Goal: Task Accomplishment & Management: Use online tool/utility

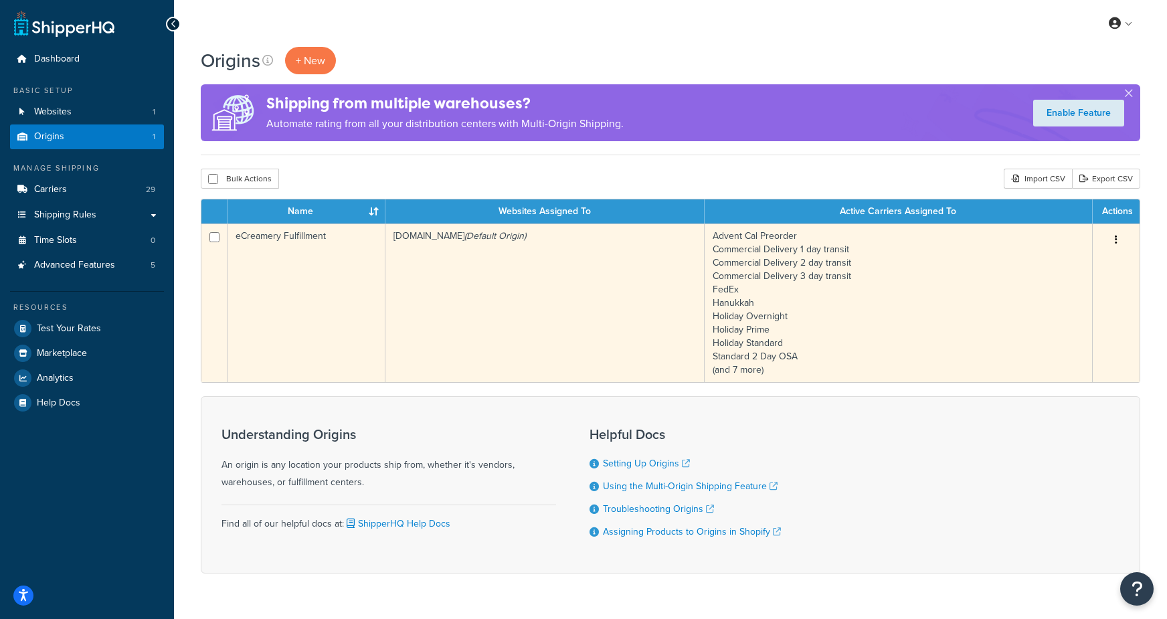
scroll to position [33, 0]
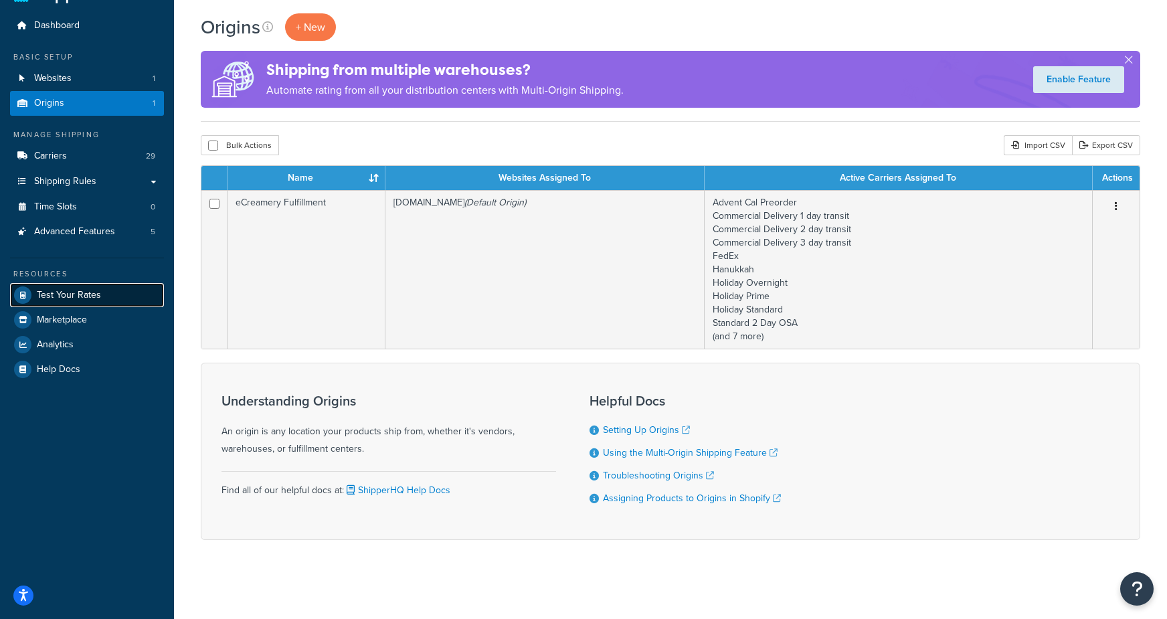
click at [70, 290] on span "Test Your Rates" at bounding box center [69, 295] width 64 height 11
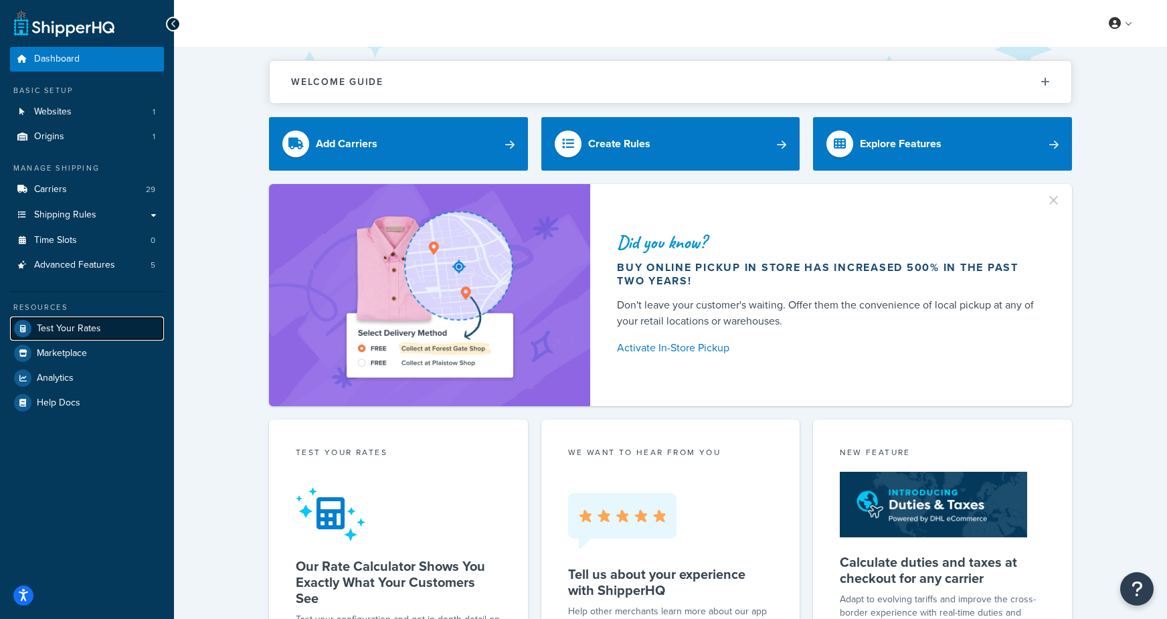
click at [70, 331] on span "Test Your Rates" at bounding box center [69, 328] width 64 height 11
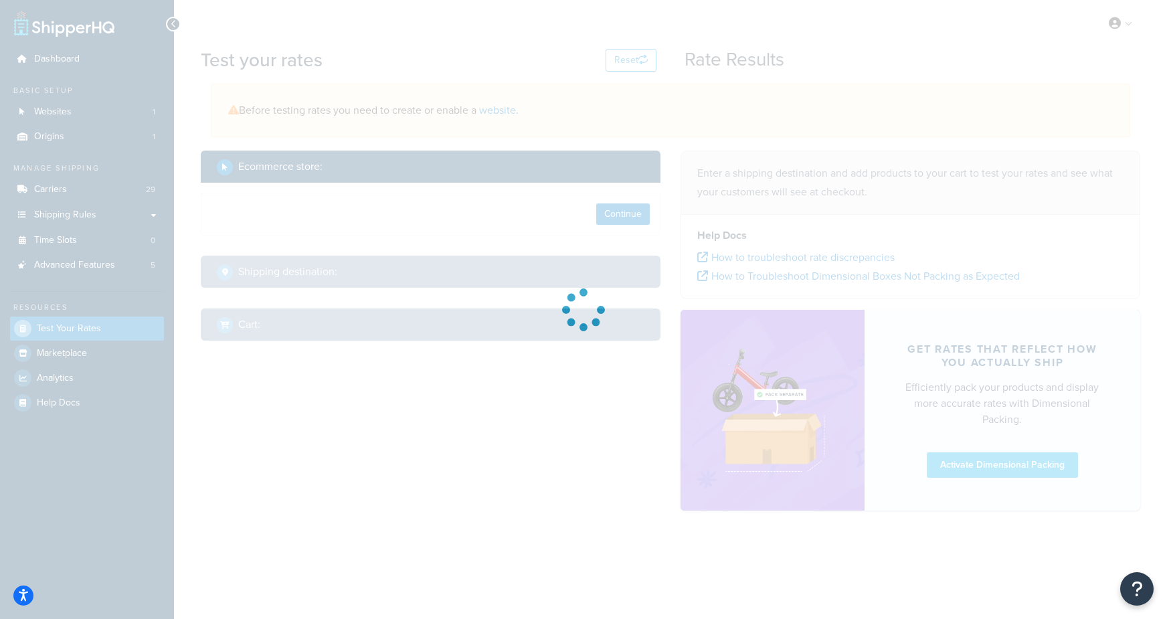
select select "TX"
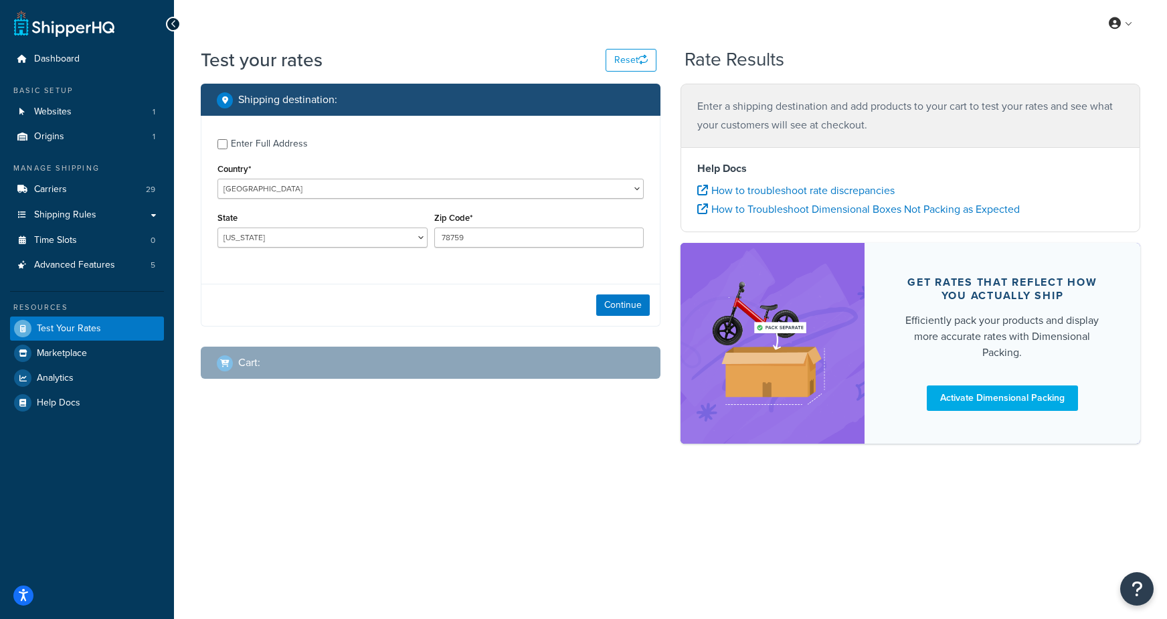
click at [284, 140] on div "Enter Full Address" at bounding box center [269, 143] width 77 height 19
click at [227, 140] on input "Enter Full Address" at bounding box center [222, 144] width 10 height 10
checkbox input "true"
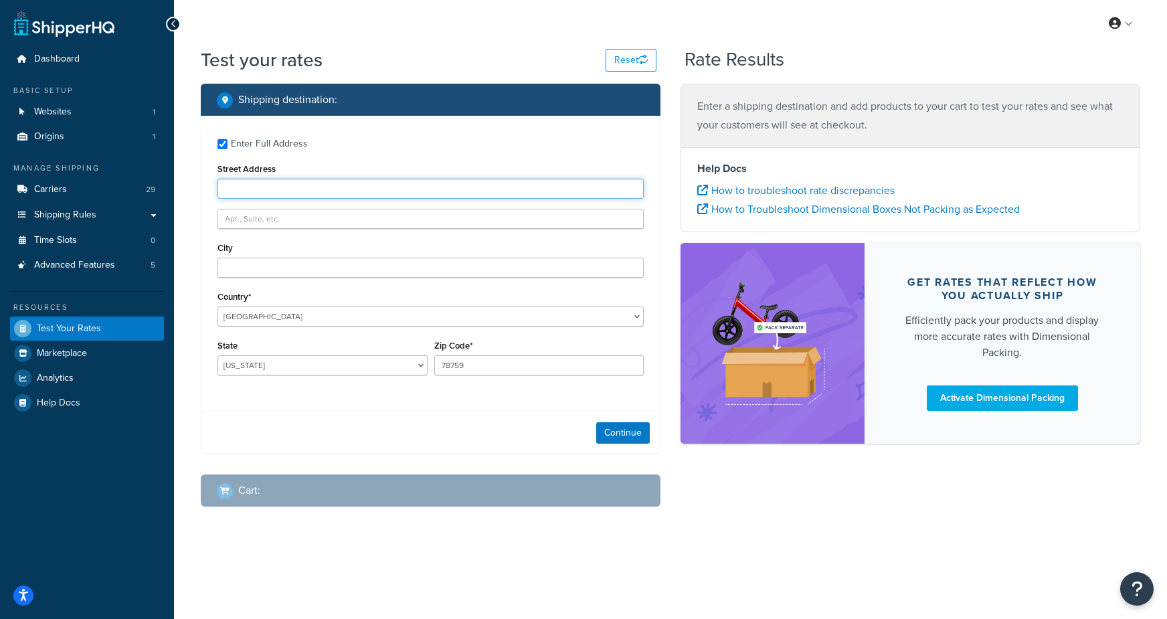
click at [331, 185] on input "Street Address" at bounding box center [430, 189] width 426 height 20
type input "19636 industrial road"
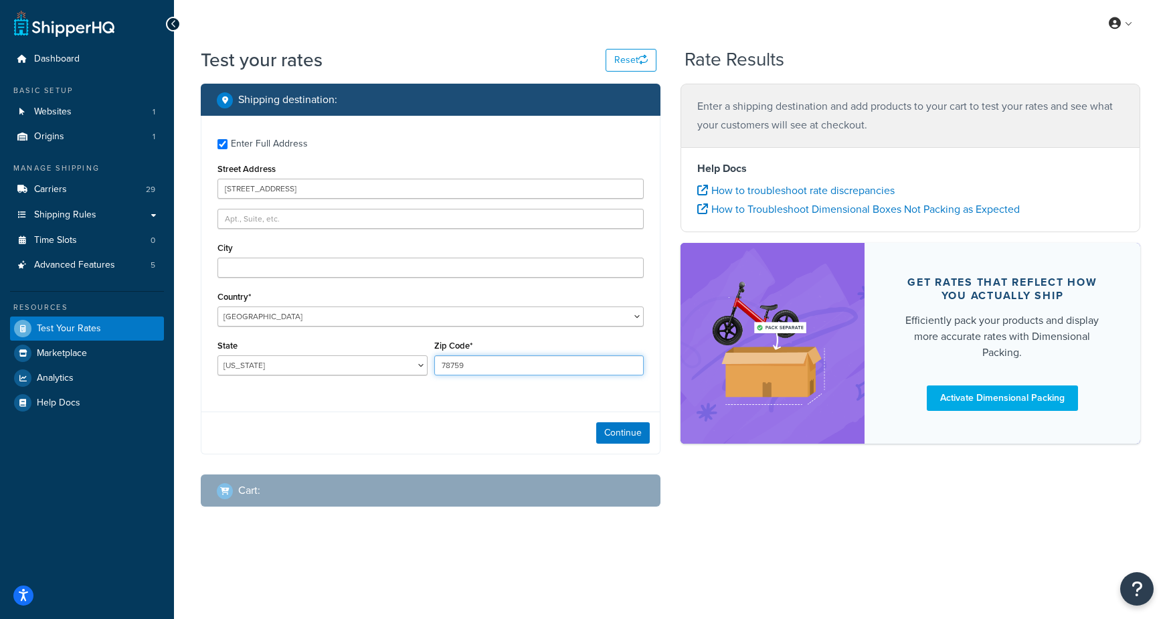
drag, startPoint x: 478, startPoint y: 367, endPoint x: 416, endPoint y: 361, distance: 61.9
click at [416, 361] on div "State Alabama Alaska American Samoa Arizona Arkansas Armed Forces Americas Arme…" at bounding box center [430, 360] width 433 height 49
type input "68137"
click at [253, 270] on input "City" at bounding box center [430, 268] width 426 height 20
type input "omaha"
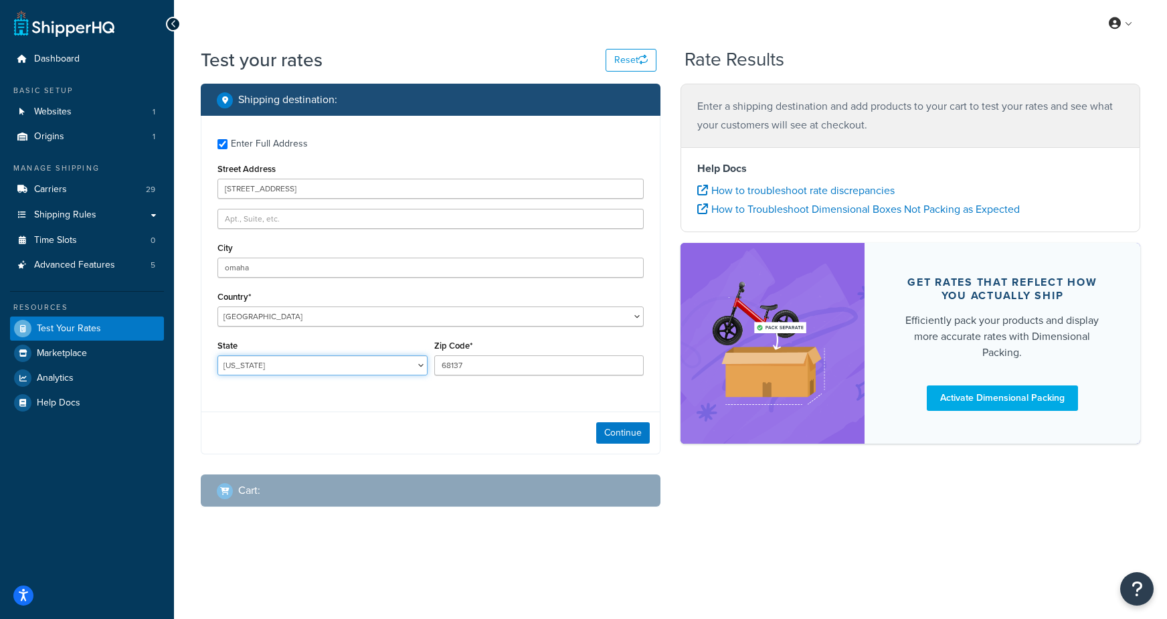
select select "NE"
drag, startPoint x: 611, startPoint y: 435, endPoint x: 293, endPoint y: 422, distance: 318.7
click at [611, 435] on button "Continue" at bounding box center [623, 432] width 54 height 21
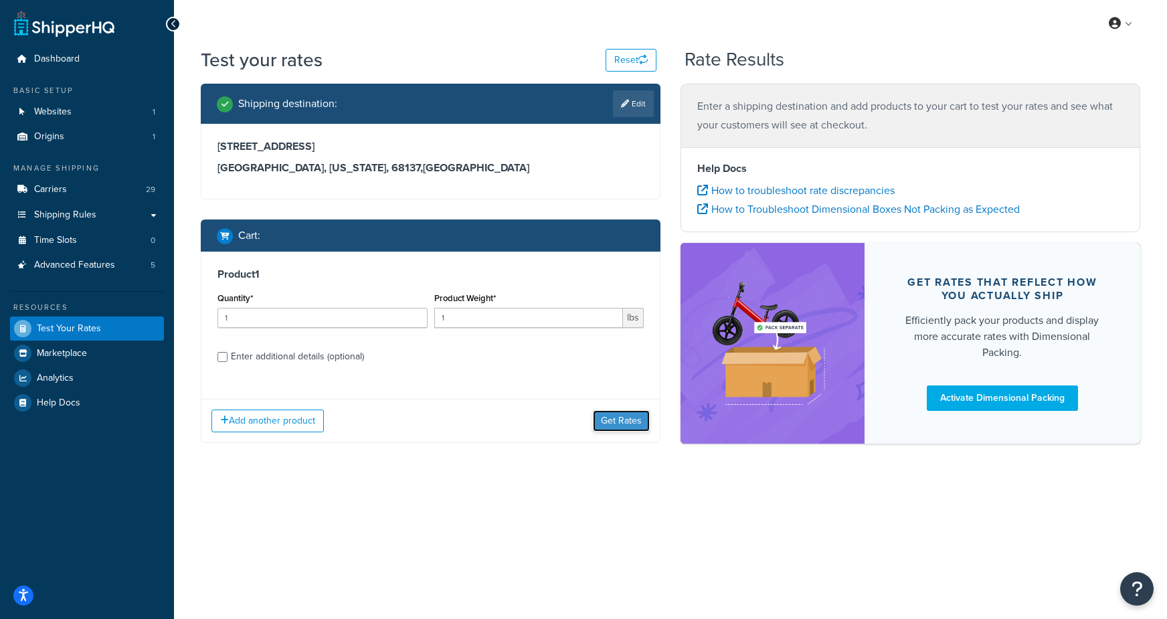
click at [599, 417] on button "Get Rates" at bounding box center [621, 420] width 57 height 21
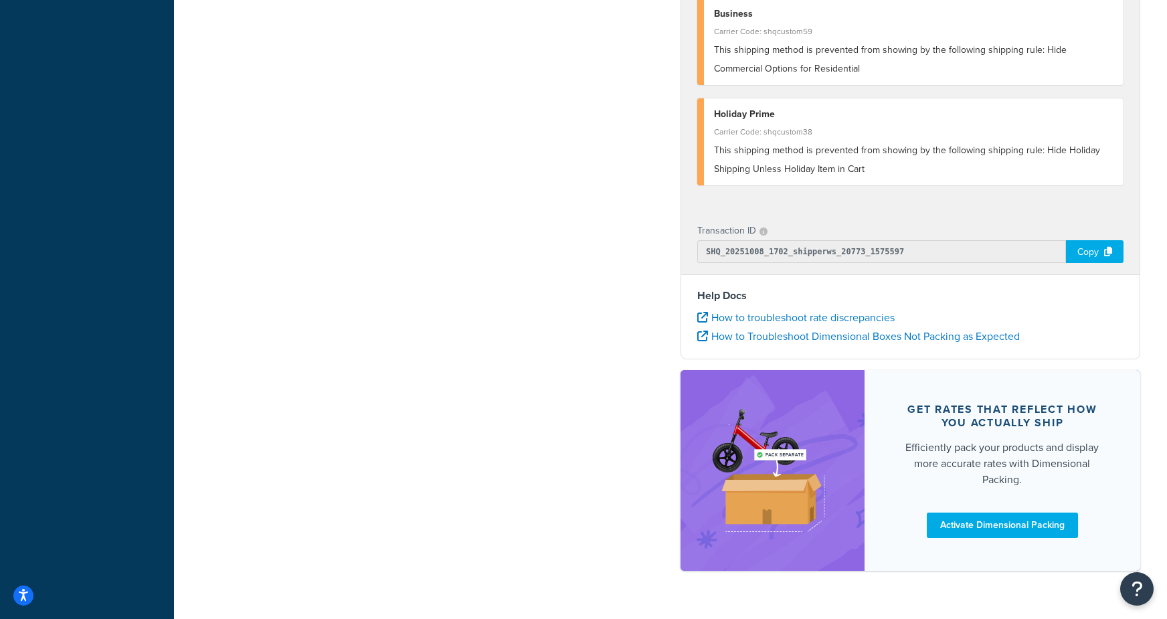
scroll to position [629, 0]
drag, startPoint x: 1096, startPoint y: 253, endPoint x: 1125, endPoint y: 203, distance: 57.8
click at [1096, 253] on div "Copy" at bounding box center [1095, 250] width 58 height 23
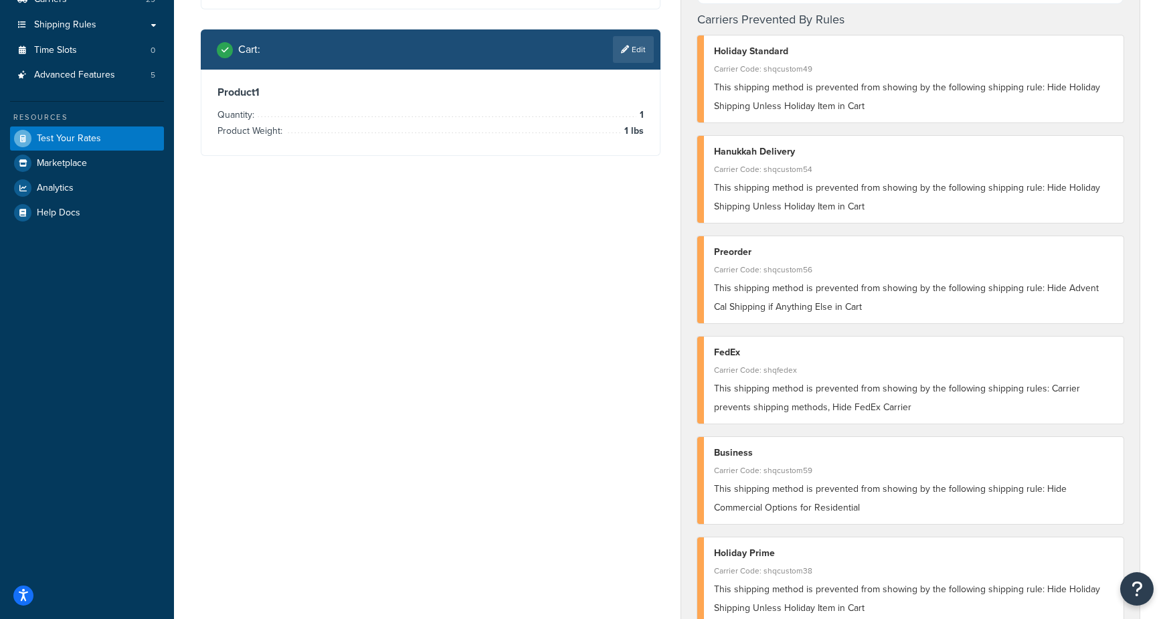
scroll to position [0, 0]
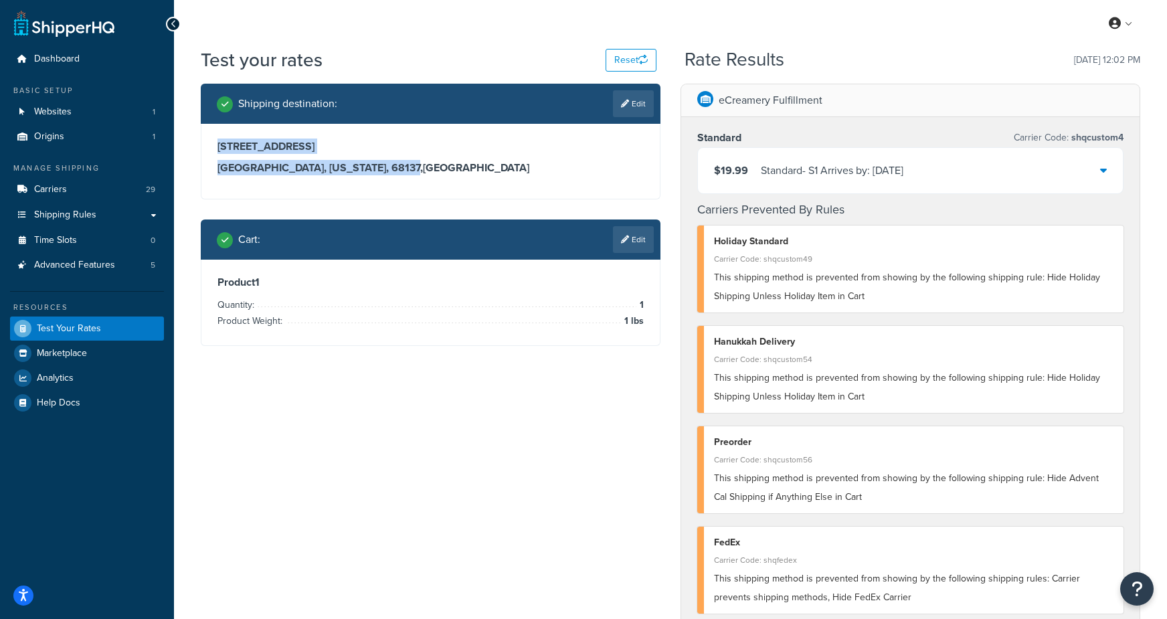
drag, startPoint x: 215, startPoint y: 142, endPoint x: 335, endPoint y: 170, distance: 123.6
click at [335, 170] on div "19636 industrial road omaha, Nebraska, 68137 , United States" at bounding box center [430, 161] width 458 height 75
copy div "19636 industrial road omaha, Nebraska, 68137"
click at [645, 103] on link "Edit" at bounding box center [633, 103] width 41 height 27
select select "NE"
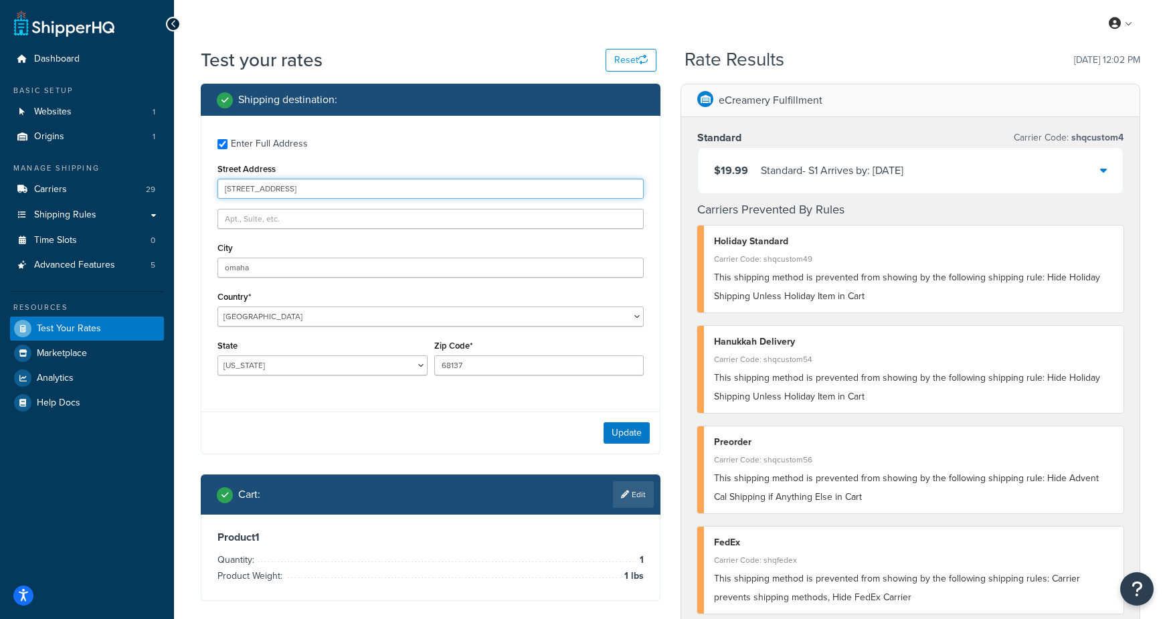
click at [231, 187] on input "19636 industrial road" at bounding box center [430, 189] width 426 height 20
type input "13636 industrial road"
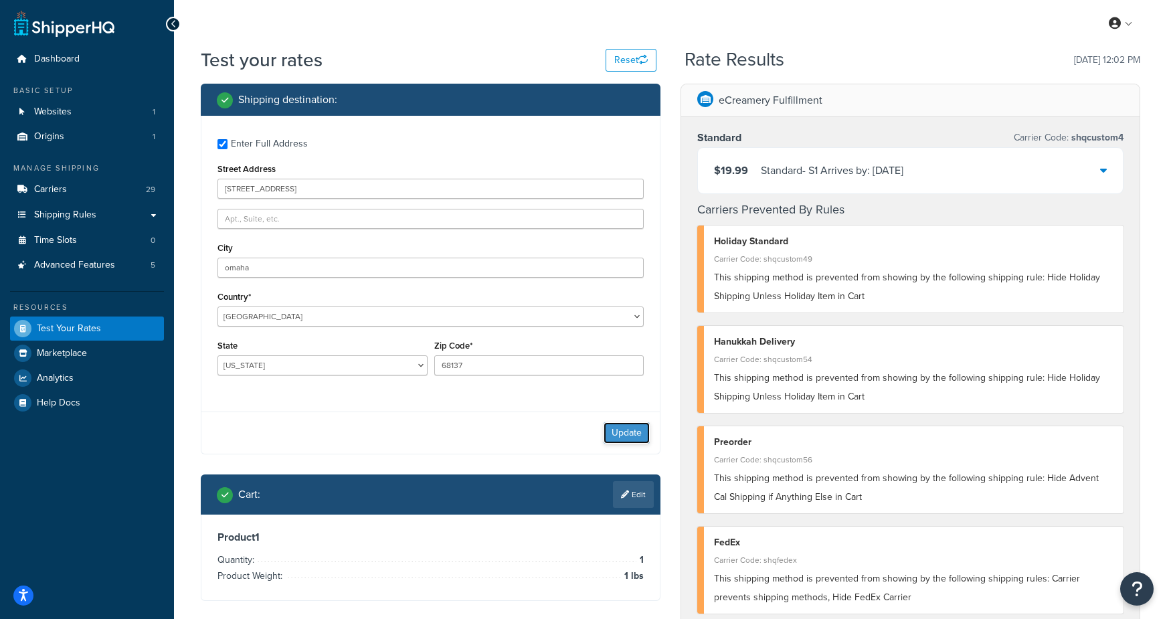
click at [630, 429] on button "Update" at bounding box center [626, 432] width 46 height 21
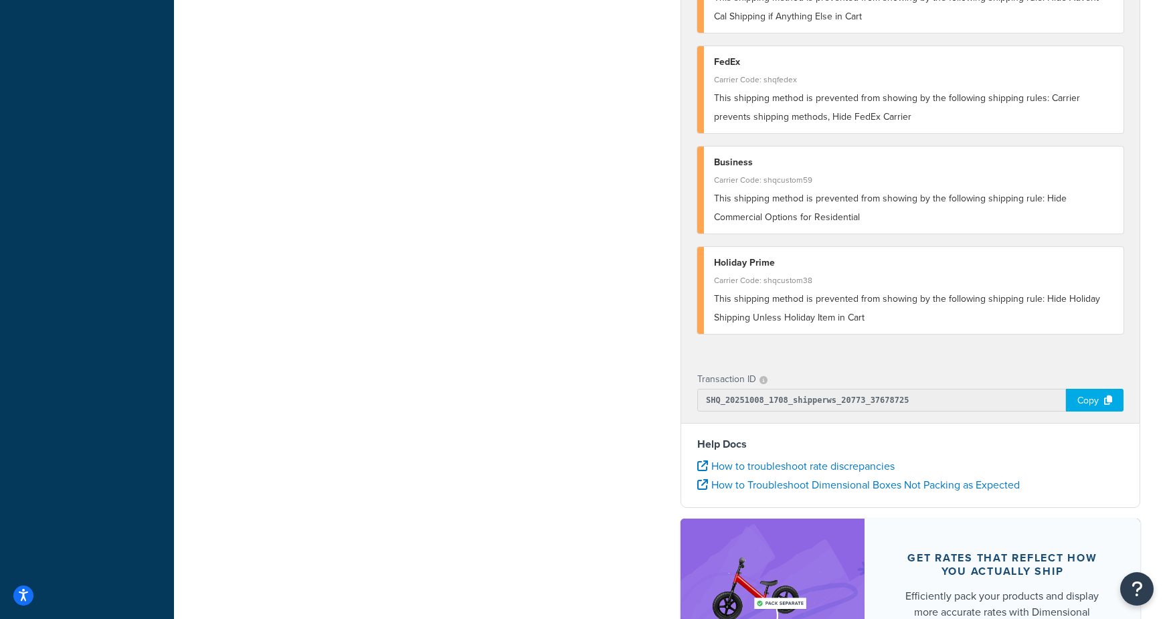
scroll to position [477, 0]
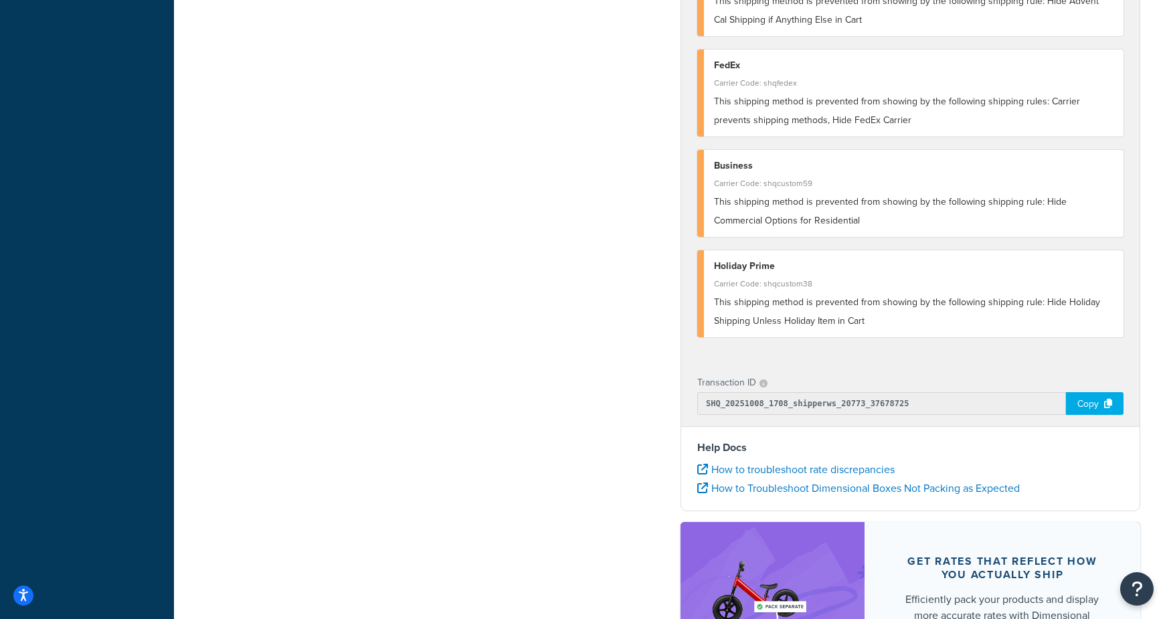
click at [1104, 405] on icon at bounding box center [1108, 403] width 8 height 9
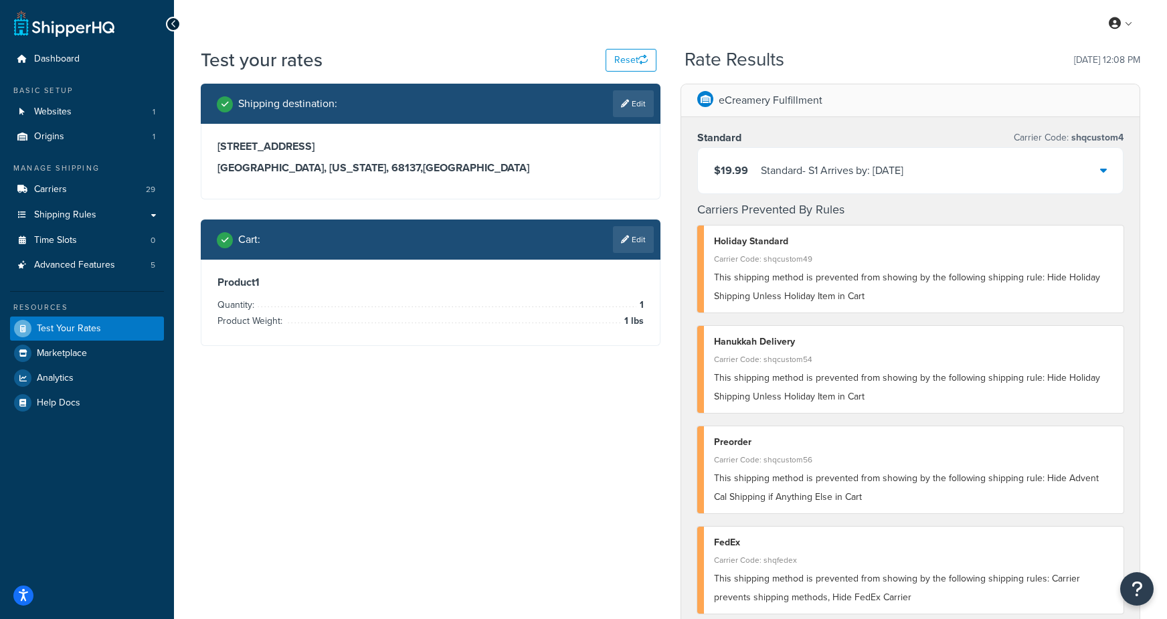
click at [243, 151] on h3 "13636 industrial road" at bounding box center [430, 146] width 426 height 13
drag, startPoint x: 219, startPoint y: 144, endPoint x: 334, endPoint y: 173, distance: 119.2
click at [334, 173] on div "13636 industrial road omaha, Nebraska, 68137 , United States" at bounding box center [430, 157] width 426 height 35
copy div "13636 industrial road omaha, Nebraska, 68137"
click at [639, 104] on link "Edit" at bounding box center [633, 103] width 41 height 27
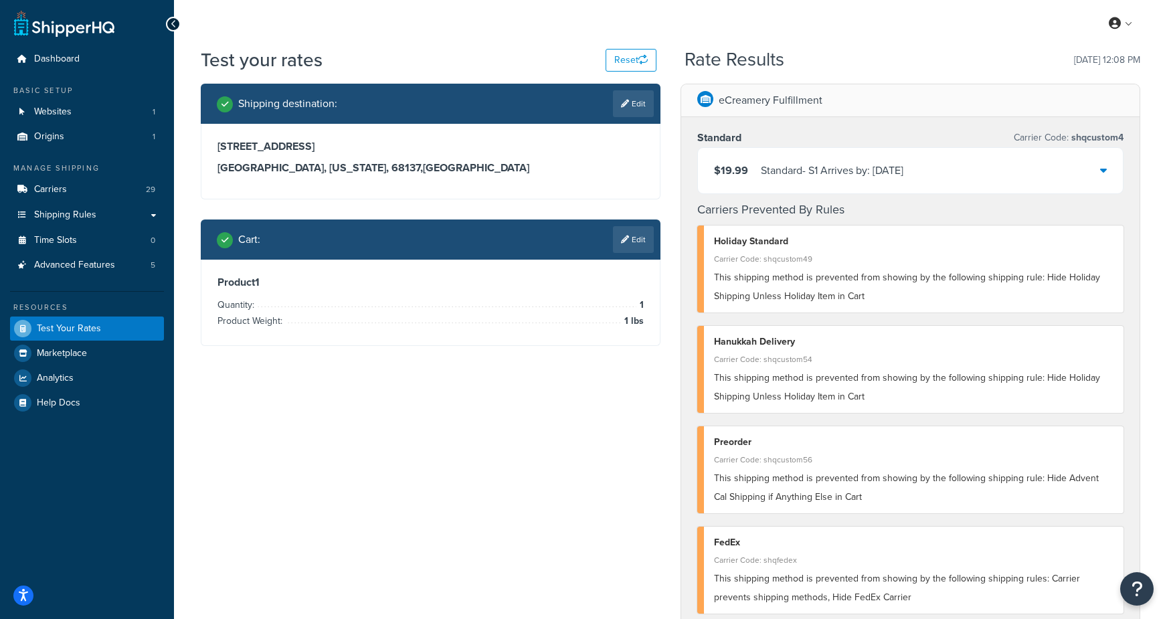
select select "NE"
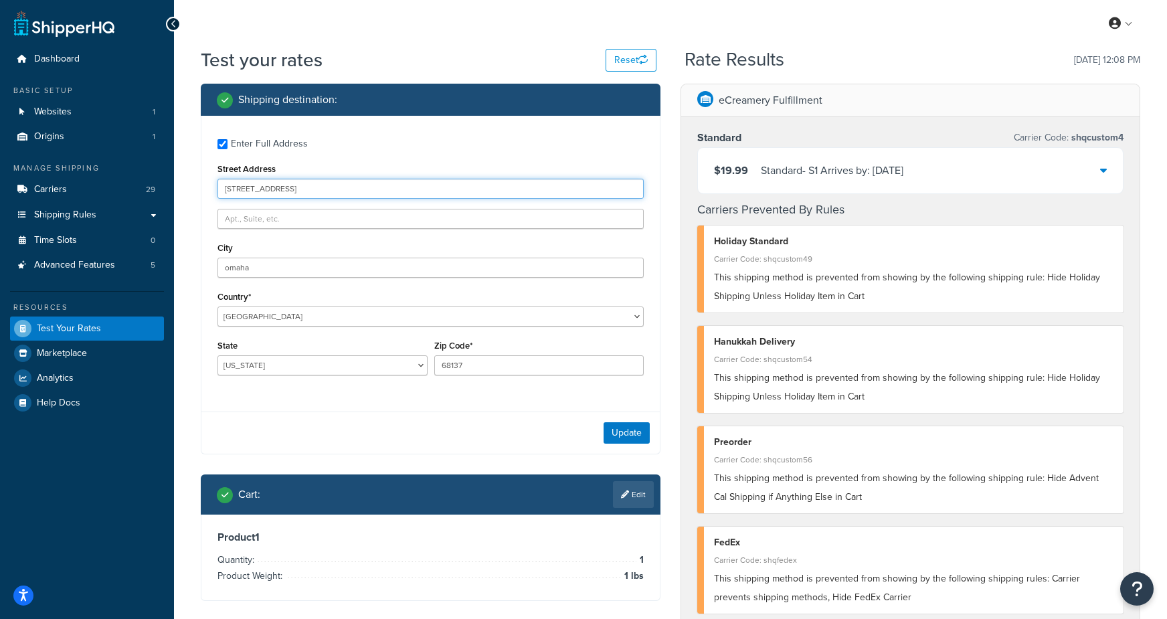
click at [244, 191] on input "13636 industrial road" at bounding box center [430, 189] width 426 height 20
type input "13630 industrial road"
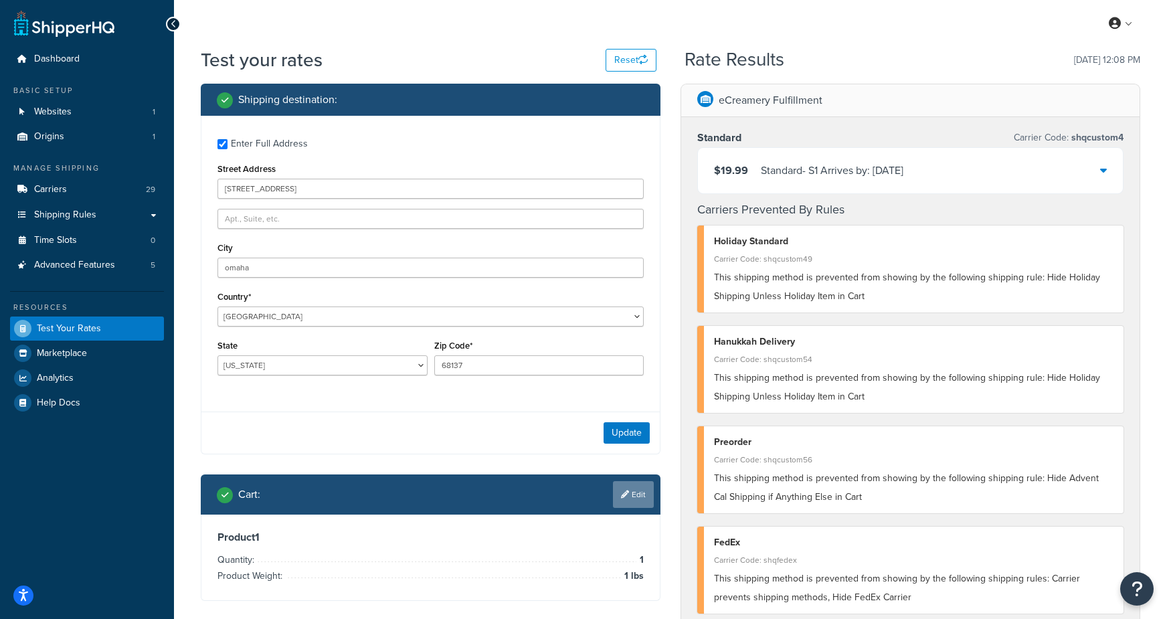
click at [637, 495] on link "Edit" at bounding box center [633, 494] width 41 height 27
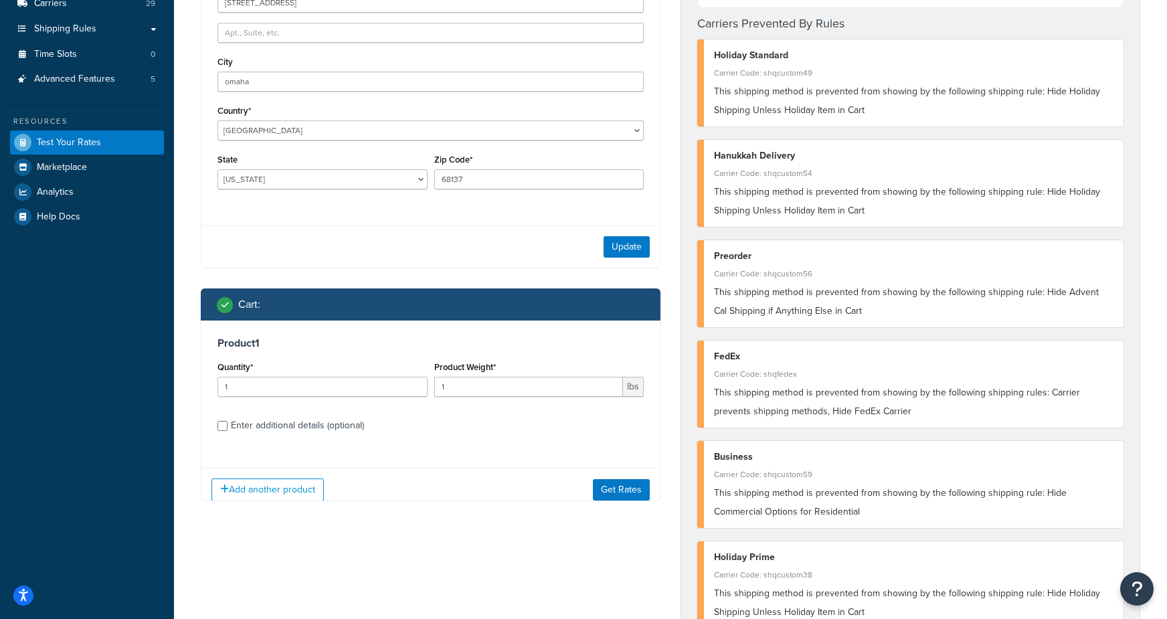
scroll to position [191, 0]
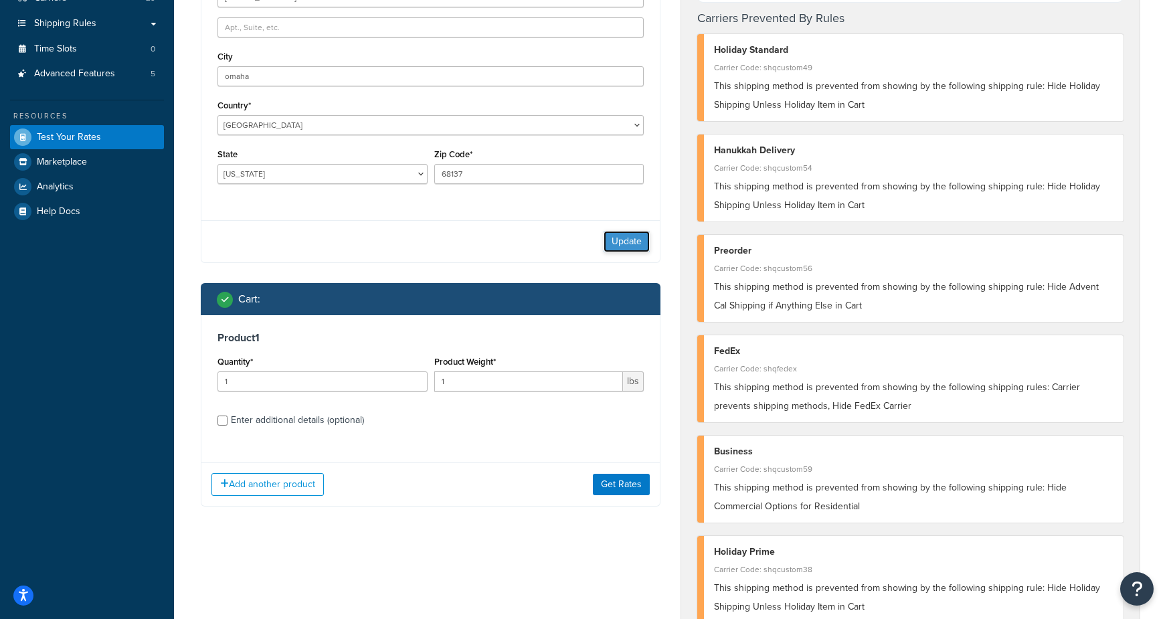
click at [616, 239] on button "Update" at bounding box center [626, 241] width 46 height 21
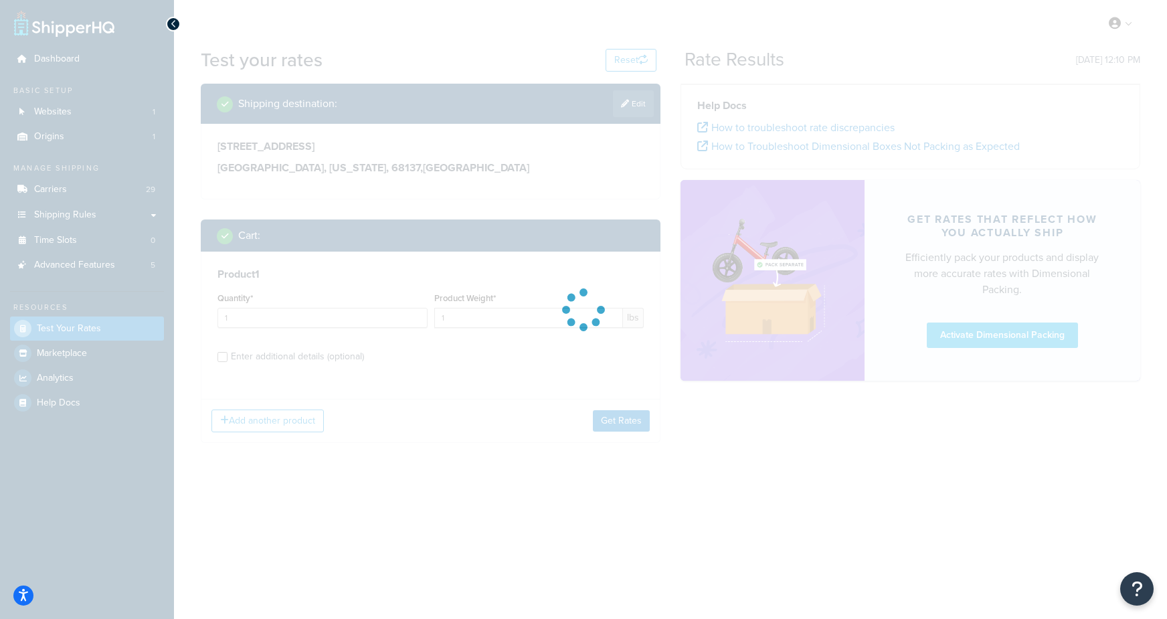
scroll to position [0, 0]
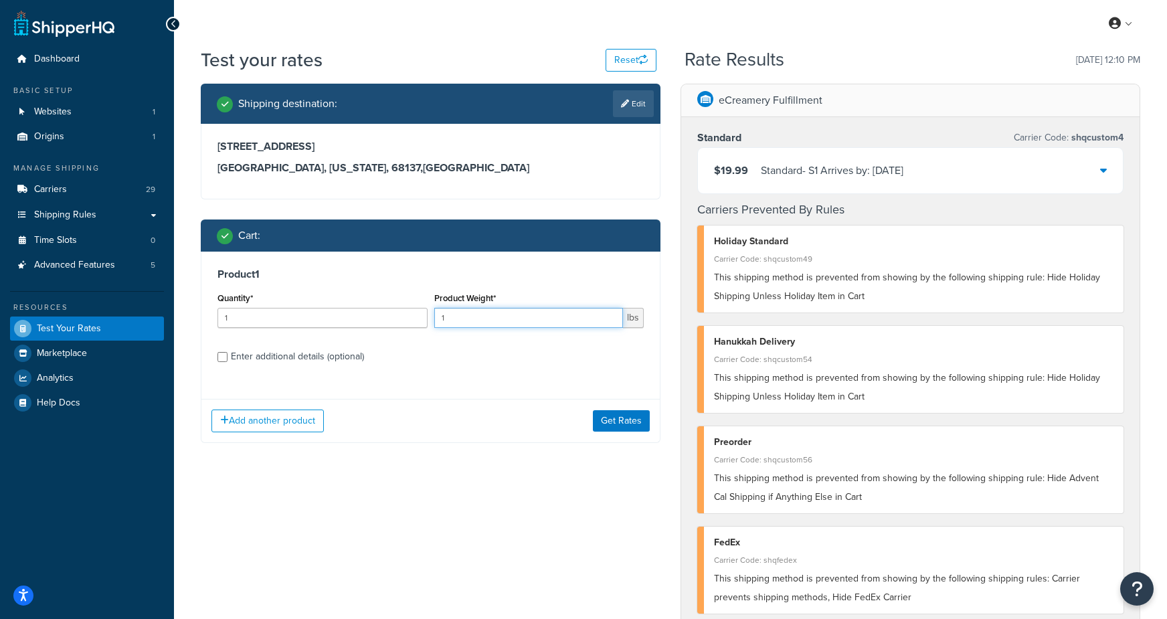
drag, startPoint x: 468, startPoint y: 318, endPoint x: 398, endPoint y: 317, distance: 69.6
click at [399, 318] on div "Quantity* 1 Product Weight* 1 lbs" at bounding box center [430, 313] width 433 height 49
type input "2"
click at [616, 416] on button "Get Rates" at bounding box center [621, 420] width 57 height 21
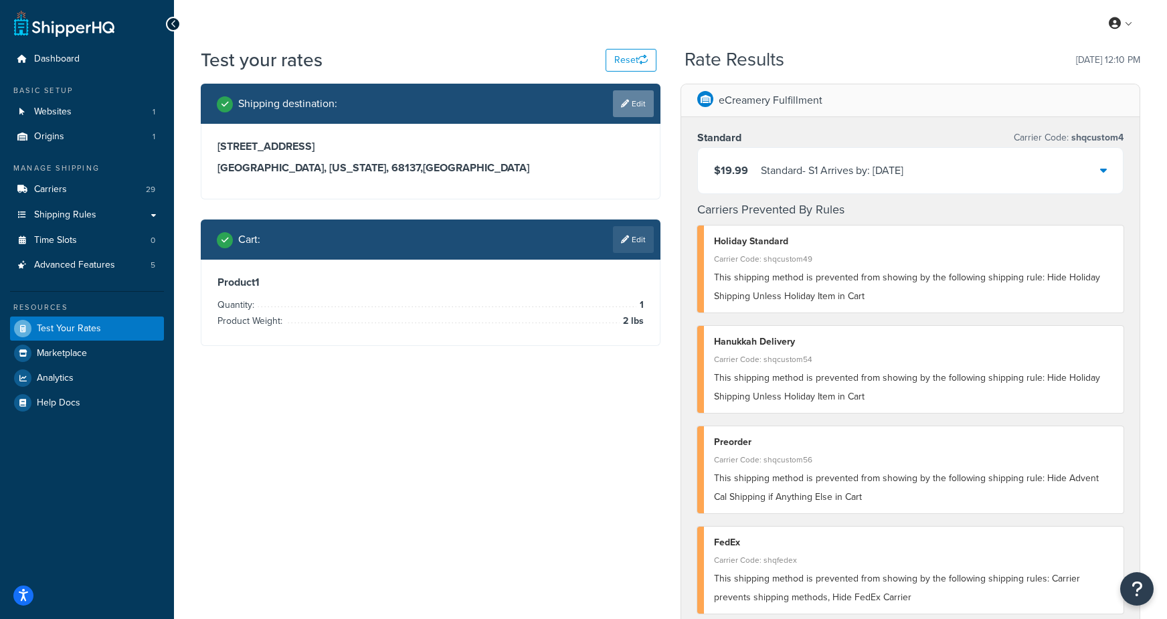
click at [640, 104] on link "Edit" at bounding box center [633, 103] width 41 height 27
select select "NE"
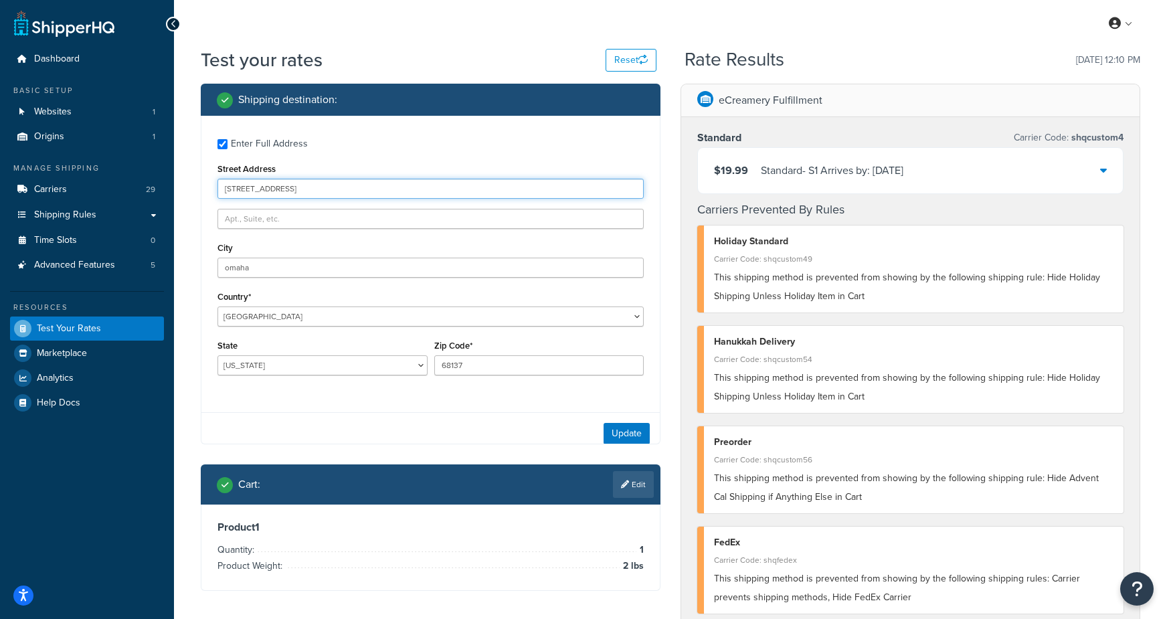
click at [312, 192] on input "13630 industrial road" at bounding box center [430, 189] width 426 height 20
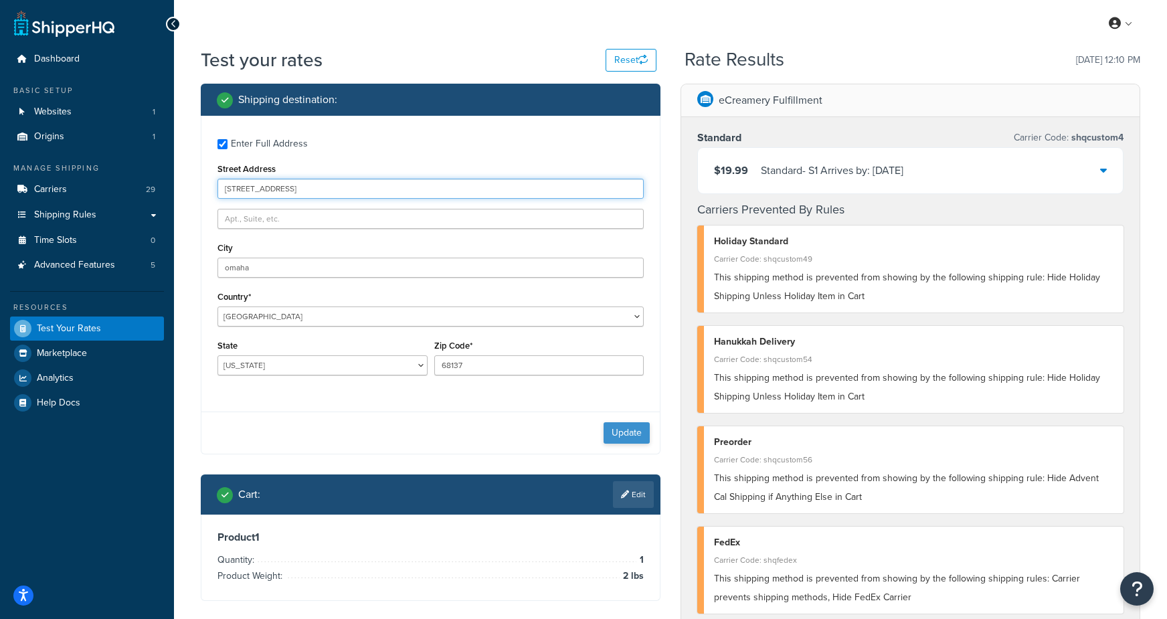
type input "13630 industrial rd"
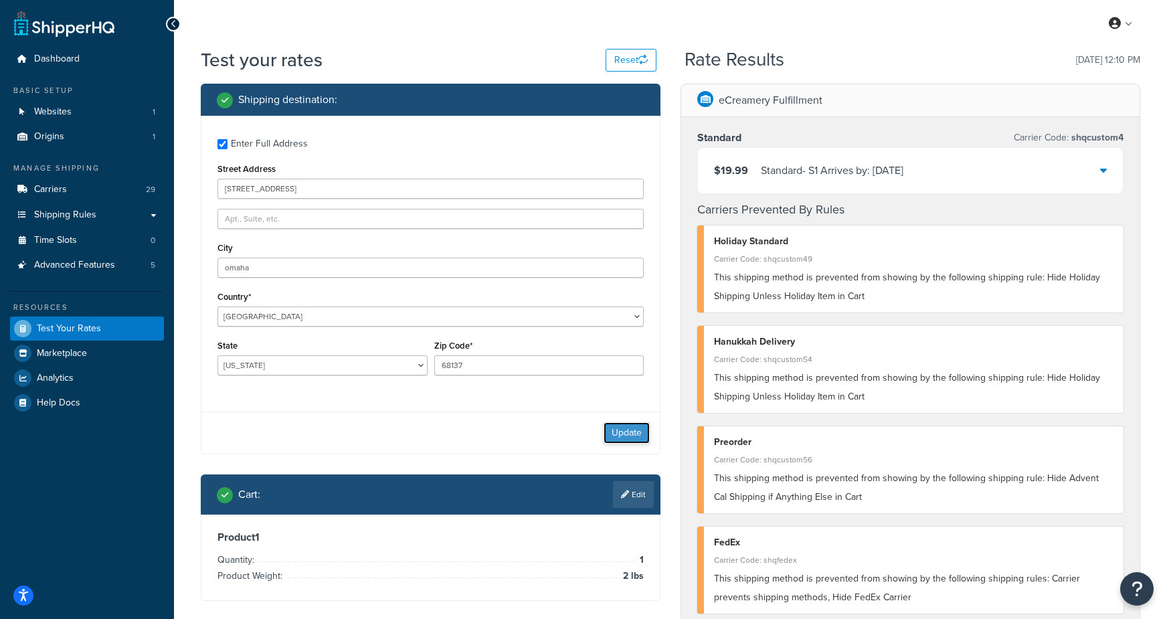
click at [620, 430] on button "Update" at bounding box center [626, 432] width 46 height 21
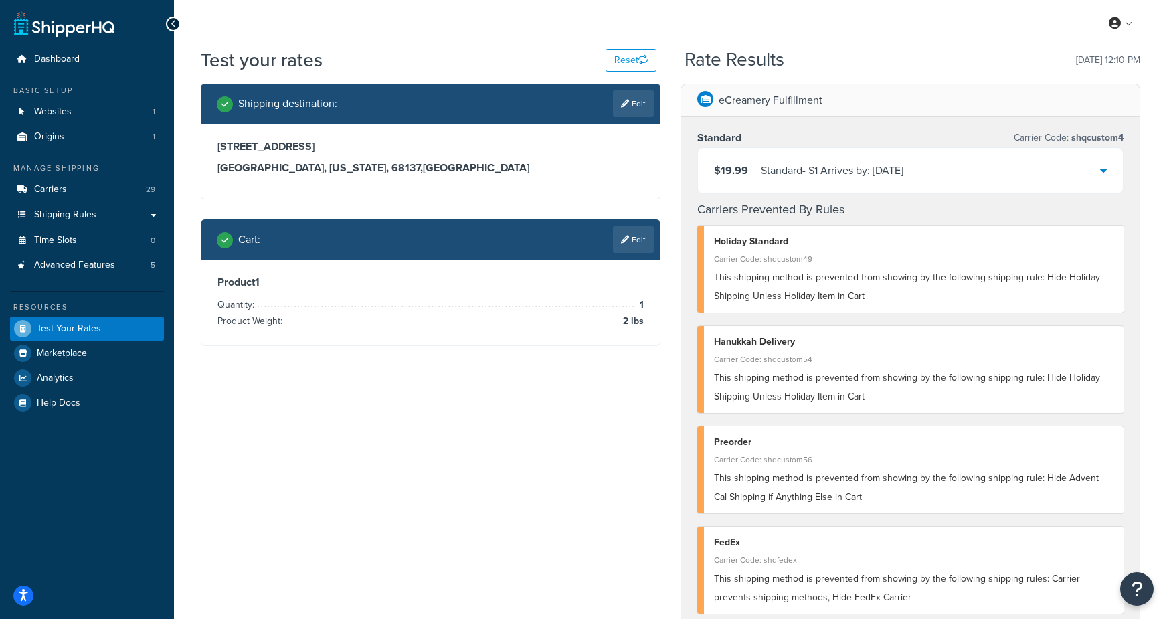
drag, startPoint x: 215, startPoint y: 145, endPoint x: 332, endPoint y: 147, distance: 117.7
click at [332, 147] on div "13630 industrial rd omaha, Nebraska, 68137 , United States" at bounding box center [430, 161] width 458 height 75
copy h3 "13630 industrial rd"
click at [316, 165] on h3 "omaha, Nebraska, 68137 , United States" at bounding box center [430, 167] width 426 height 13
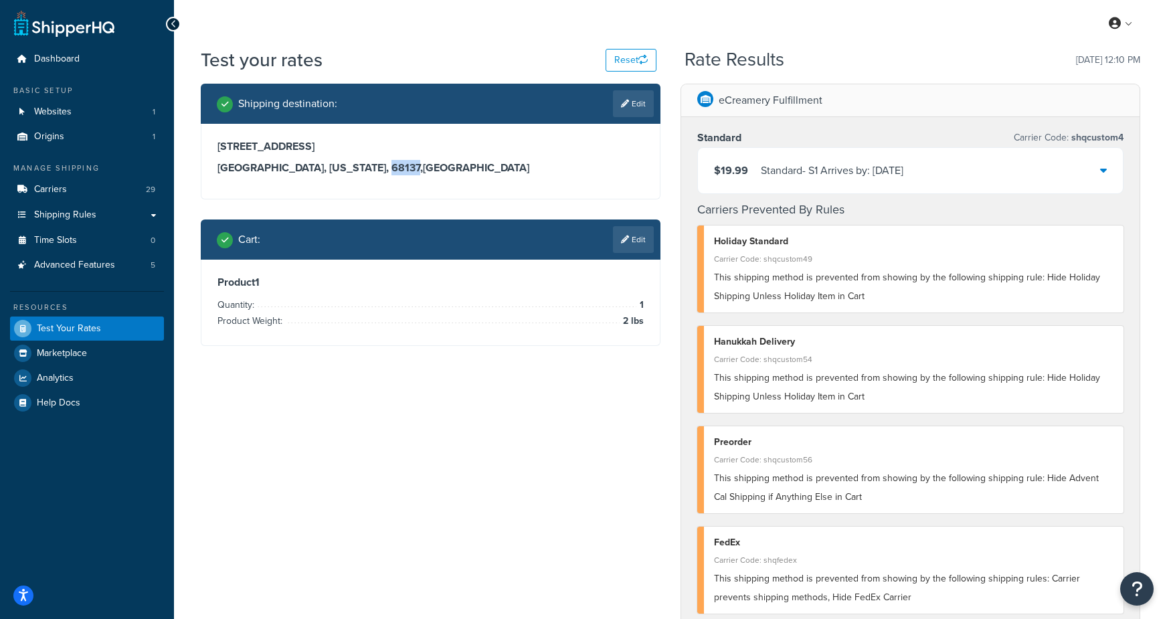
copy h3 "68137"
click at [52, 111] on span "Websites" at bounding box center [52, 111] width 37 height 11
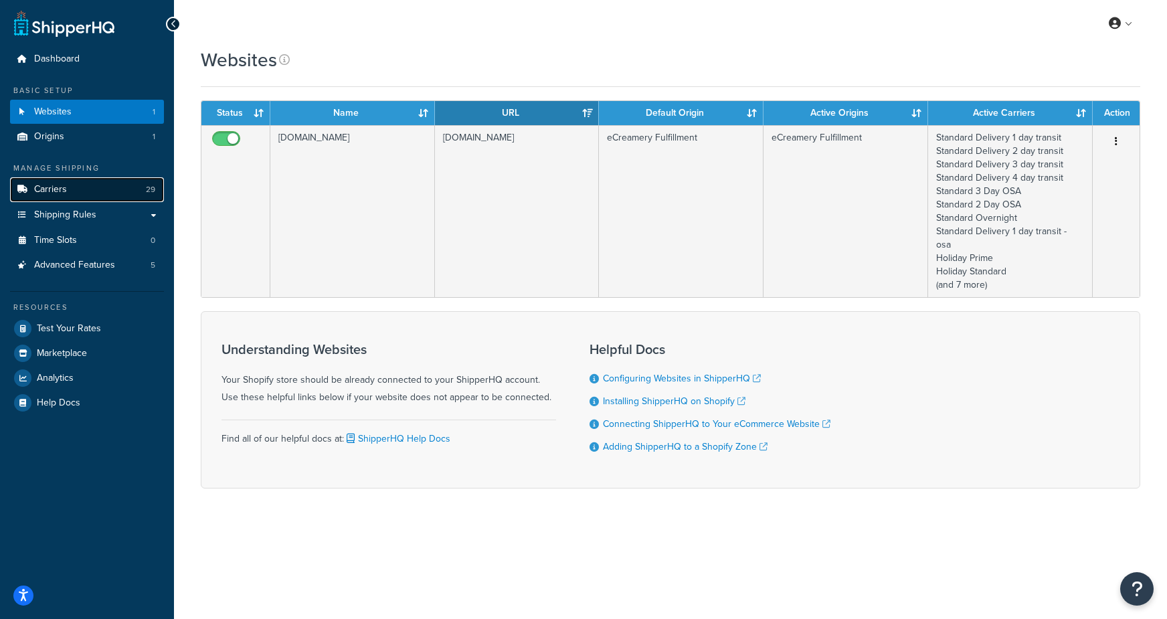
click at [64, 192] on span "Carriers" at bounding box center [50, 189] width 33 height 11
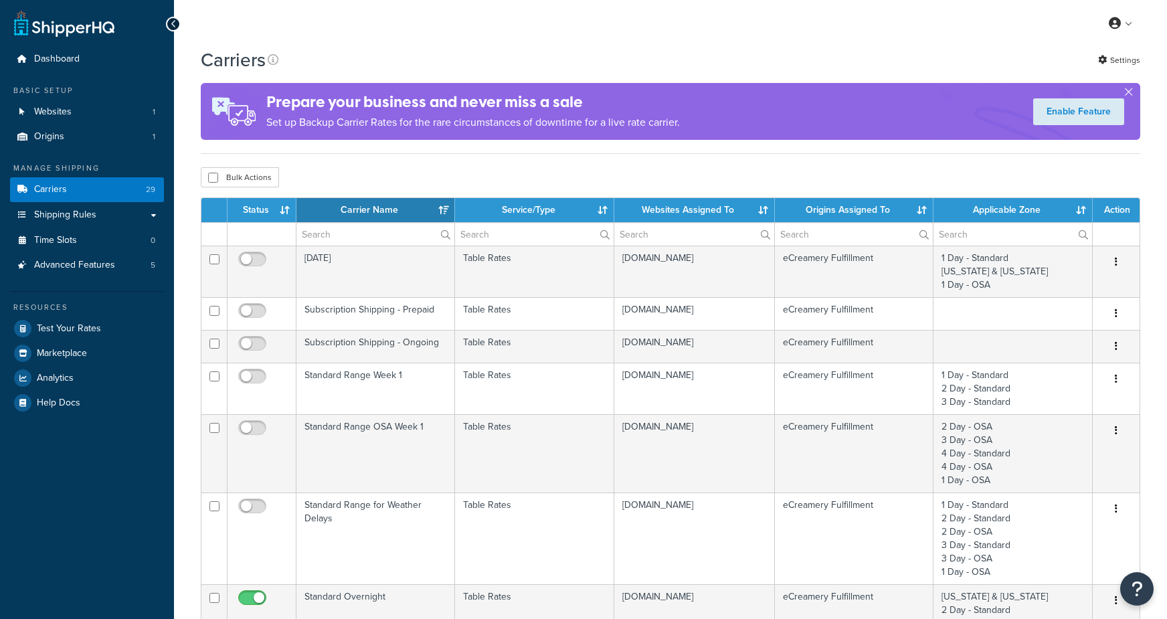
select select "15"
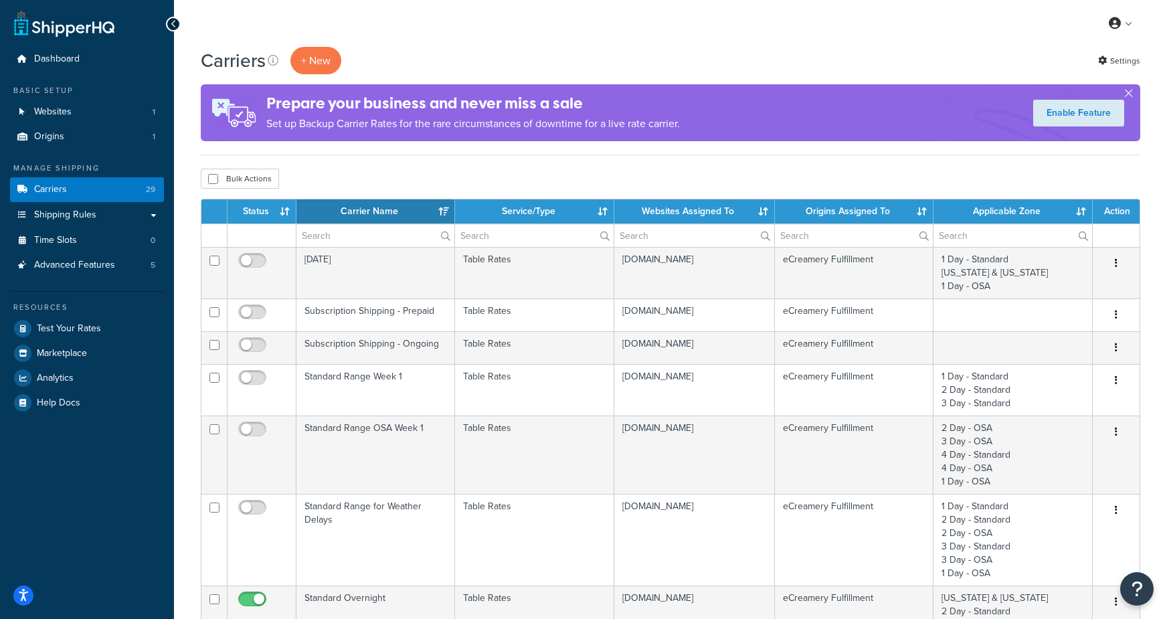
click at [381, 206] on th "Carrier Name" at bounding box center [375, 211] width 159 height 24
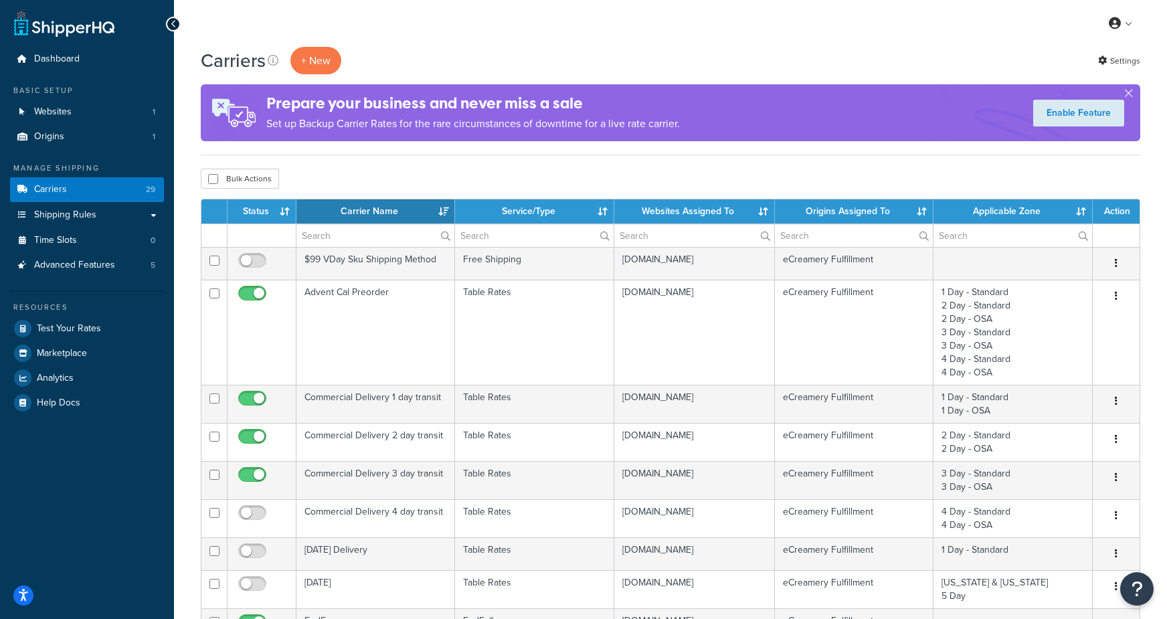
click at [381, 206] on th "Carrier Name" at bounding box center [375, 211] width 159 height 24
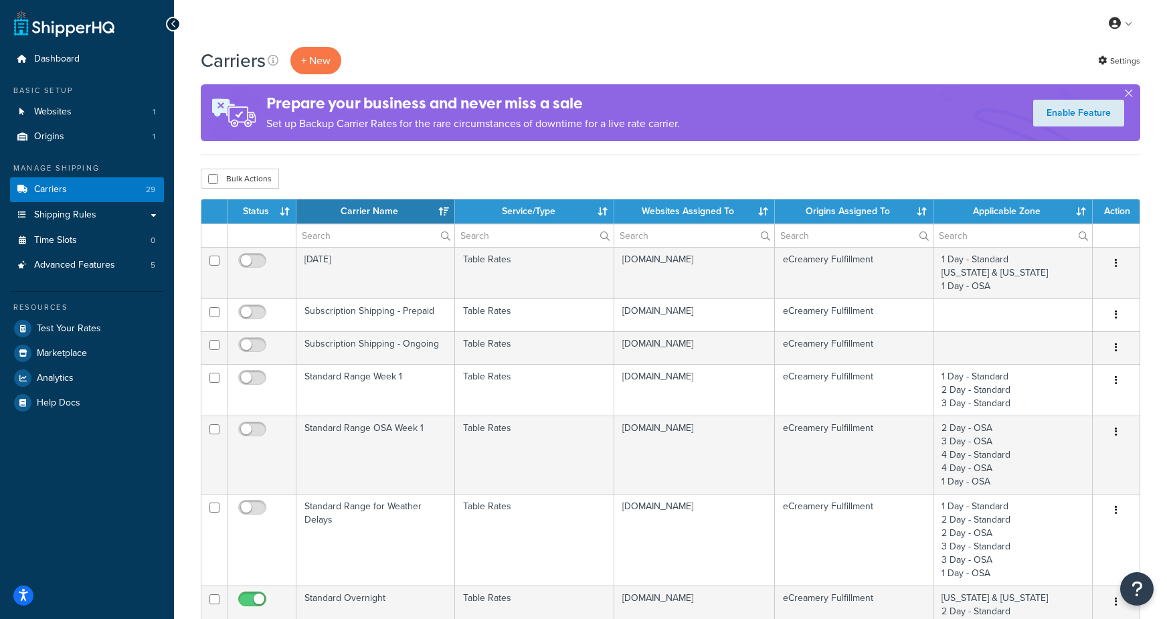
click at [526, 208] on th "Service/Type" at bounding box center [534, 211] width 159 height 24
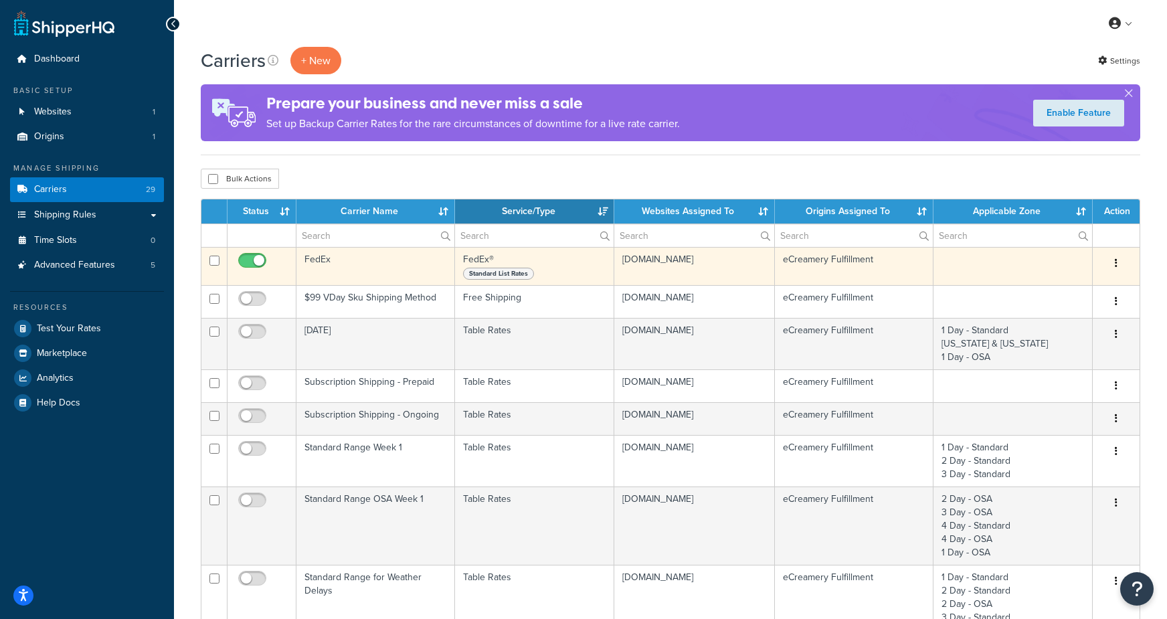
click at [399, 274] on td "FedEx" at bounding box center [375, 266] width 159 height 38
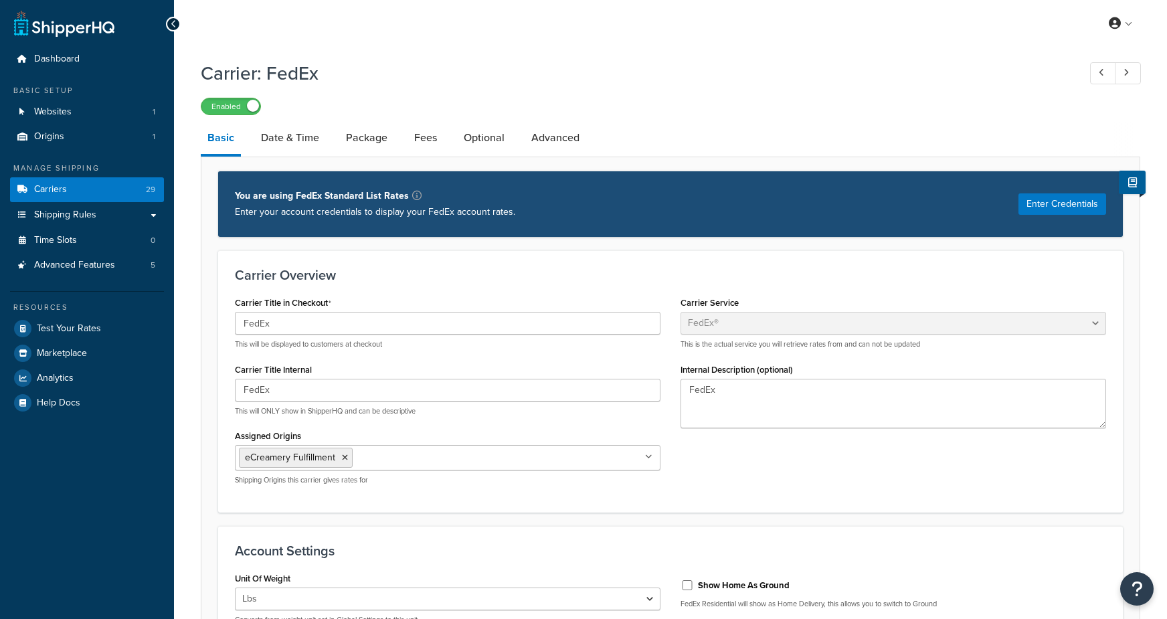
select select "fedEx"
select select "REGULAR_PICKUP"
select select "YOUR_PACKAGING"
click at [493, 69] on h1 "Carrier: FedEx" at bounding box center [633, 73] width 864 height 26
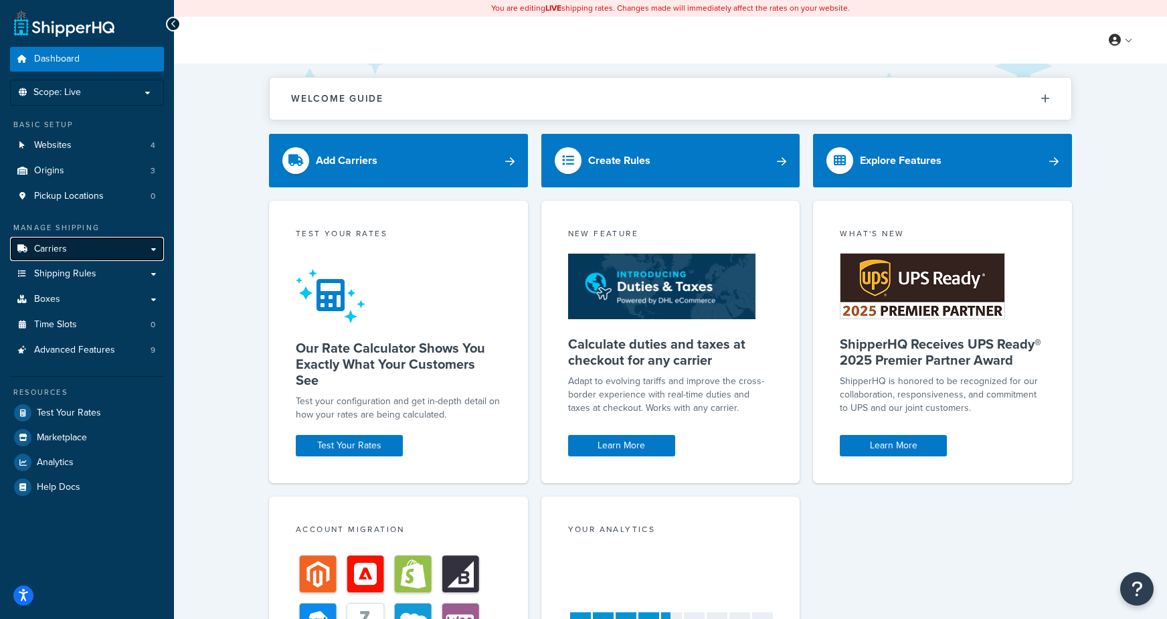
click at [70, 243] on link "Carriers" at bounding box center [87, 249] width 154 height 25
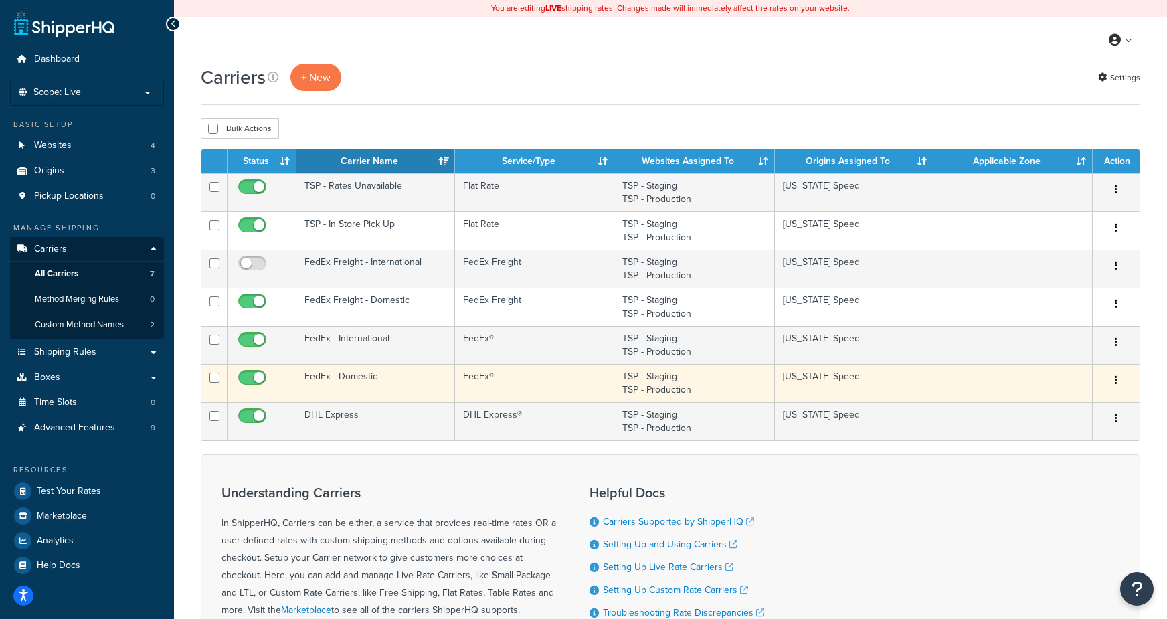
click at [330, 377] on td "FedEx - Domestic" at bounding box center [375, 383] width 159 height 38
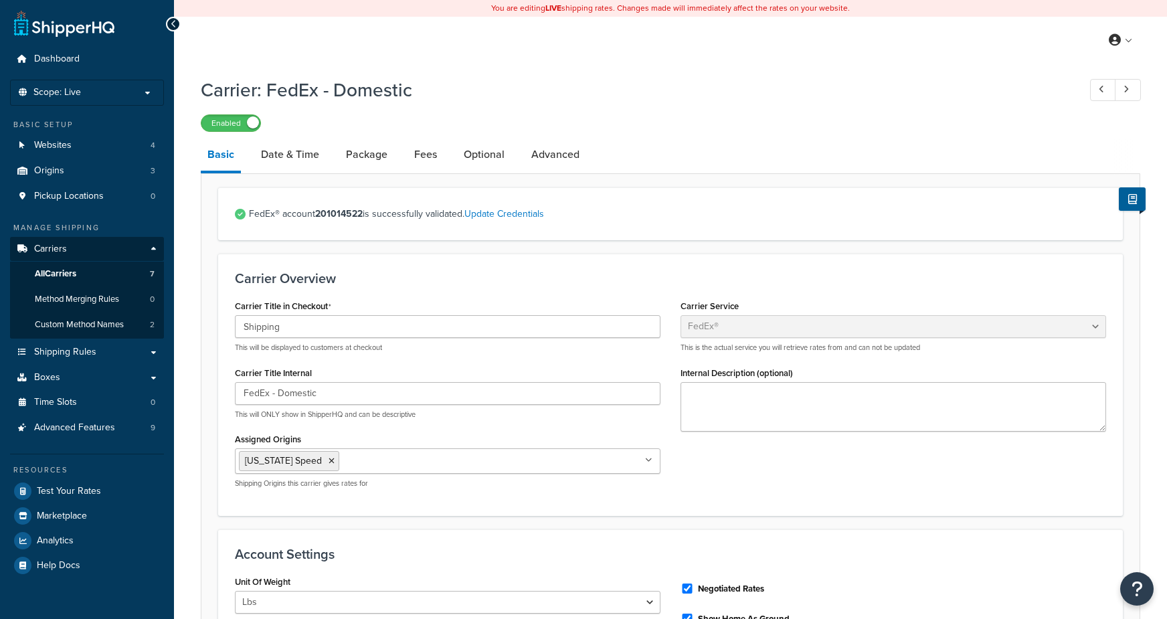
select select "fedEx"
select select "REGULAR_PICKUP"
select select "YOUR_PACKAGING"
click at [78, 496] on link "Test Your Rates" at bounding box center [87, 491] width 154 height 24
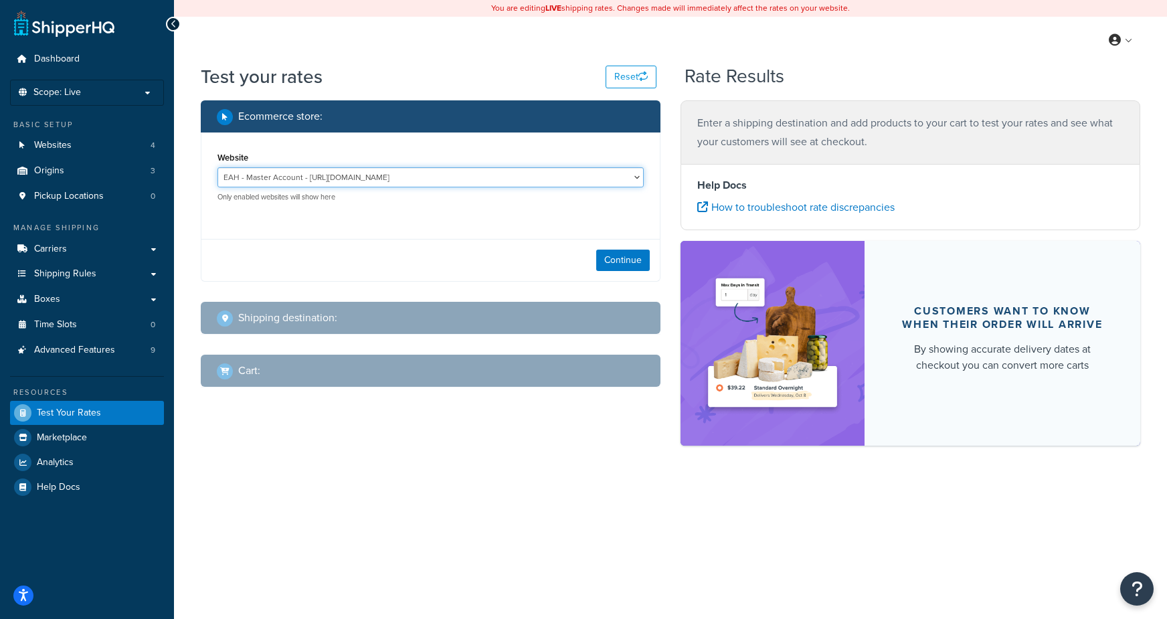
click at [338, 175] on select "EAH - Master Account - https://www.enthusiastautoholdings.com/ RCI - Staging - …" at bounding box center [430, 177] width 426 height 20
select select "bd4750d74578c5f06571c96295b2fae1"
click at [217, 167] on select "EAH - Master Account - https://www.enthusiastautoholdings.com/ RCI - Staging - …" at bounding box center [430, 177] width 426 height 20
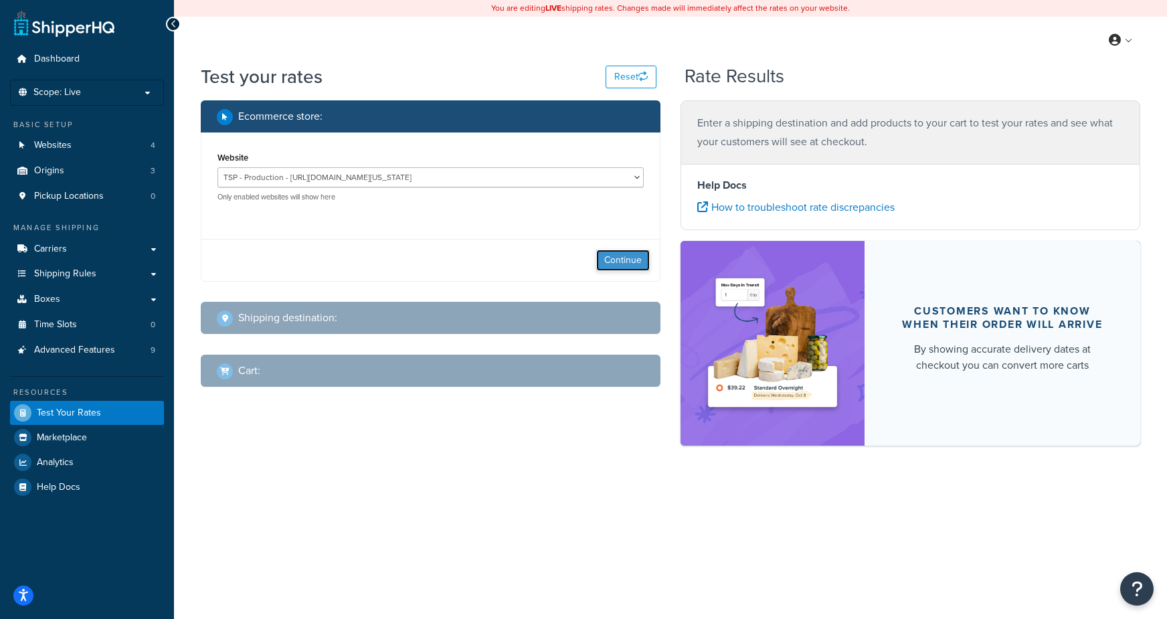
click at [617, 258] on button "Continue" at bounding box center [623, 259] width 54 height 21
select select "TX"
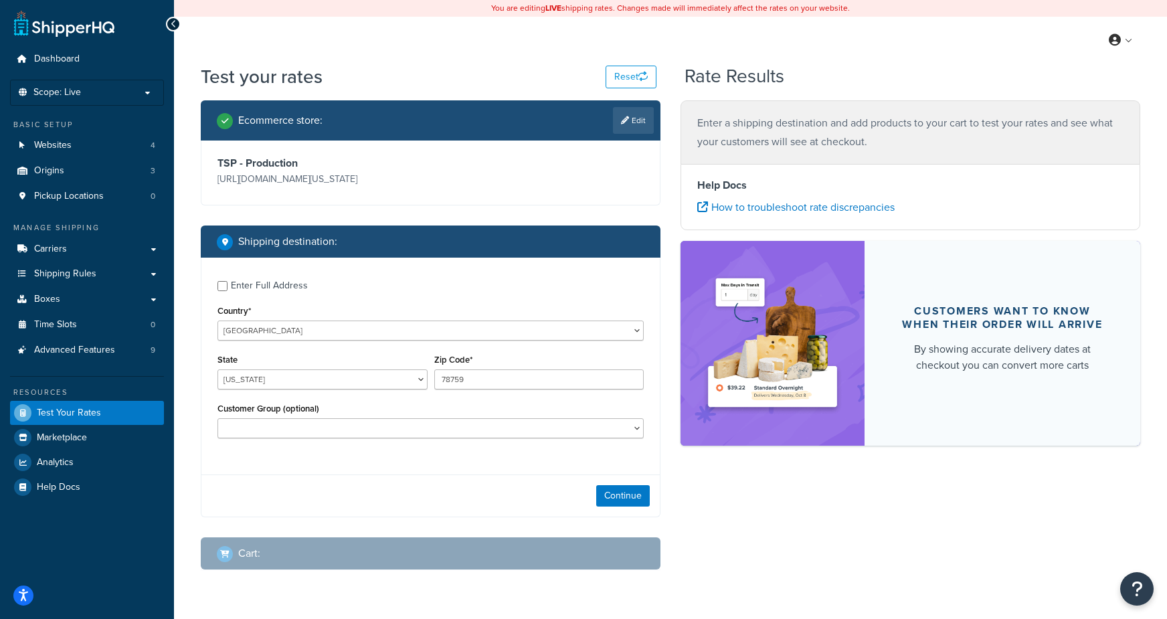
click at [249, 278] on div "Enter Full Address" at bounding box center [269, 285] width 77 height 19
click at [227, 281] on input "Enter Full Address" at bounding box center [222, 286] width 10 height 10
checkbox input "true"
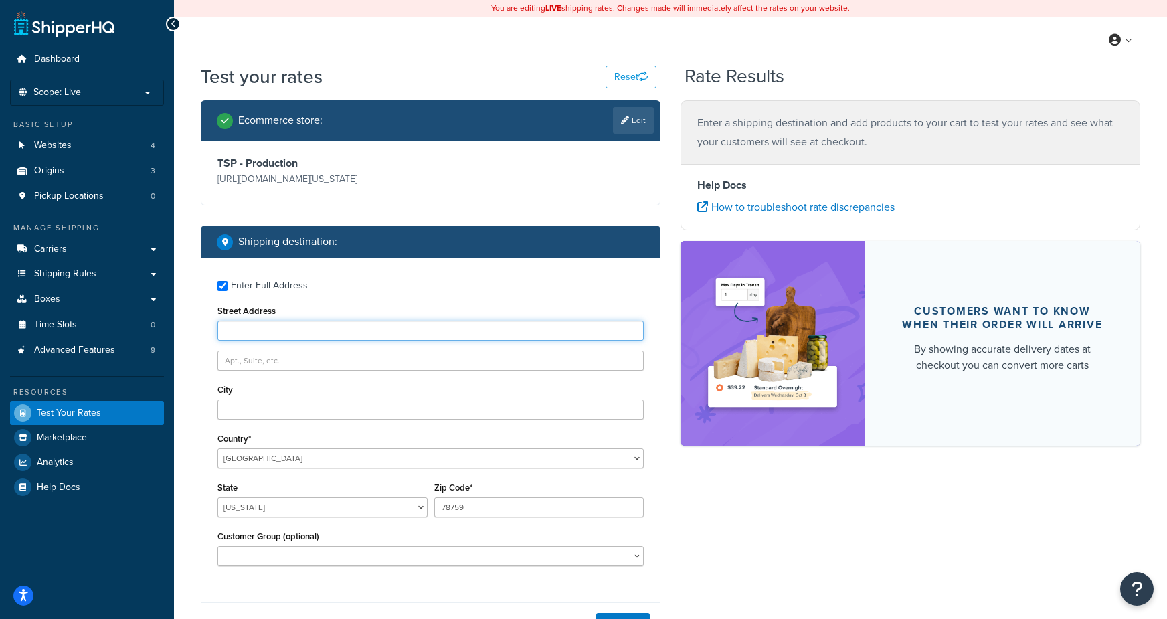
click at [243, 333] on input "Street Address" at bounding box center [430, 330] width 426 height 20
type input "13636 industrial rd"
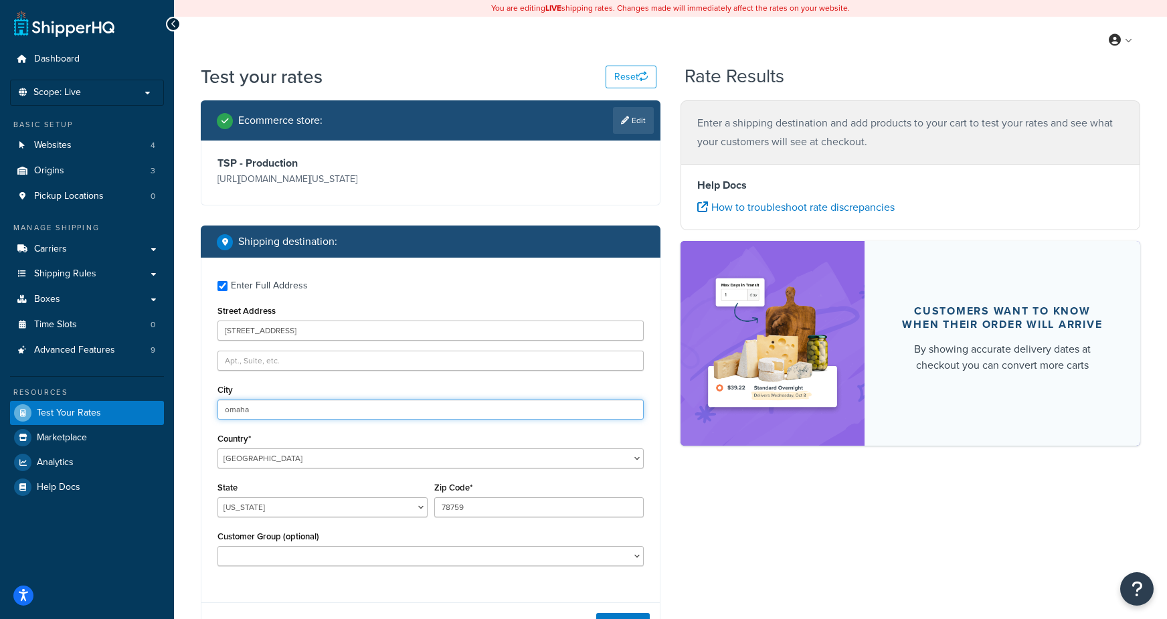
type input "omaha"
select select "NE"
type input "68137"
click at [771, 522] on div "Ecommerce store : Edit TSP - Production https://mcprod.texas-speed.com/ Shippin…" at bounding box center [670, 408] width 959 height 617
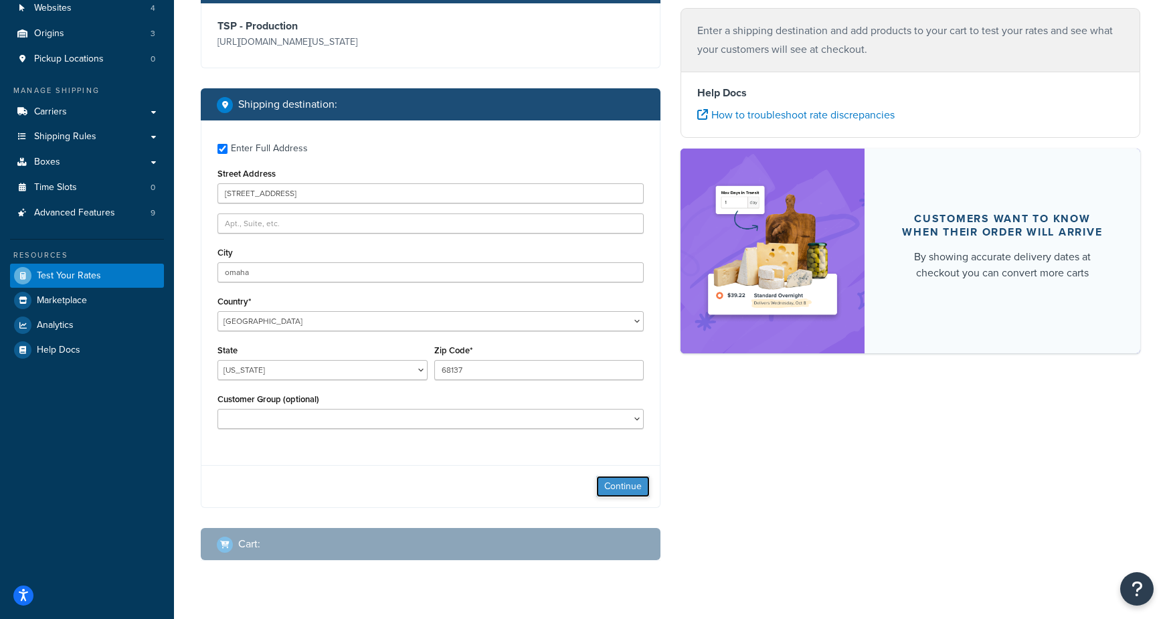
click at [617, 495] on button "Continue" at bounding box center [623, 486] width 54 height 21
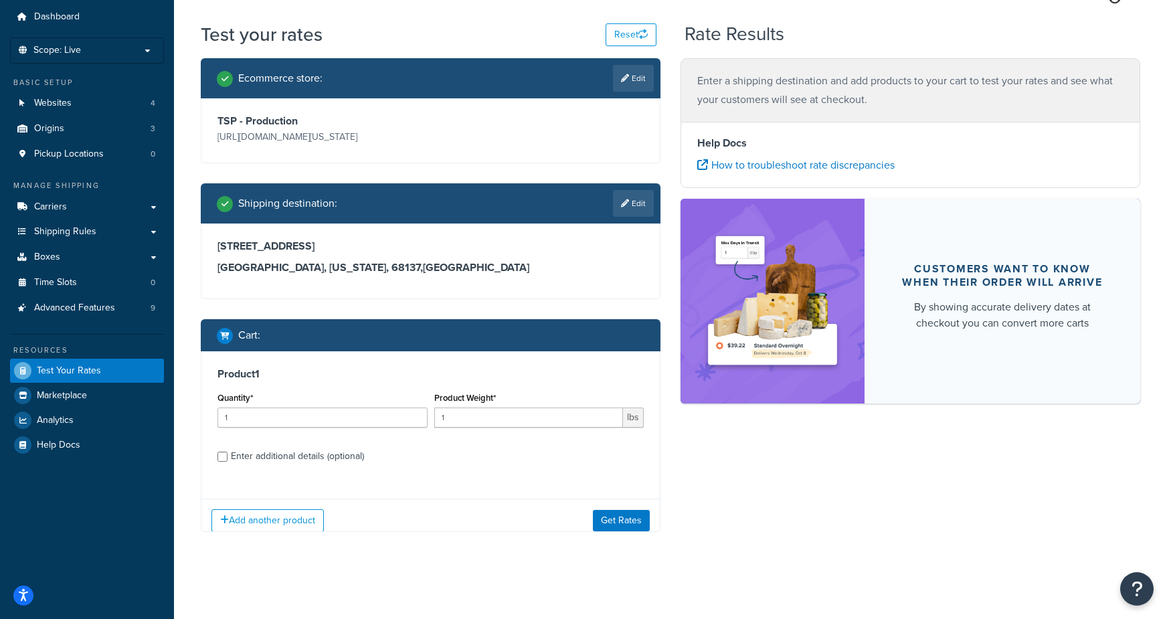
scroll to position [52, 0]
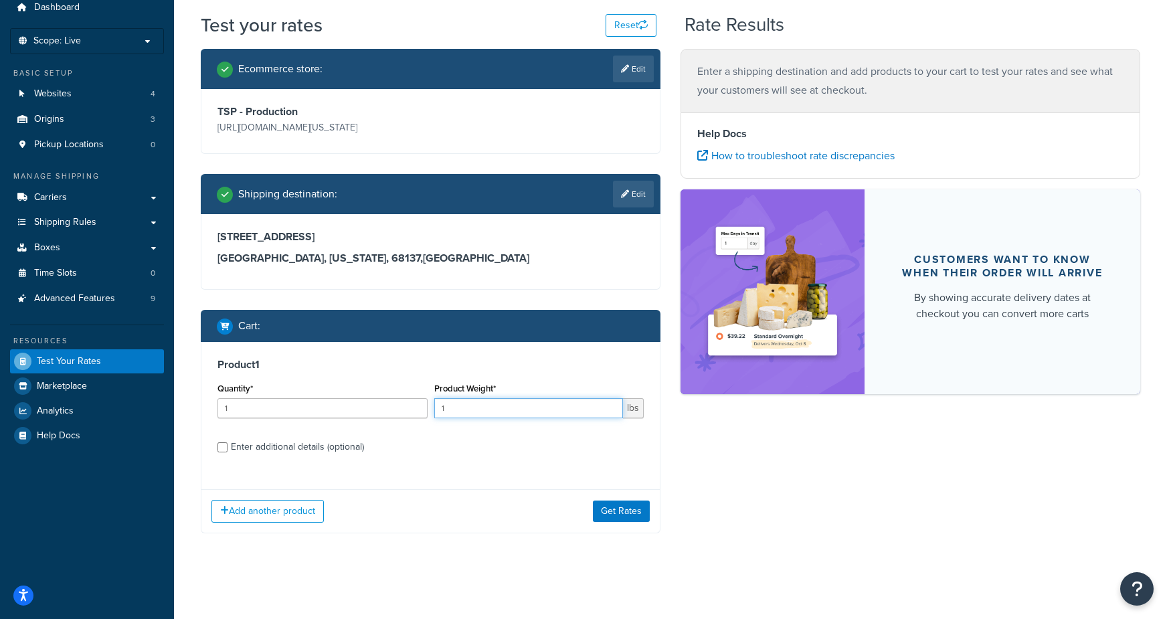
drag, startPoint x: 490, startPoint y: 401, endPoint x: 369, endPoint y: 404, distance: 121.1
click at [369, 404] on div "Quantity* 1 Product Weight* 1 lbs" at bounding box center [430, 403] width 433 height 49
drag, startPoint x: 440, startPoint y: 408, endPoint x: 363, endPoint y: 407, distance: 76.9
click at [363, 407] on div "Quantity* 1 Product Weight* 1 lbs" at bounding box center [430, 403] width 433 height 49
type input "2"
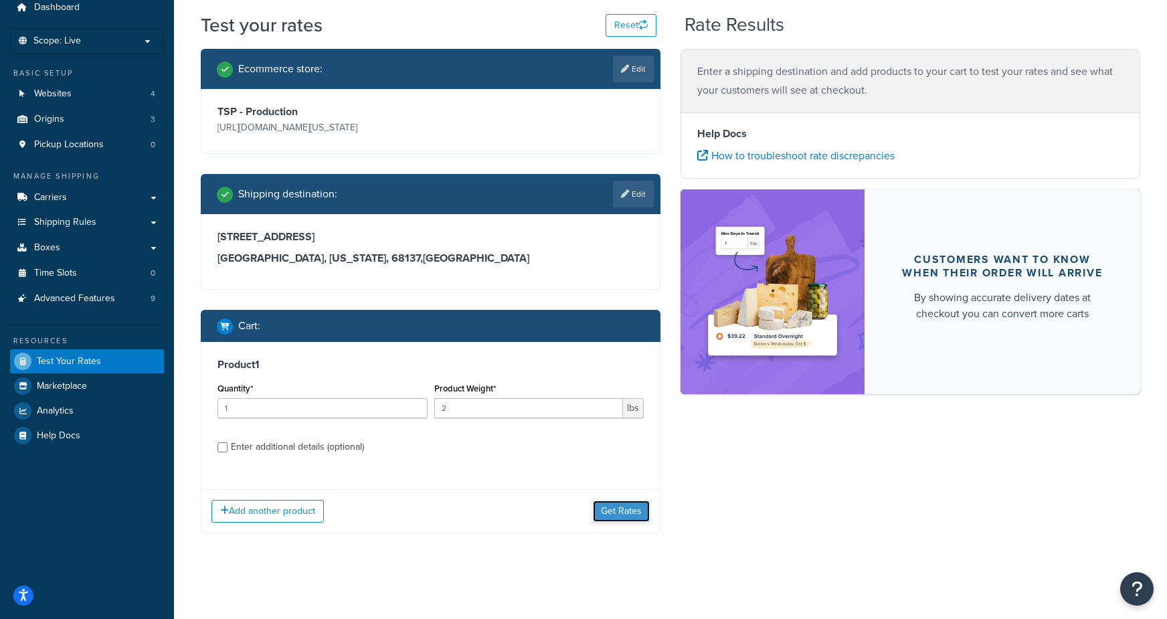
click at [599, 509] on button "Get Rates" at bounding box center [621, 510] width 57 height 21
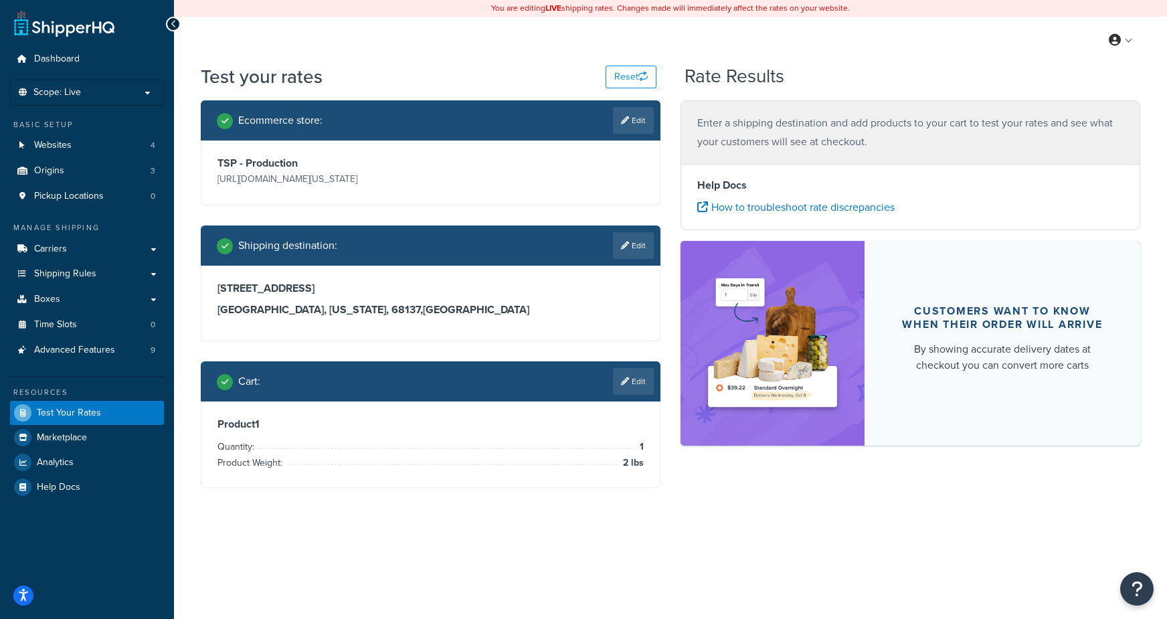
scroll to position [0, 0]
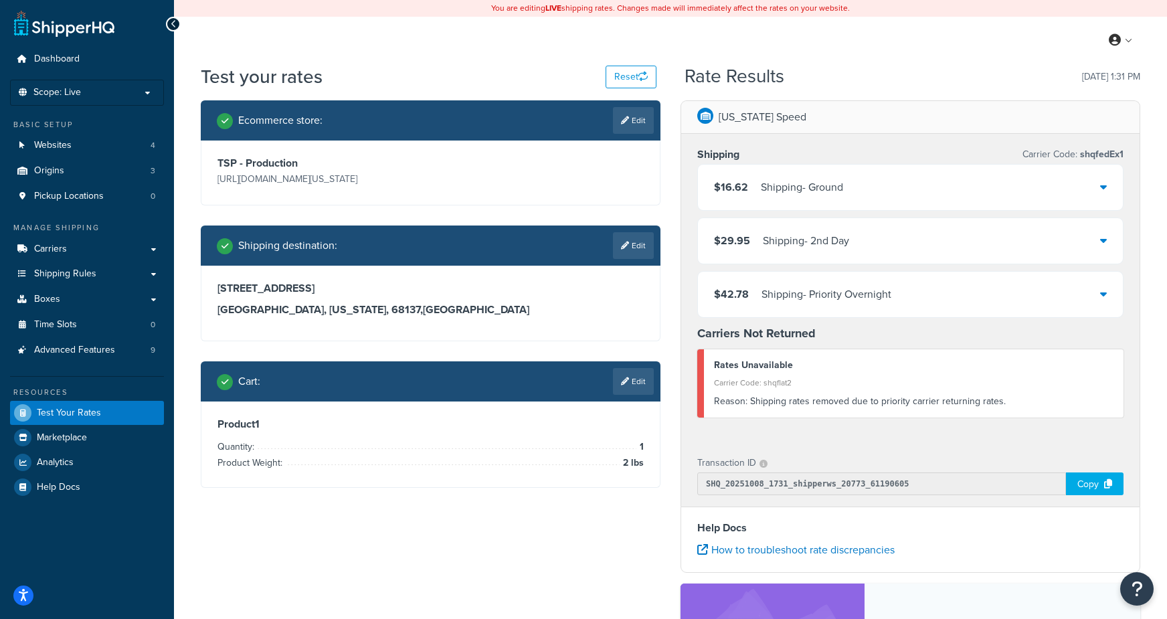
click at [784, 187] on div "Shipping - Ground" at bounding box center [802, 187] width 82 height 19
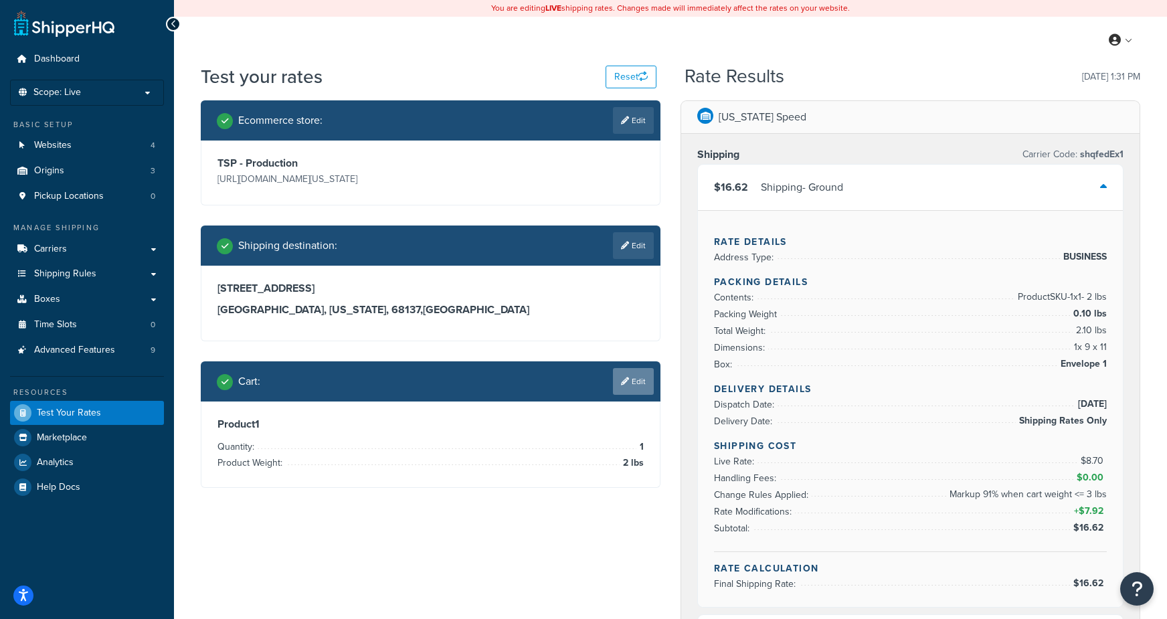
click at [638, 377] on link "Edit" at bounding box center [633, 381] width 41 height 27
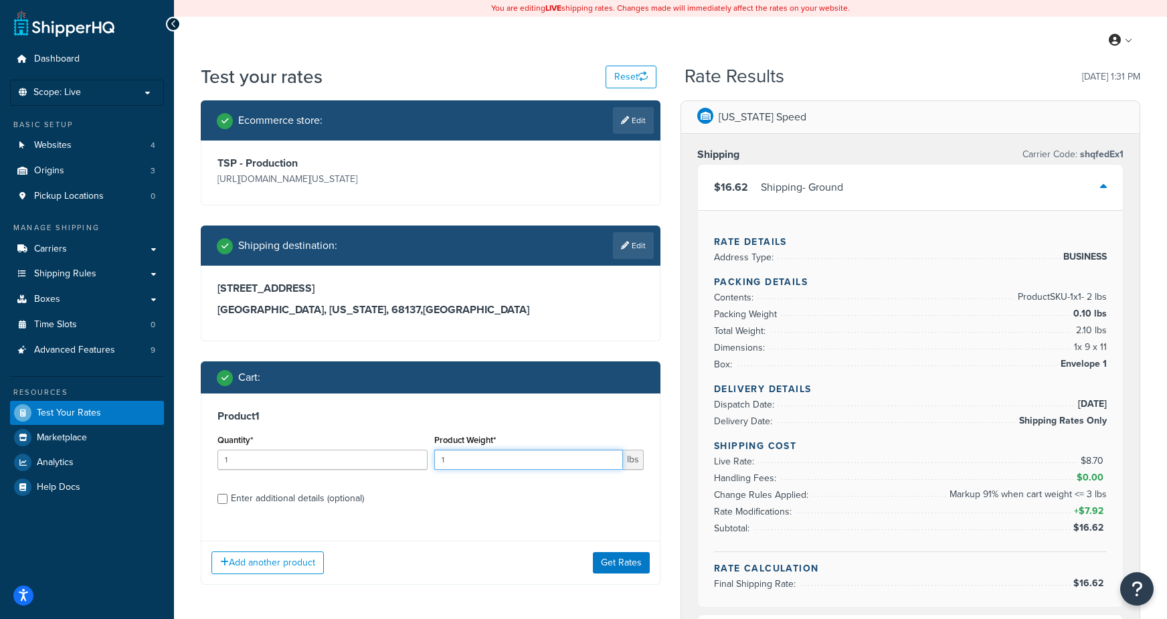
drag, startPoint x: 513, startPoint y: 460, endPoint x: 336, endPoint y: 447, distance: 177.7
click at [336, 447] on div "Quantity* 1 Product Weight* 1 lbs" at bounding box center [430, 455] width 433 height 49
type input "3"
click at [635, 566] on button "Get Rates" at bounding box center [621, 562] width 57 height 21
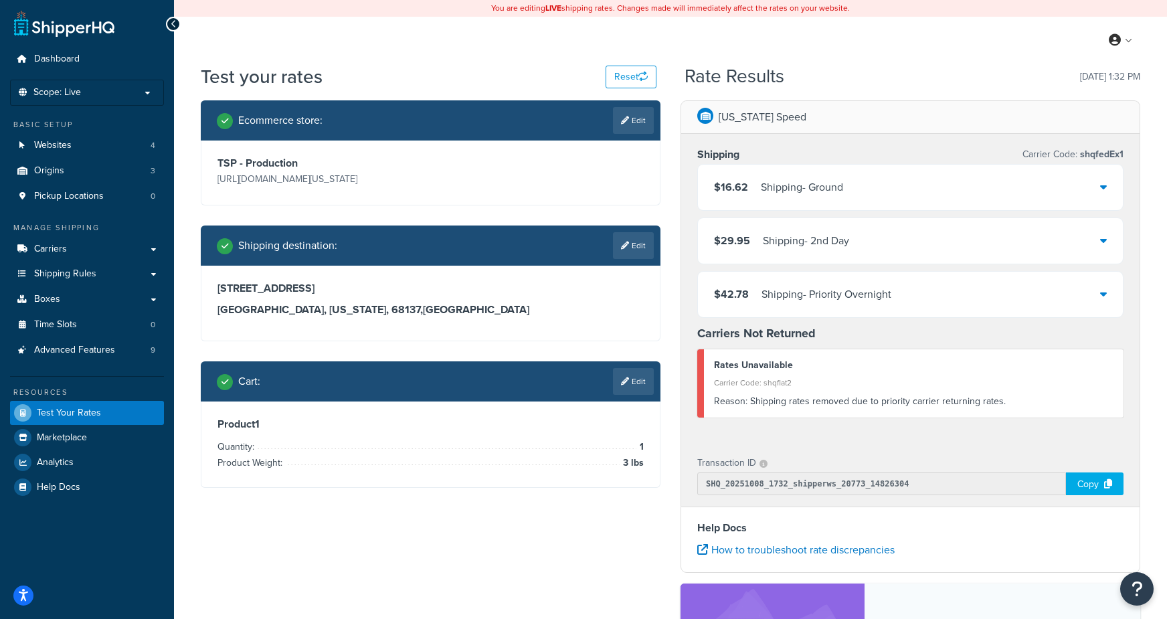
click at [771, 186] on div "Shipping - Ground" at bounding box center [802, 187] width 82 height 19
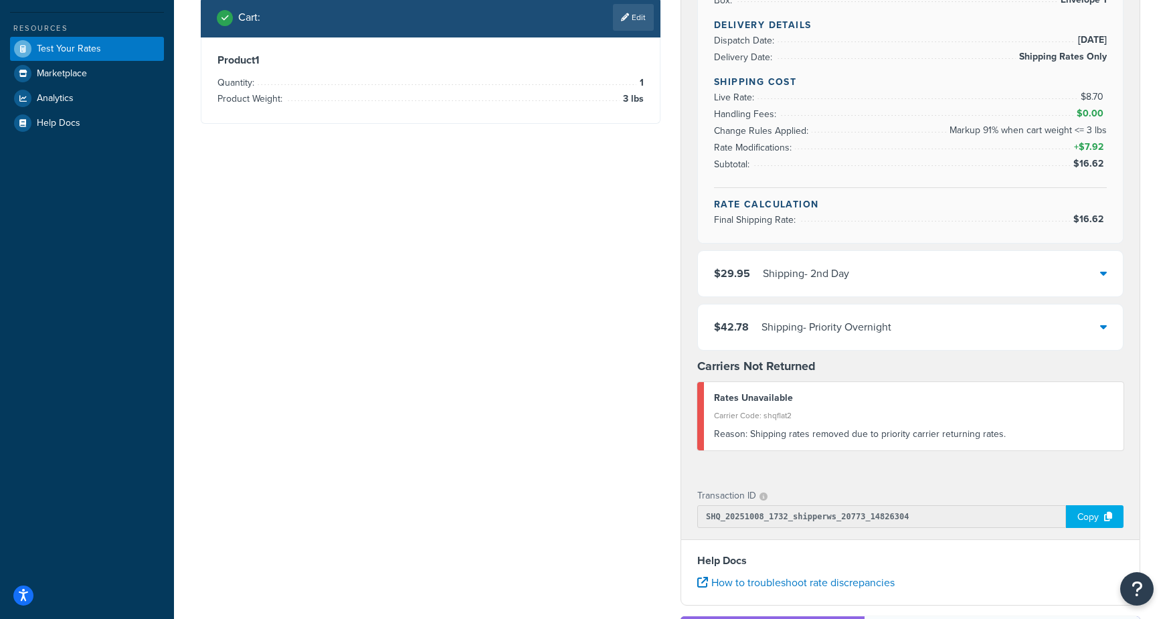
scroll to position [391, 0]
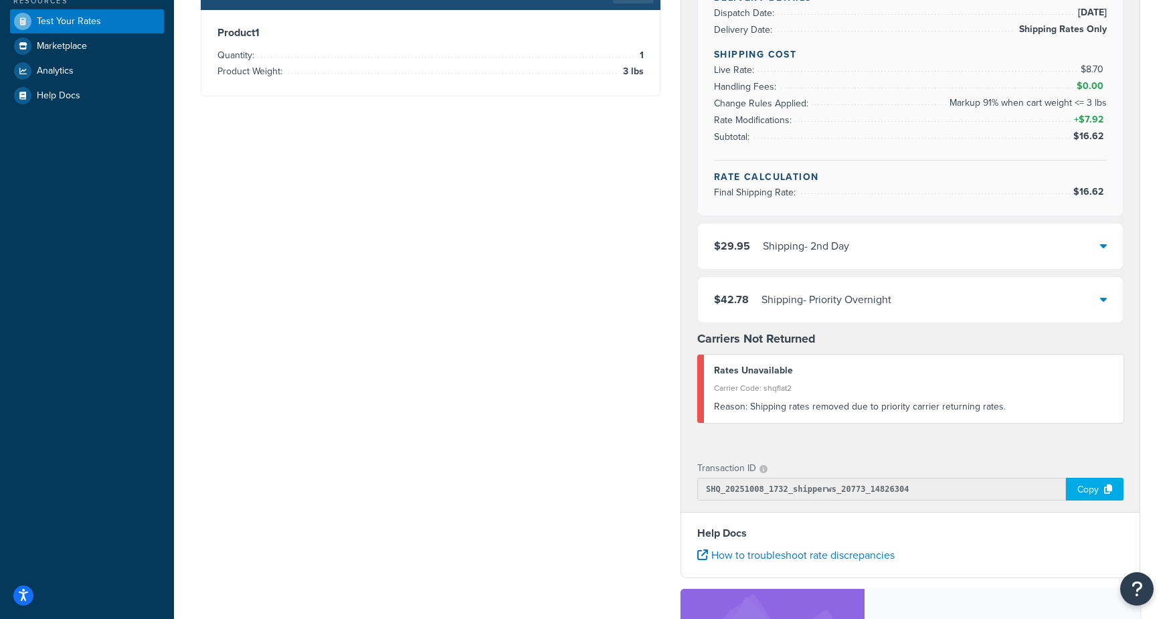
drag, startPoint x: 1084, startPoint y: 485, endPoint x: 1160, endPoint y: 324, distance: 178.0
click at [1084, 485] on div "Copy" at bounding box center [1095, 489] width 58 height 23
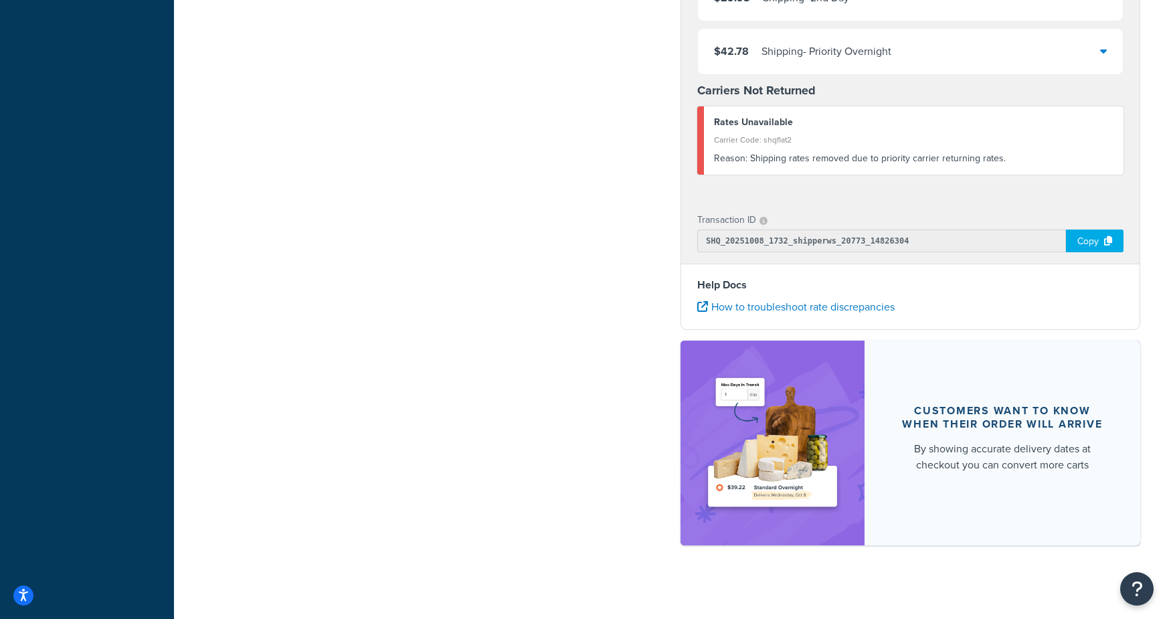
click at [1111, 236] on icon at bounding box center [1108, 240] width 8 height 9
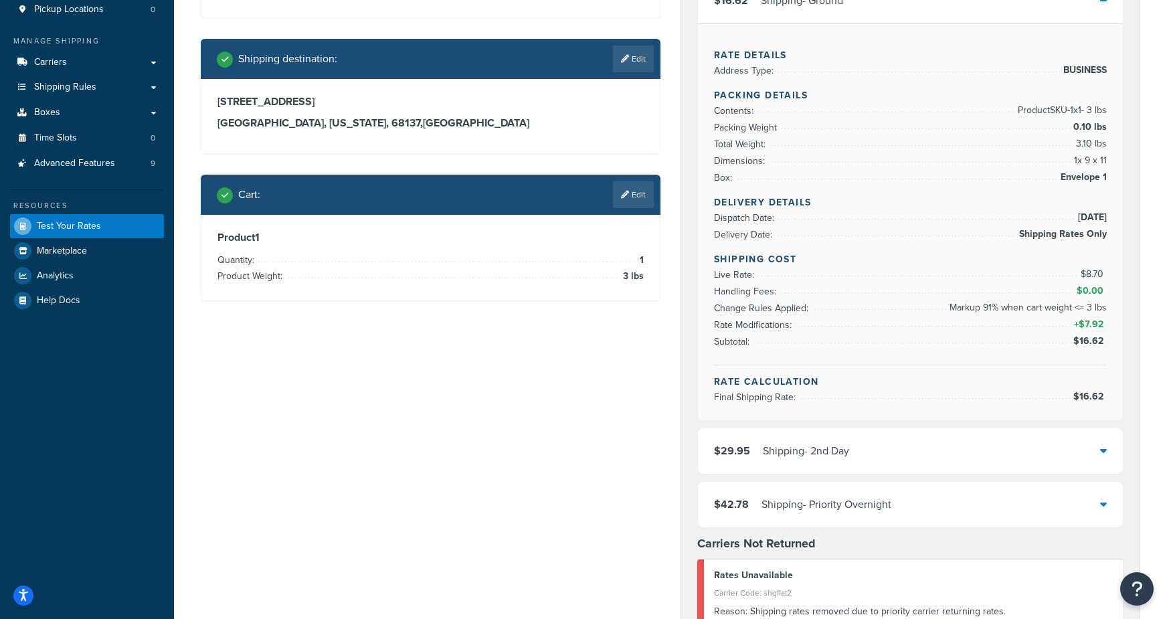
scroll to position [0, 0]
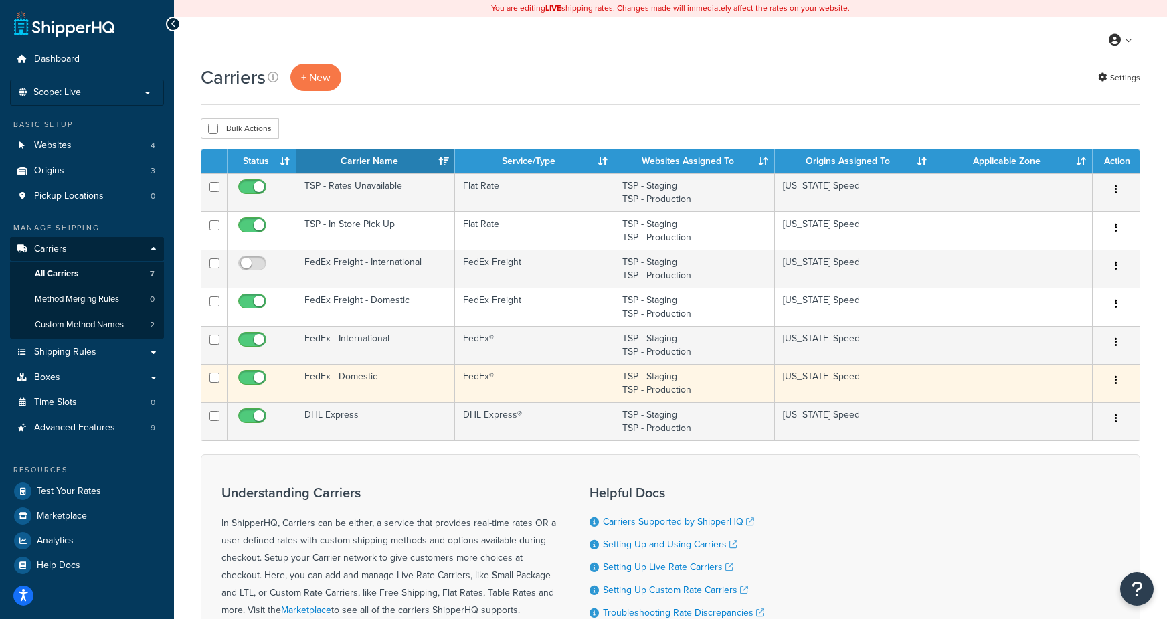
click at [348, 379] on td "FedEx - Domestic" at bounding box center [375, 383] width 159 height 38
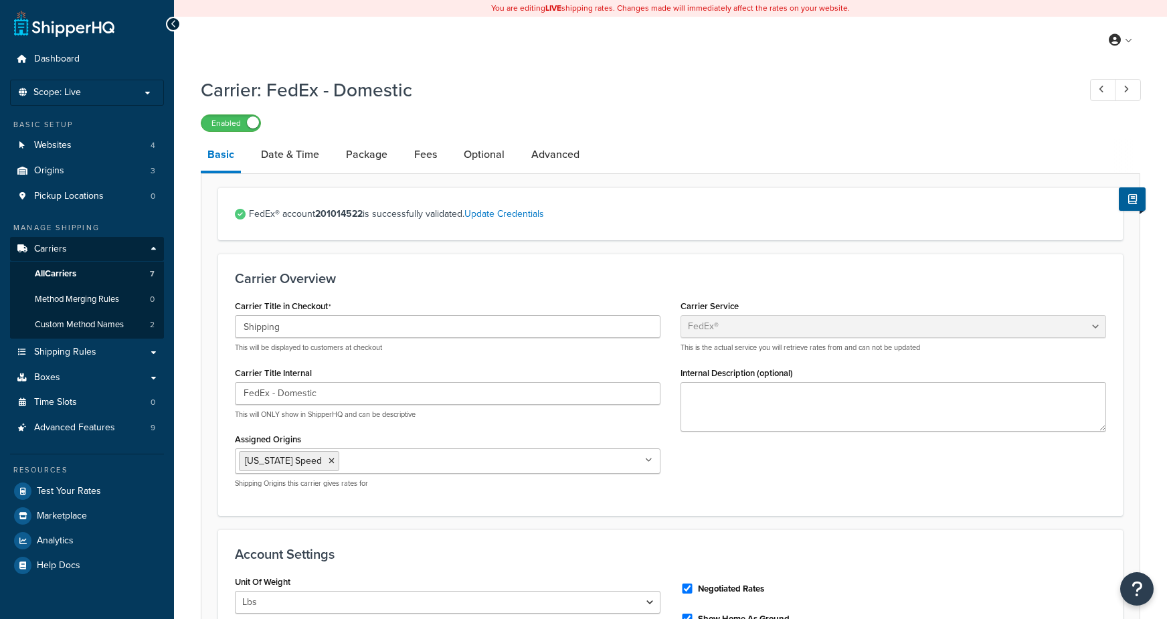
select select "fedEx"
select select "REGULAR_PICKUP"
select select "YOUR_PACKAGING"
click at [478, 163] on link "Optional" at bounding box center [484, 154] width 54 height 32
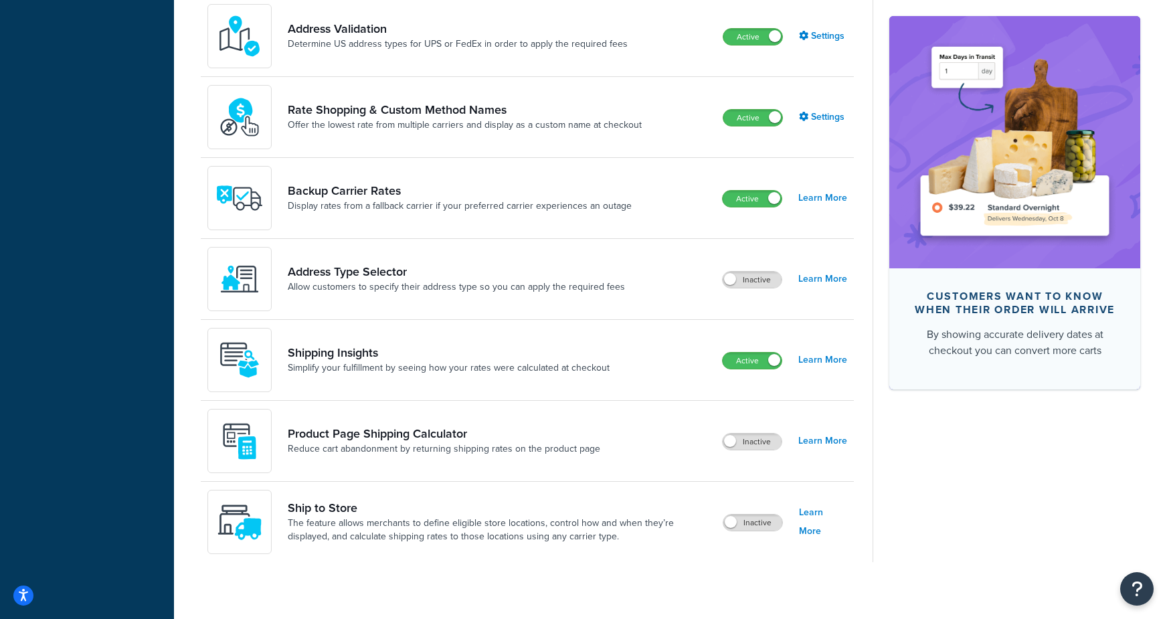
scroll to position [710, 0]
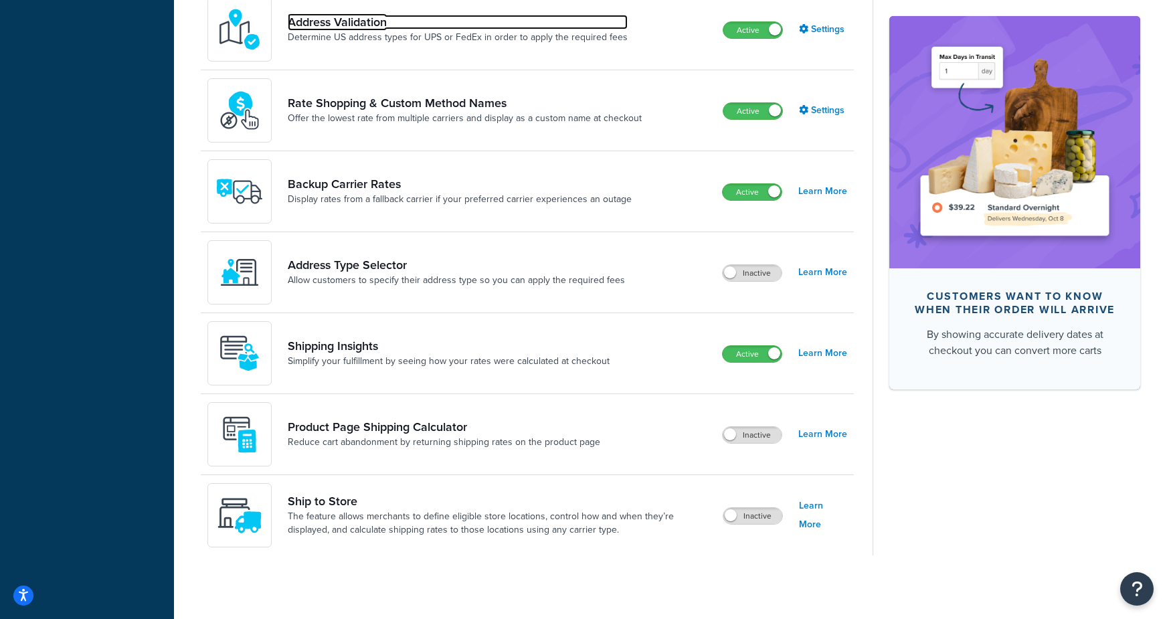
click at [346, 27] on link "Address Validation" at bounding box center [458, 22] width 340 height 15
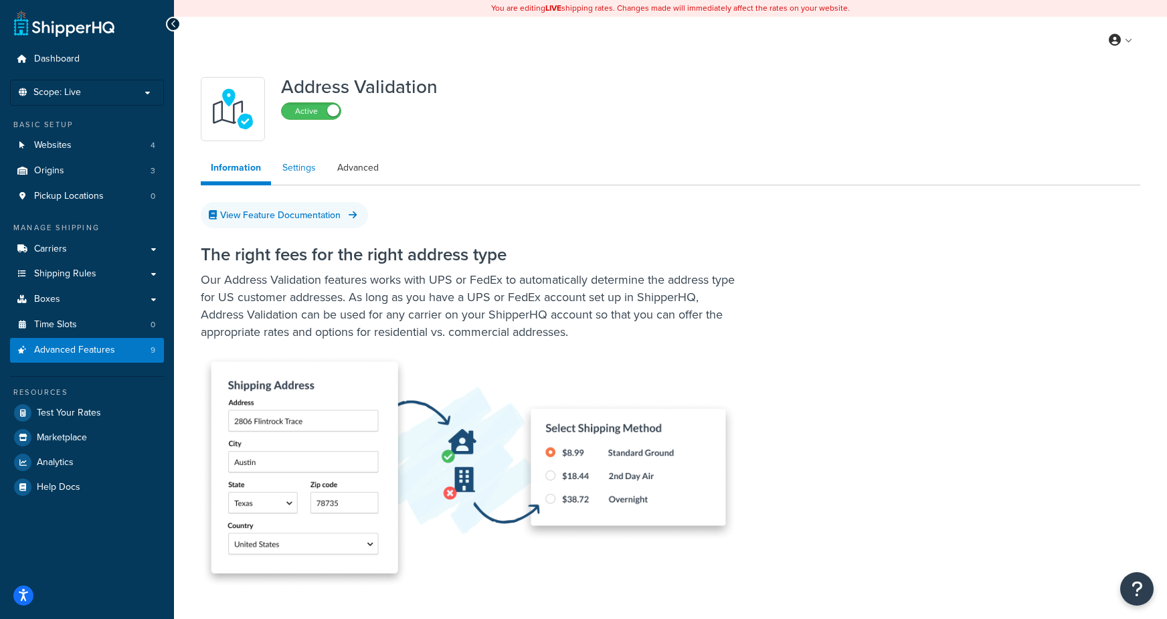
click at [314, 173] on link "Settings" at bounding box center [299, 168] width 54 height 27
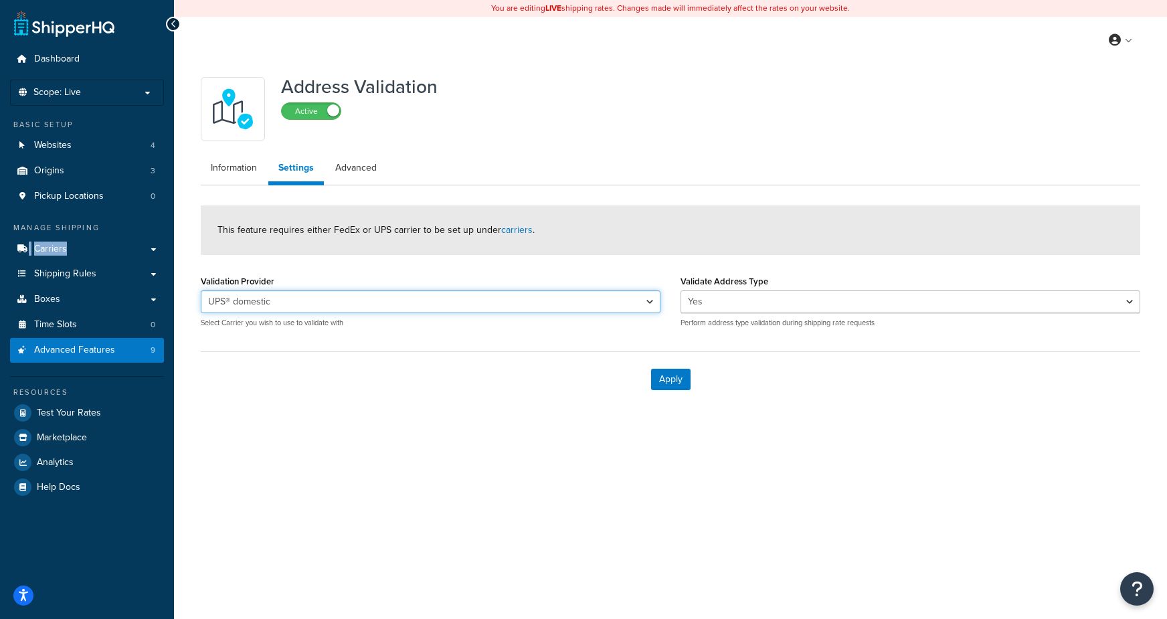
click at [348, 302] on select "FedEx Domestic UPS® domestic UPS® international FedEx international FedEx Domes…" at bounding box center [431, 301] width 460 height 23
select select "156649"
click at [201, 290] on select "FedEx Domestic UPS® domestic UPS® international FedEx international FedEx Domes…" at bounding box center [431, 301] width 460 height 23
click at [672, 379] on button "Apply" at bounding box center [670, 379] width 39 height 21
click at [429, 299] on select "FedEx Domestic UPS® domestic UPS® international FedEx international FedEx Domes…" at bounding box center [431, 301] width 460 height 23
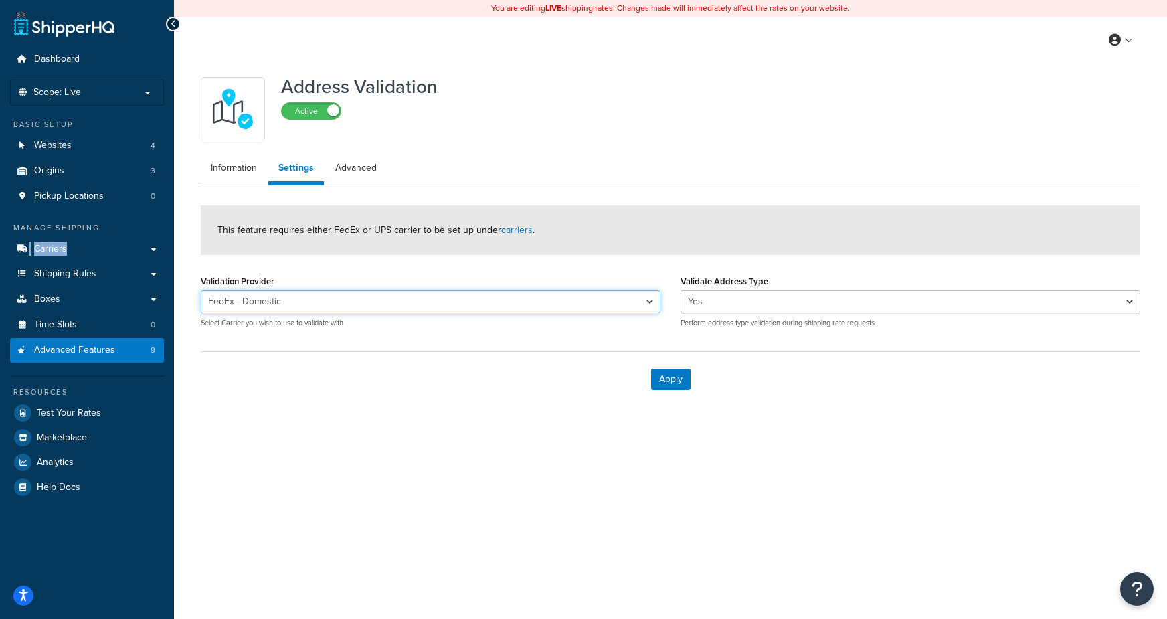
select select "151388"
click at [201, 290] on select "FedEx Domestic UPS® domestic UPS® international FedEx international FedEx Domes…" at bounding box center [431, 301] width 460 height 23
click at [667, 381] on button "Apply" at bounding box center [670, 379] width 39 height 21
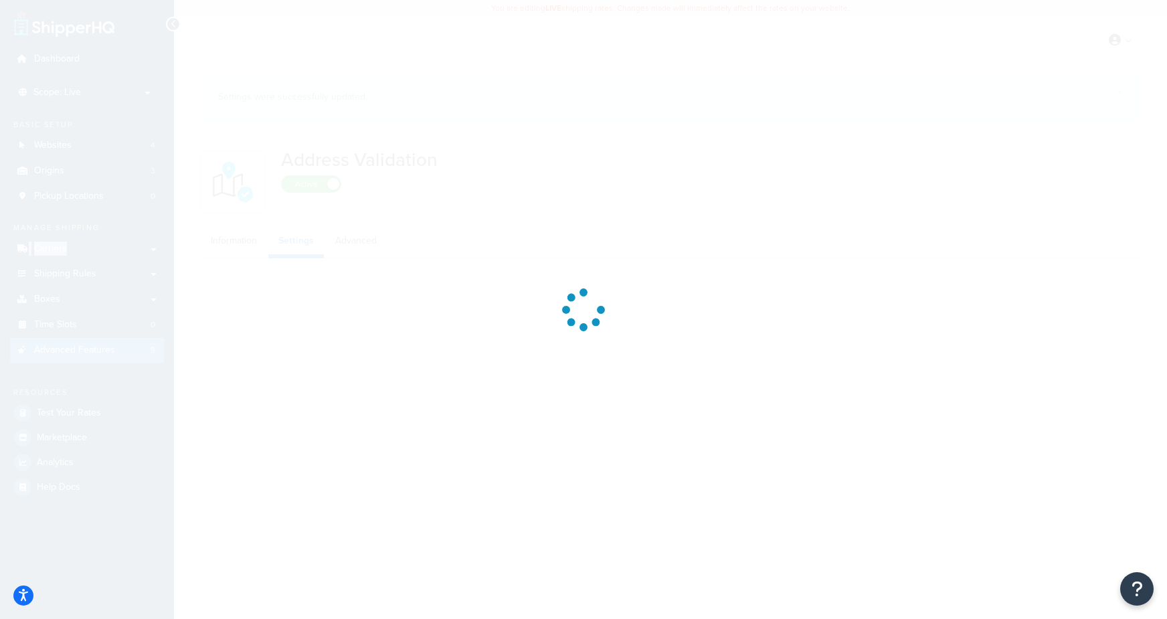
select select "151388"
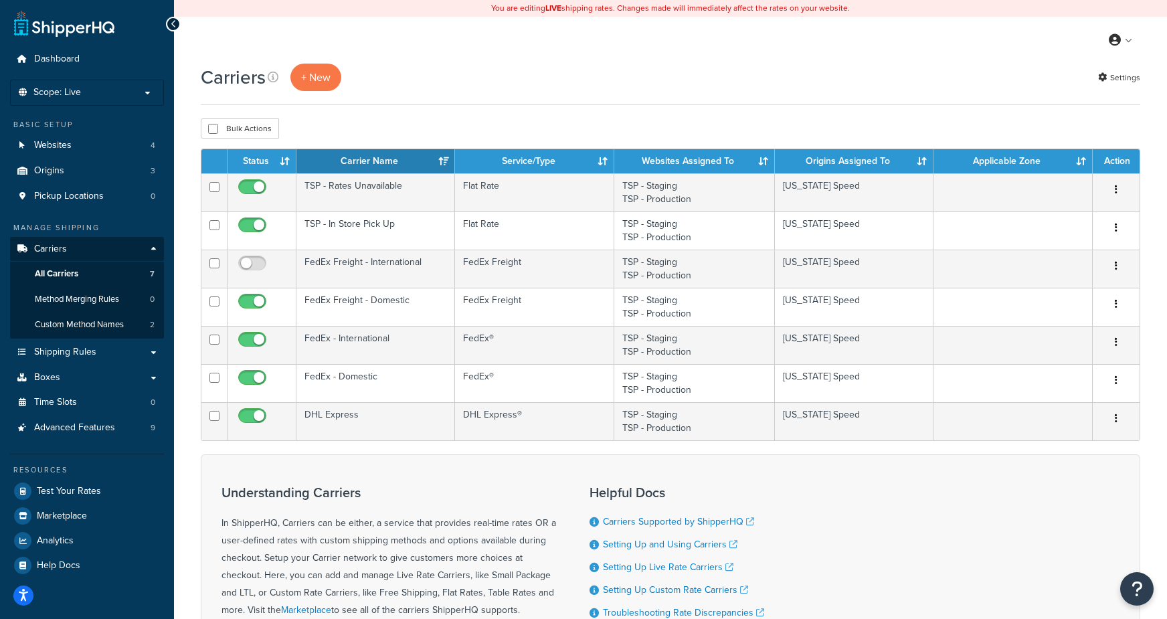
click at [589, 100] on div "Carriers + New Settings" at bounding box center [670, 84] width 939 height 41
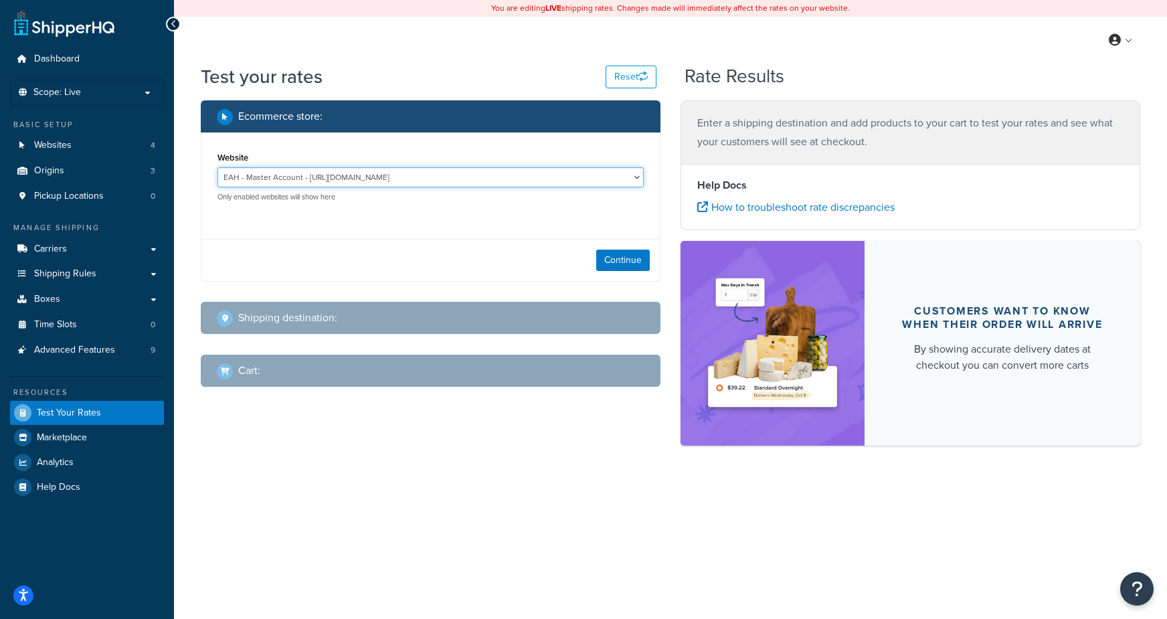
click at [312, 177] on select "EAH - Master Account - https://www.enthusiastautoholdings.com/ RCI - Staging - …" at bounding box center [430, 177] width 426 height 20
select select "bd4750d74578c5f06571c96295b2fae1"
click at [217, 167] on select "EAH - Master Account - https://www.enthusiastautoholdings.com/ RCI - Staging - …" at bounding box center [430, 177] width 426 height 20
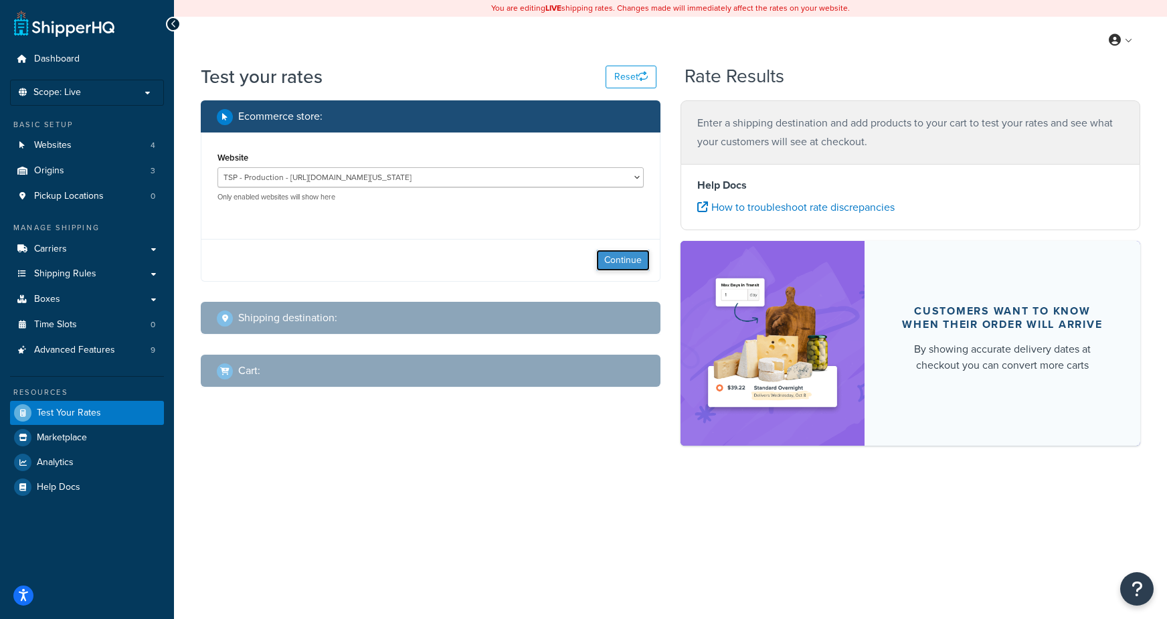
click at [611, 265] on button "Continue" at bounding box center [623, 259] width 54 height 21
select select "TX"
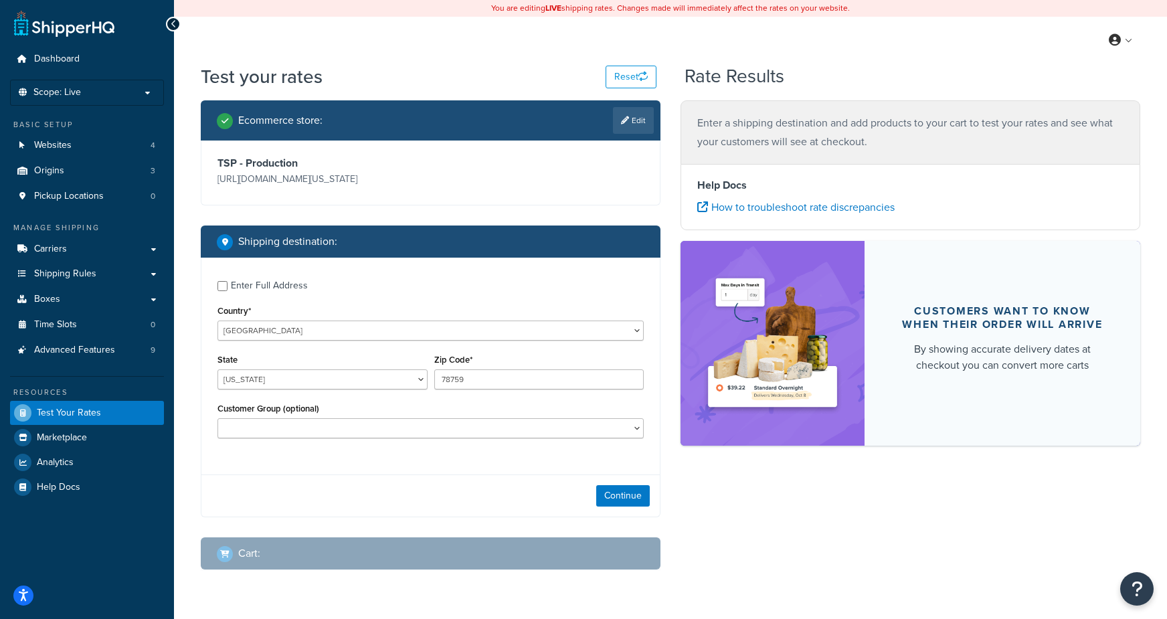
click at [270, 280] on div "Enter Full Address" at bounding box center [269, 285] width 77 height 19
click at [227, 281] on input "Enter Full Address" at bounding box center [222, 286] width 10 height 10
checkbox input "true"
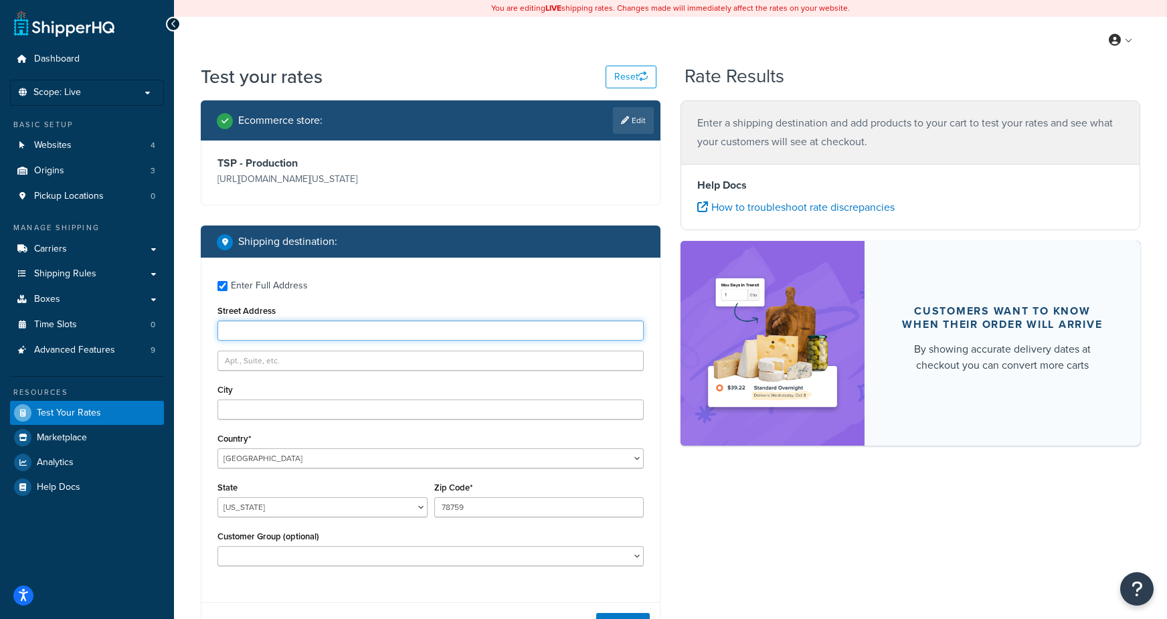
click at [280, 323] on input "Street Address" at bounding box center [430, 330] width 426 height 20
type input "3301 blumie st"
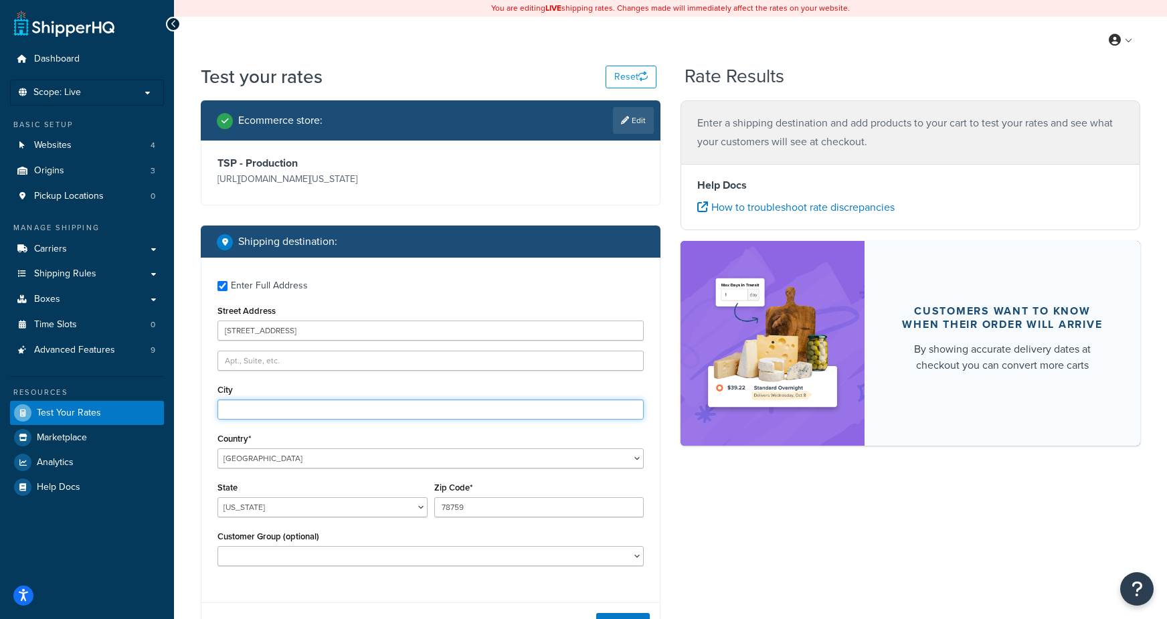
click at [226, 402] on input "City" at bounding box center [430, 409] width 426 height 20
type input "austin"
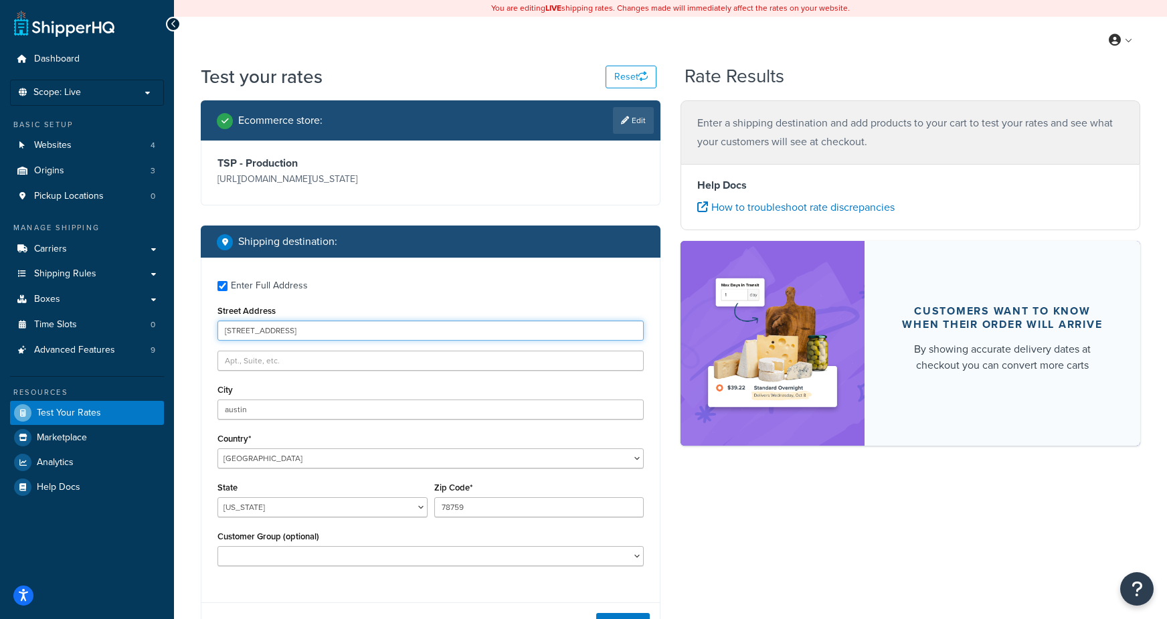
type input "609 dartbrook dr"
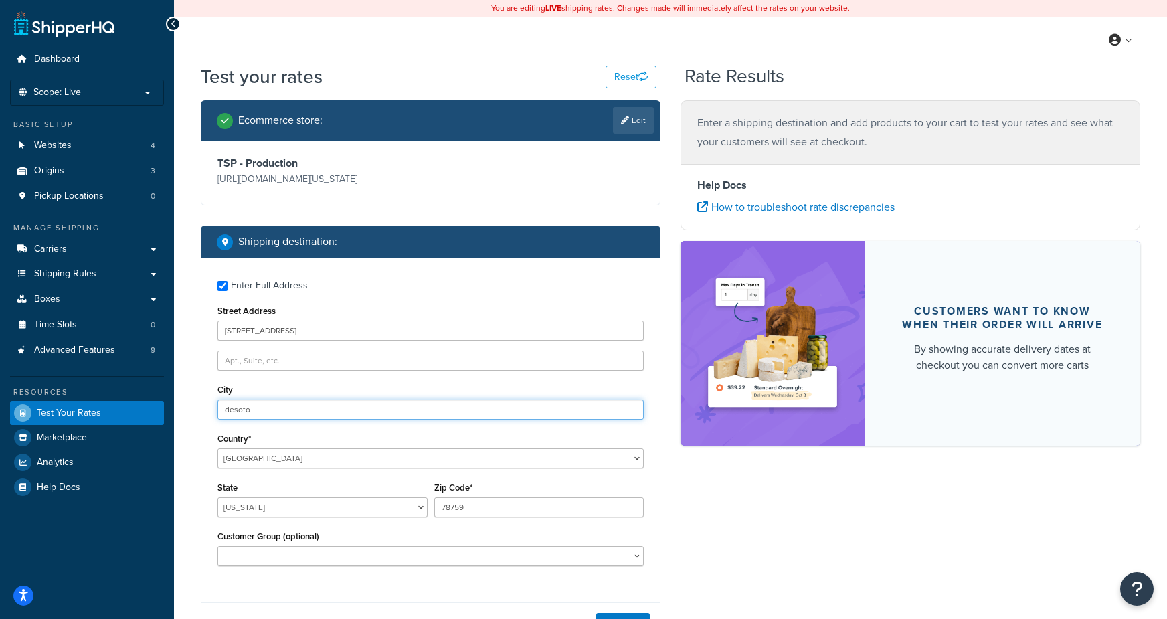
type input "desoto"
type input "75115"
click at [778, 557] on div "Ecommerce store : Edit TSP - Production https://mcprod.texas-speed.com/ Shippin…" at bounding box center [670, 408] width 959 height 617
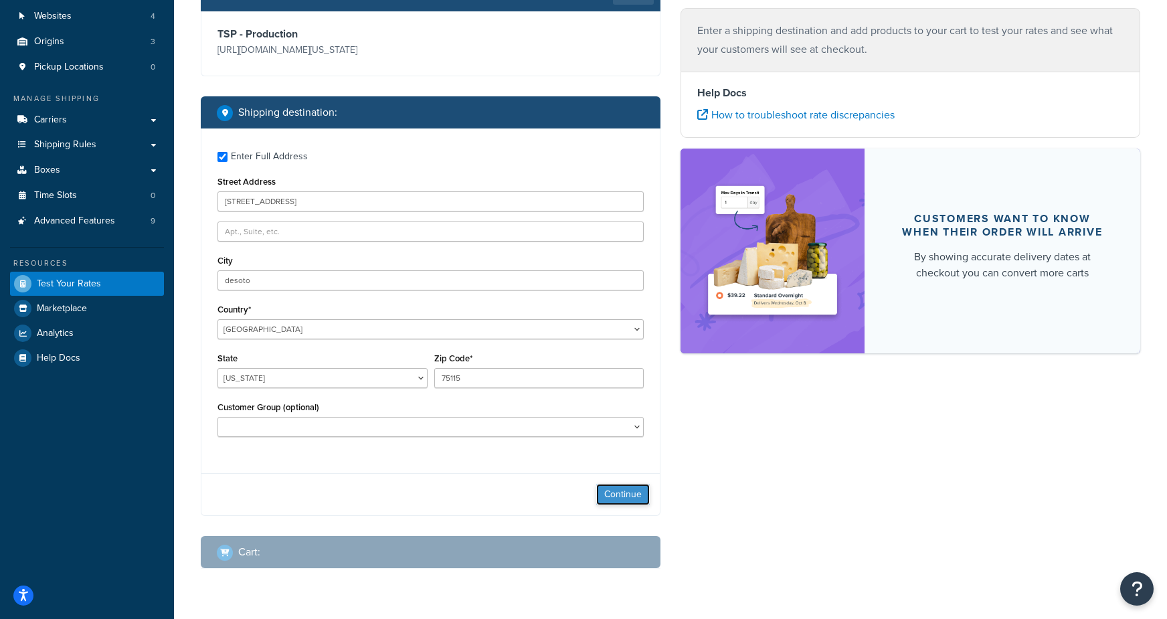
click at [611, 494] on button "Continue" at bounding box center [623, 494] width 54 height 21
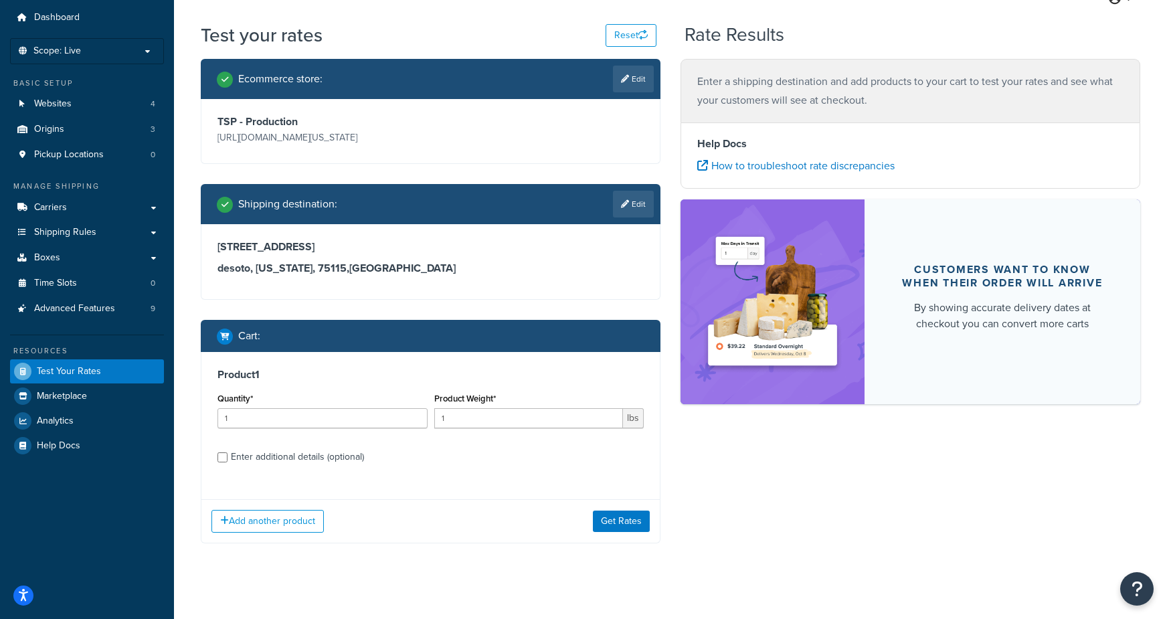
scroll to position [52, 0]
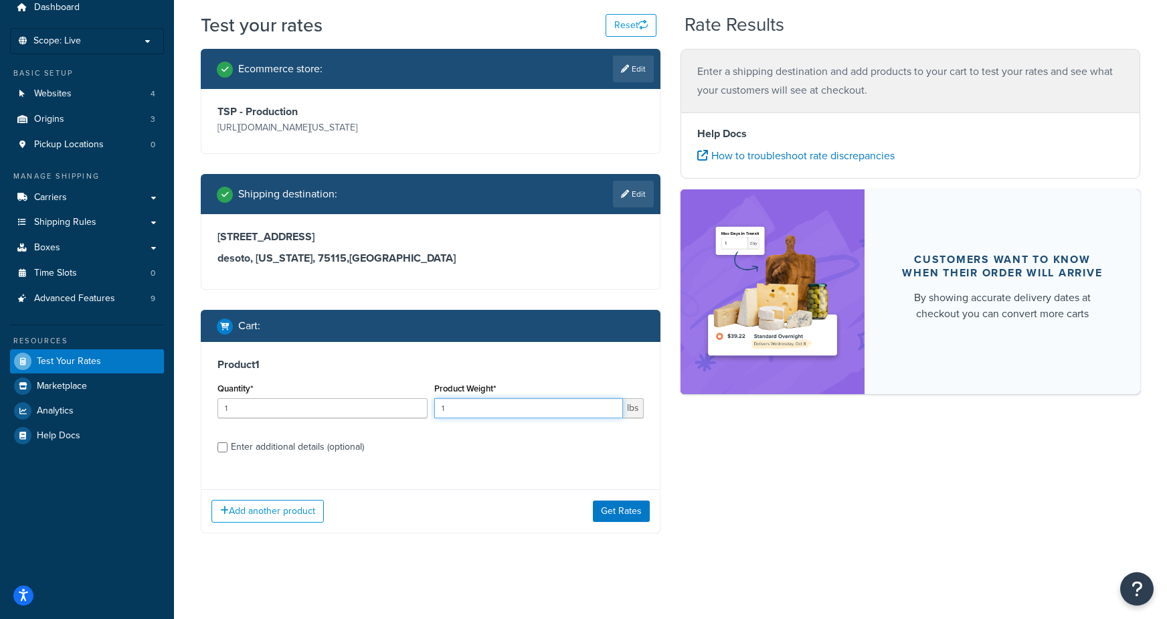
drag, startPoint x: 392, startPoint y: 408, endPoint x: 385, endPoint y: 408, distance: 7.4
click at [385, 408] on div "Quantity* 1 Product Weight* 1 lbs" at bounding box center [430, 403] width 433 height 49
type input "2"
click at [615, 501] on button "Get Rates" at bounding box center [621, 510] width 57 height 21
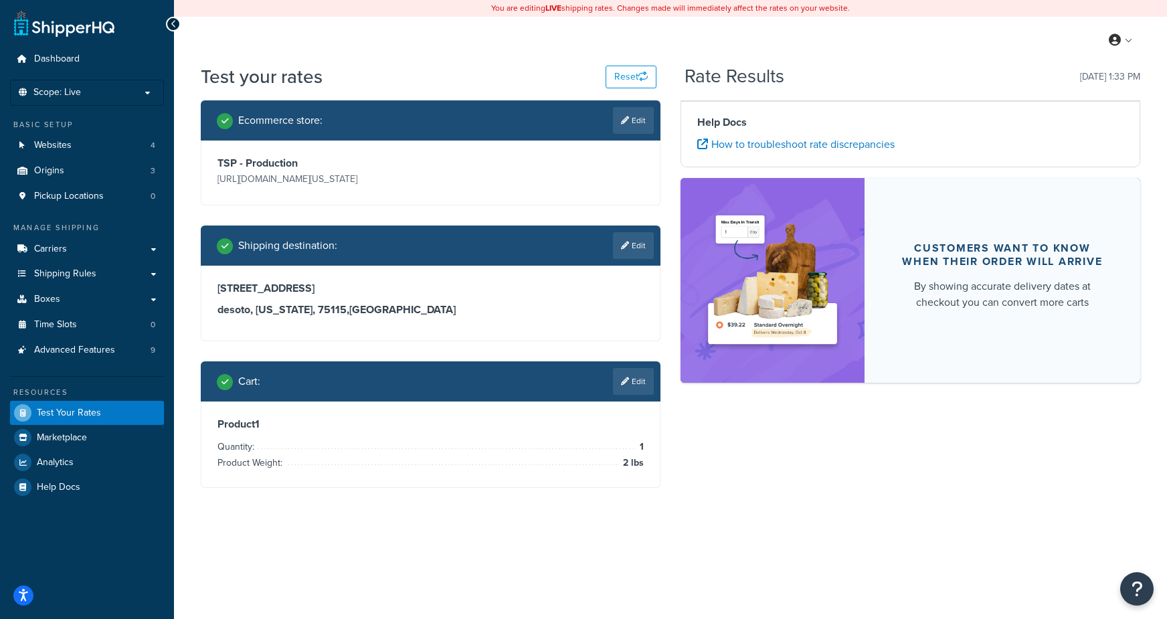
scroll to position [0, 0]
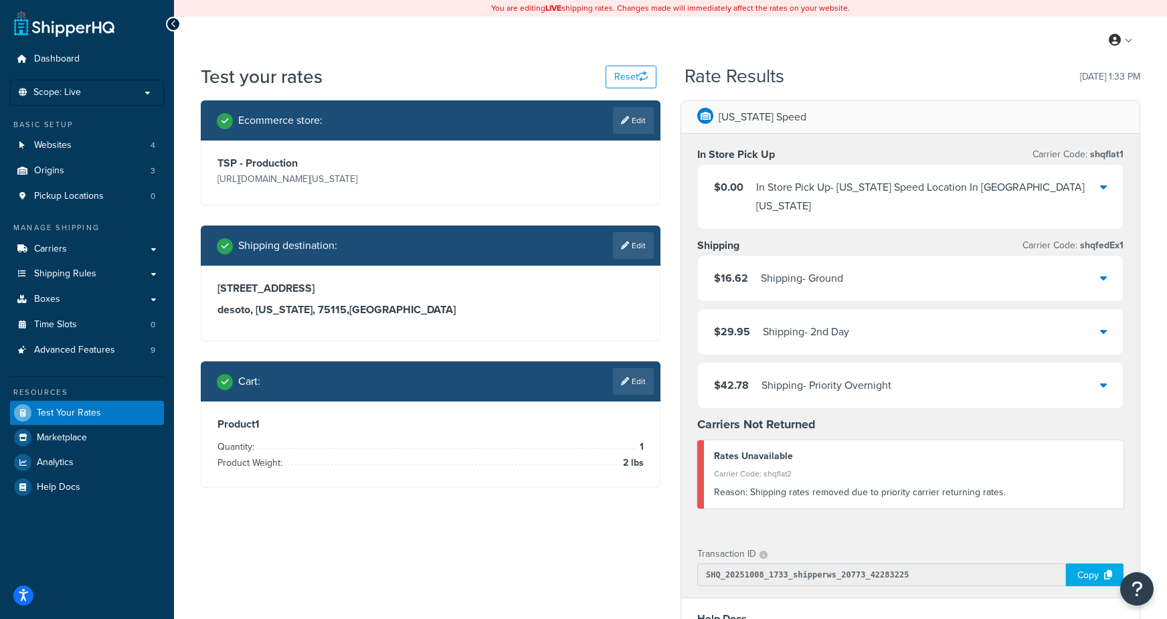
click at [823, 271] on div "$16.62 Shipping - Ground" at bounding box center [910, 278] width 425 height 45
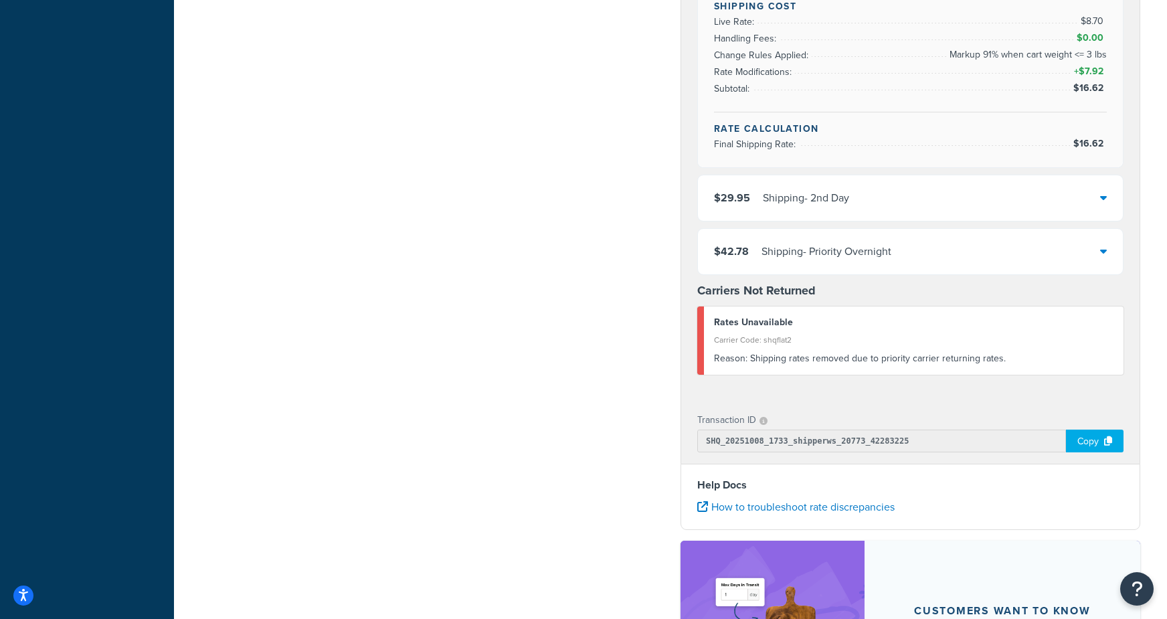
scroll to position [535, 0]
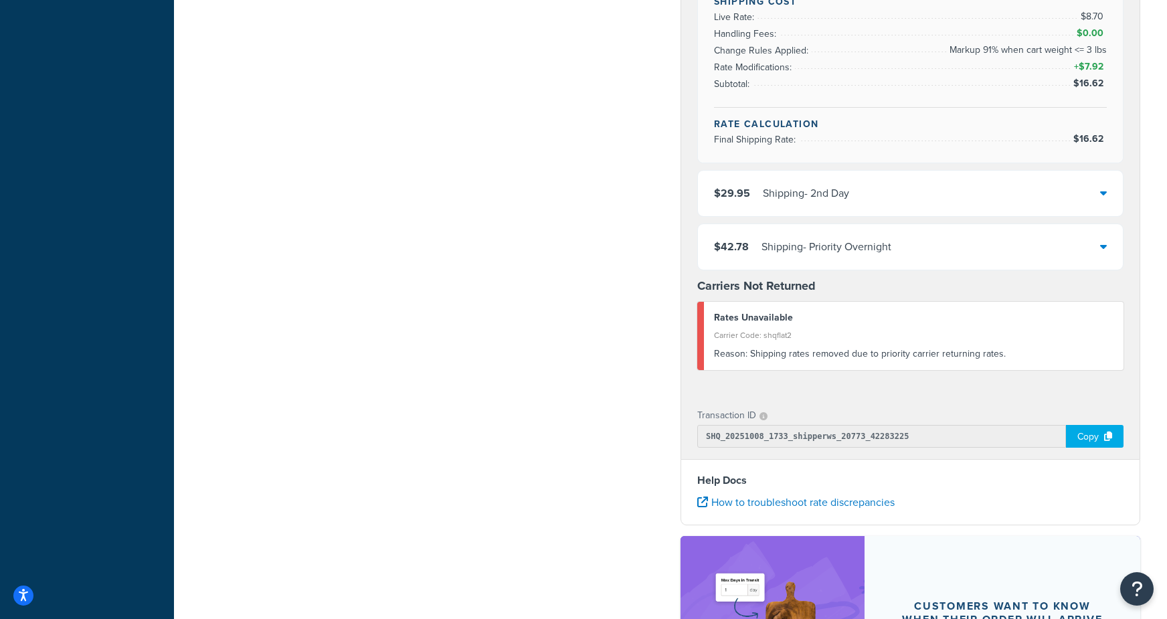
click at [1086, 425] on div "Copy" at bounding box center [1095, 436] width 58 height 23
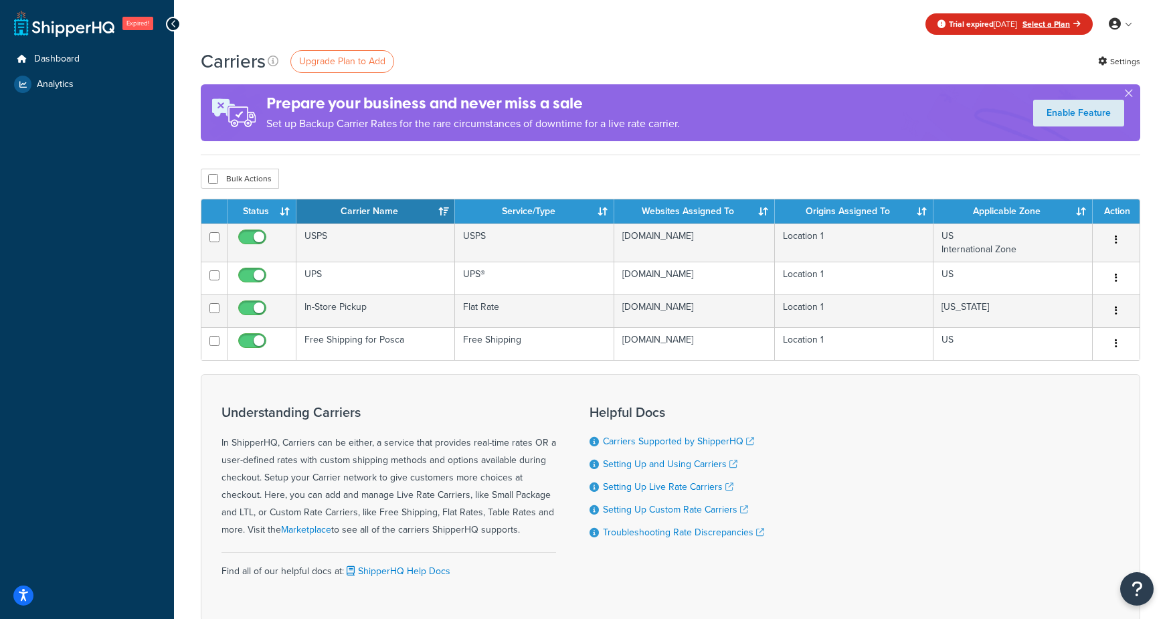
click at [647, 43] on div "Trial expired [DATE] Select a Plan My Profile Billing Global Settings Contact U…" at bounding box center [670, 24] width 993 height 48
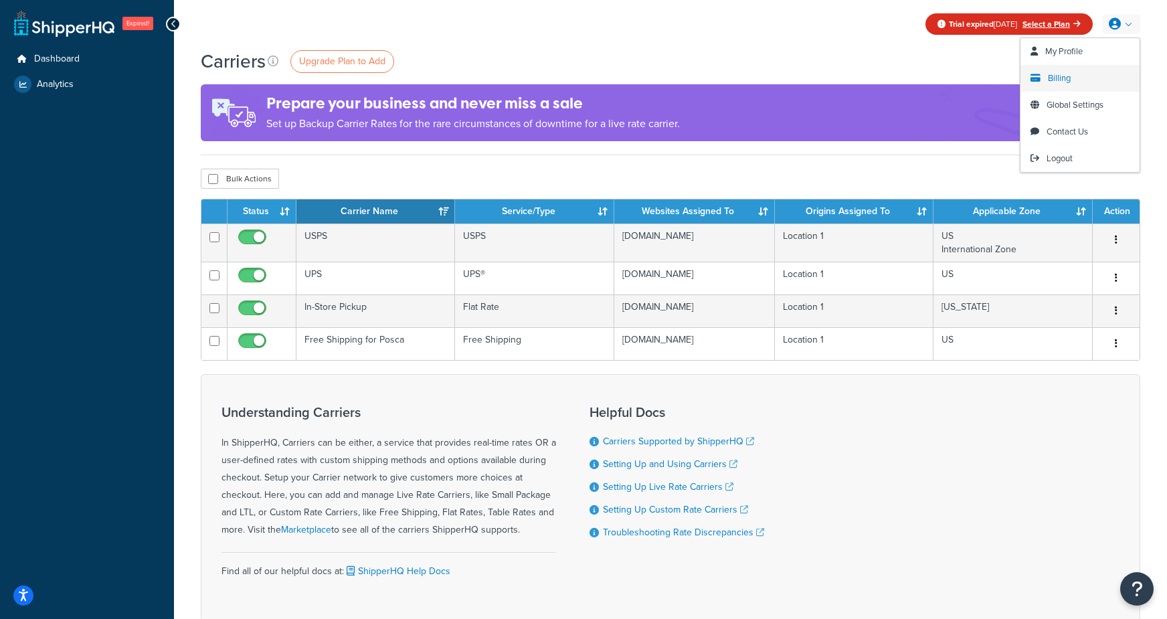
click at [1063, 78] on span "Billing" at bounding box center [1058, 78] width 23 height 13
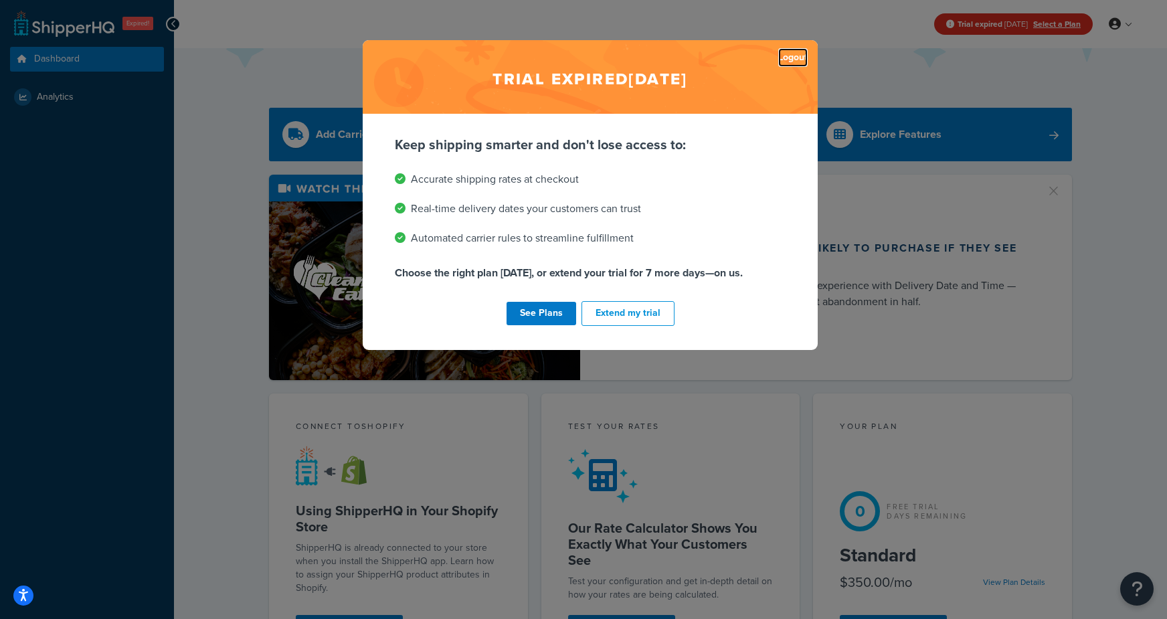
click at [790, 54] on link "Logout" at bounding box center [792, 57] width 29 height 19
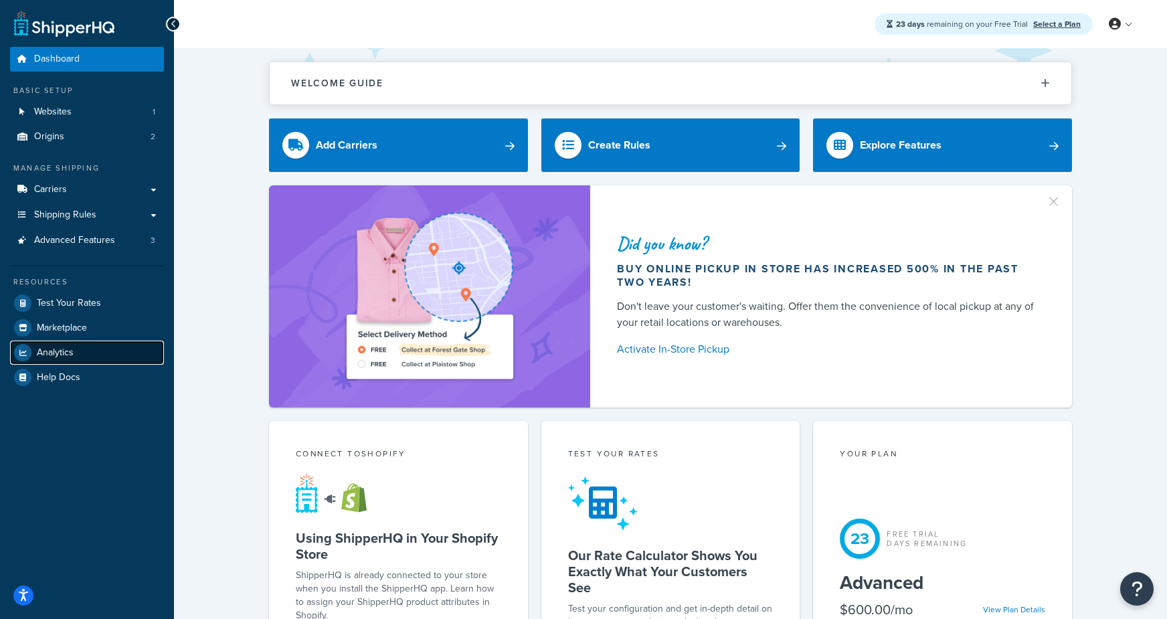
click at [49, 353] on span "Analytics" at bounding box center [55, 352] width 37 height 11
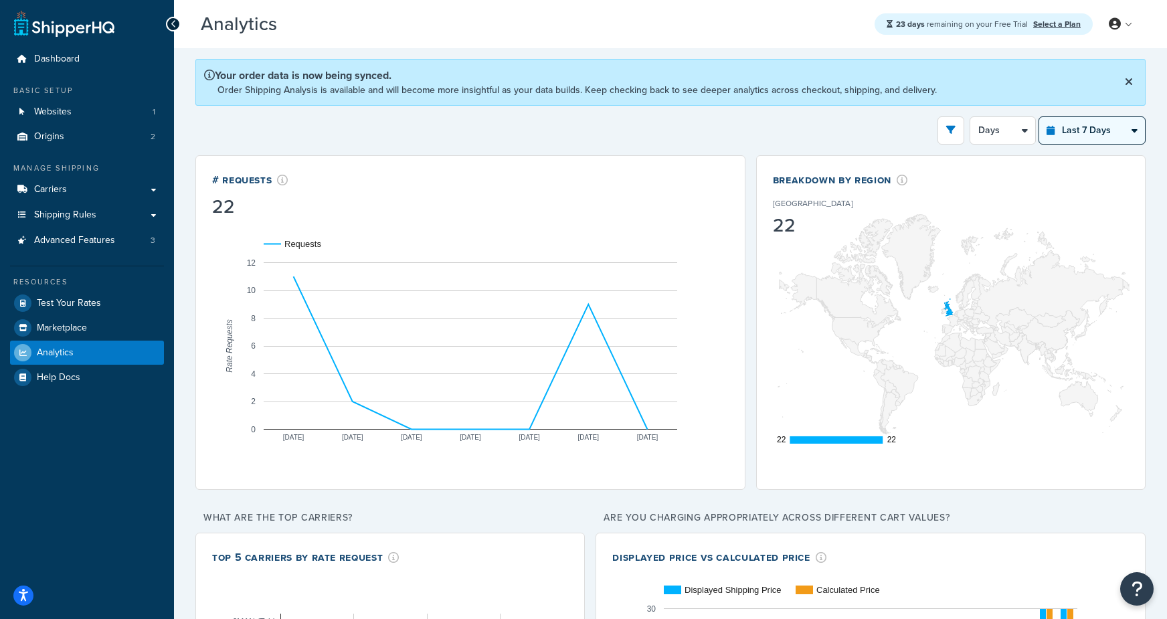
click at [1070, 129] on select "Last 24 Hours Last 7 Days Last 30 Days Last 3 Months Last 6 Months Last 12 Mont…" at bounding box center [1092, 130] width 106 height 27
select select "last_24_hours"
click at [1039, 117] on select "Last 24 Hours Last 7 Days Last 30 Days Last 3 Months Last 6 Months Last 12 Mont…" at bounding box center [1092, 130] width 106 height 27
select select "1h"
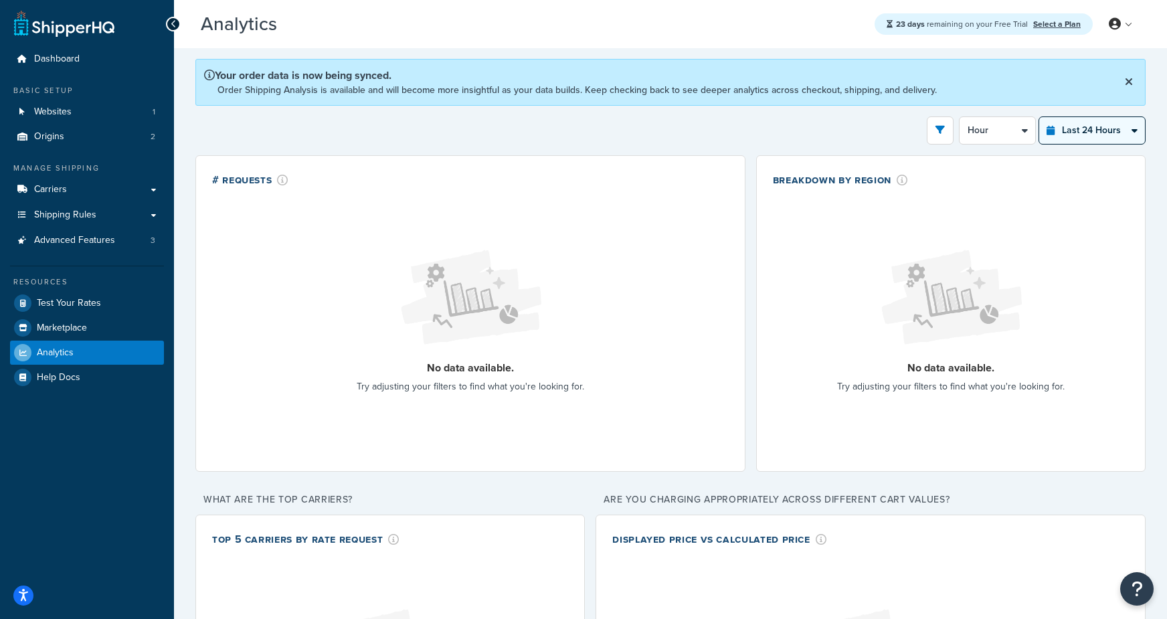
click at [1076, 124] on select "Last 24 Hours Last 7 Days Last 30 Days Last 3 Months Last 6 Months Last 12 Mont…" at bounding box center [1092, 130] width 106 height 27
select select "last_7_days"
click at [1039, 117] on select "Last 24 Hours Last 7 Days Last 30 Days Last 3 Months Last 6 Months Last 12 Mont…" at bounding box center [1092, 130] width 106 height 27
select select "1d"
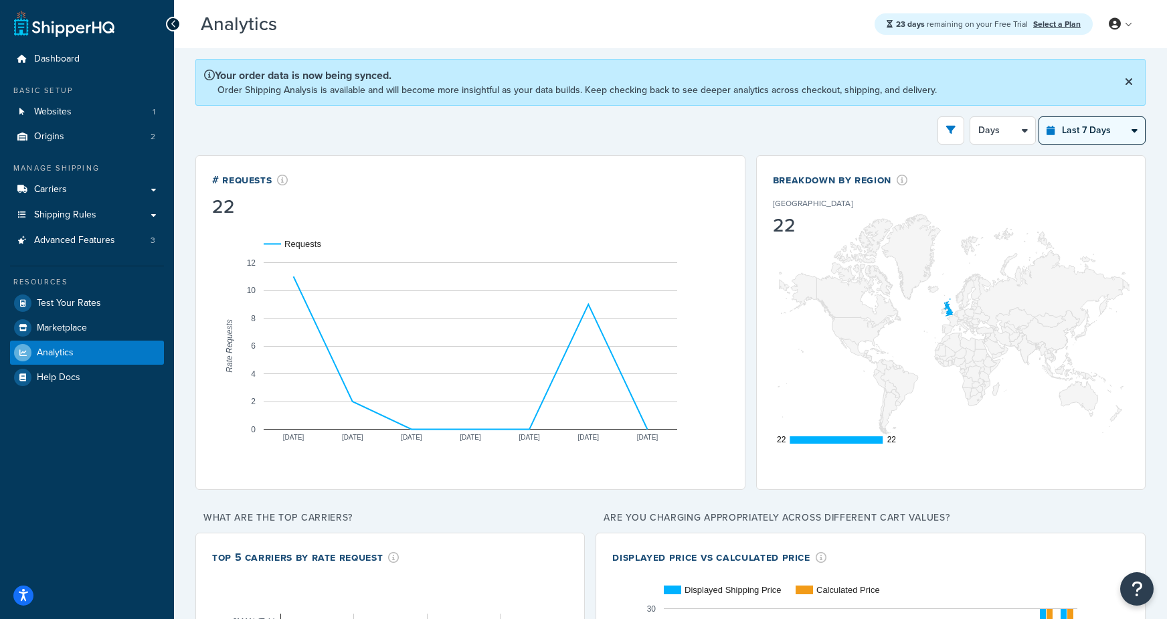
click at [1084, 139] on select "Last 24 Hours Last 7 Days Last 30 Days Last 3 Months Last 6 Months Last 12 Mont…" at bounding box center [1092, 130] width 106 height 27
select select "last_30_days"
click at [1039, 117] on select "Last 24 Hours Last 7 Days Last 30 Days Last 3 Months Last 6 Months Last 12 Mont…" at bounding box center [1092, 130] width 106 height 27
select select "5d"
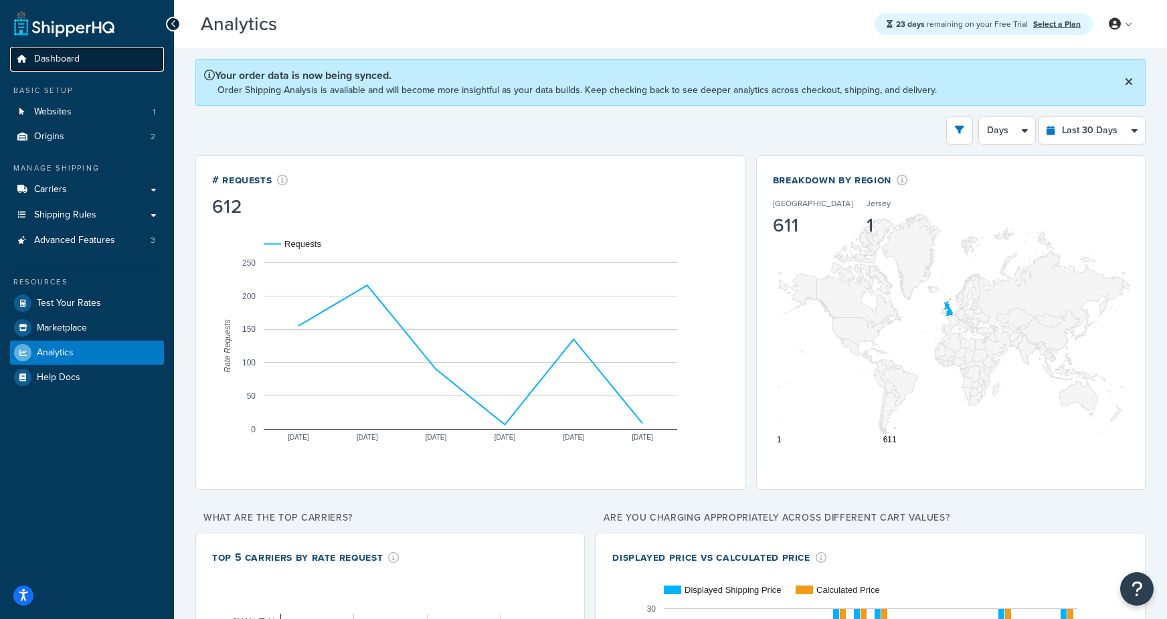
click at [41, 61] on span "Dashboard" at bounding box center [56, 59] width 45 height 11
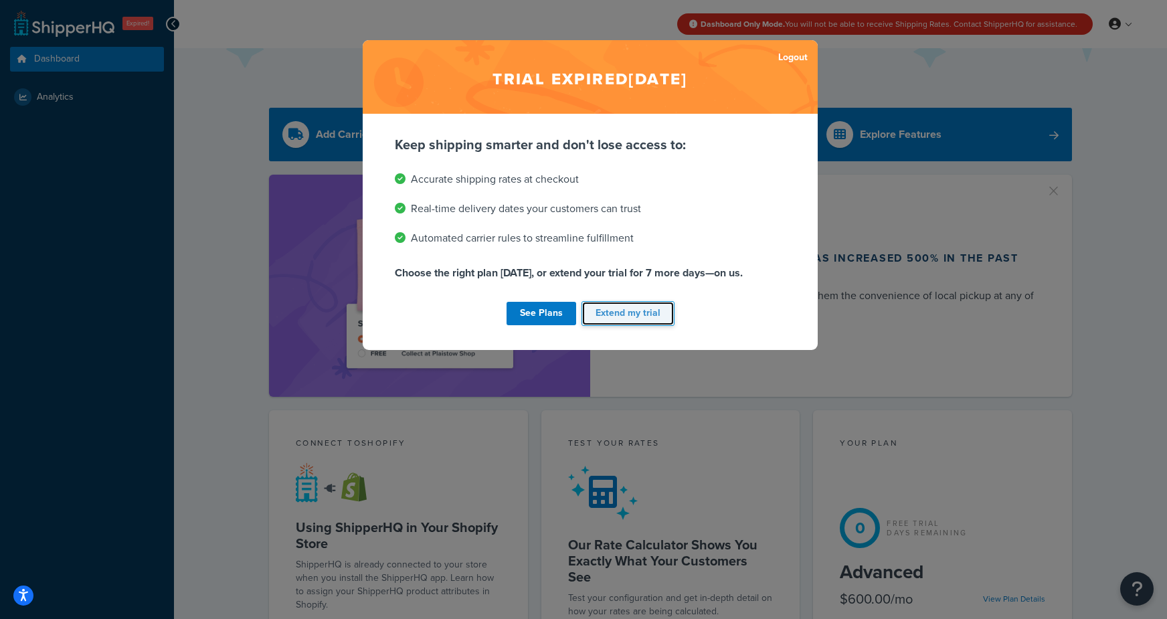
click at [639, 316] on button "Extend my trial" at bounding box center [627, 313] width 93 height 25
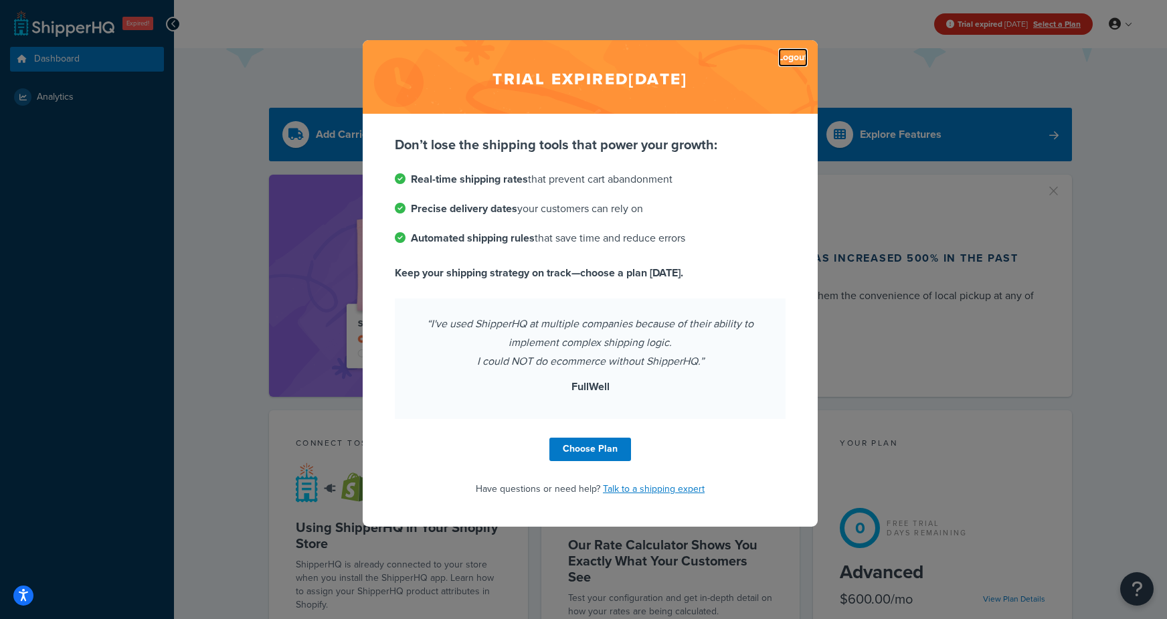
click at [797, 55] on link "Logout" at bounding box center [792, 57] width 29 height 19
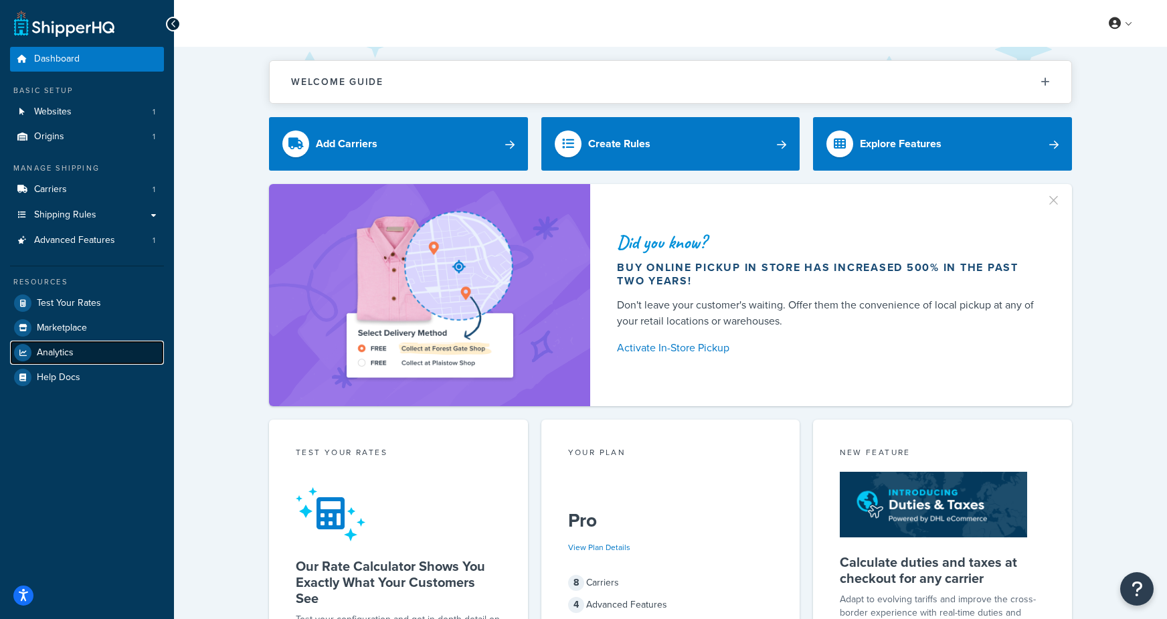
click at [60, 357] on span "Analytics" at bounding box center [55, 352] width 37 height 11
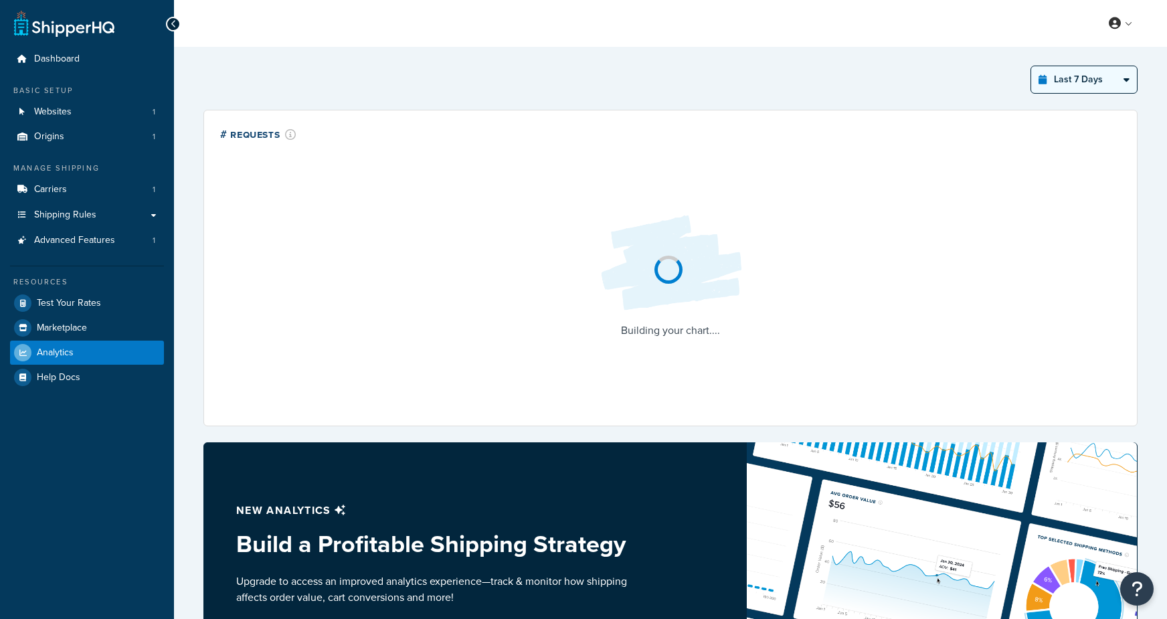
click at [1075, 78] on select "Last 24 Hours Last 7 Days Last 30 Days Last 3 Months Last 6 Months Last 12 Mont…" at bounding box center [1084, 79] width 106 height 27
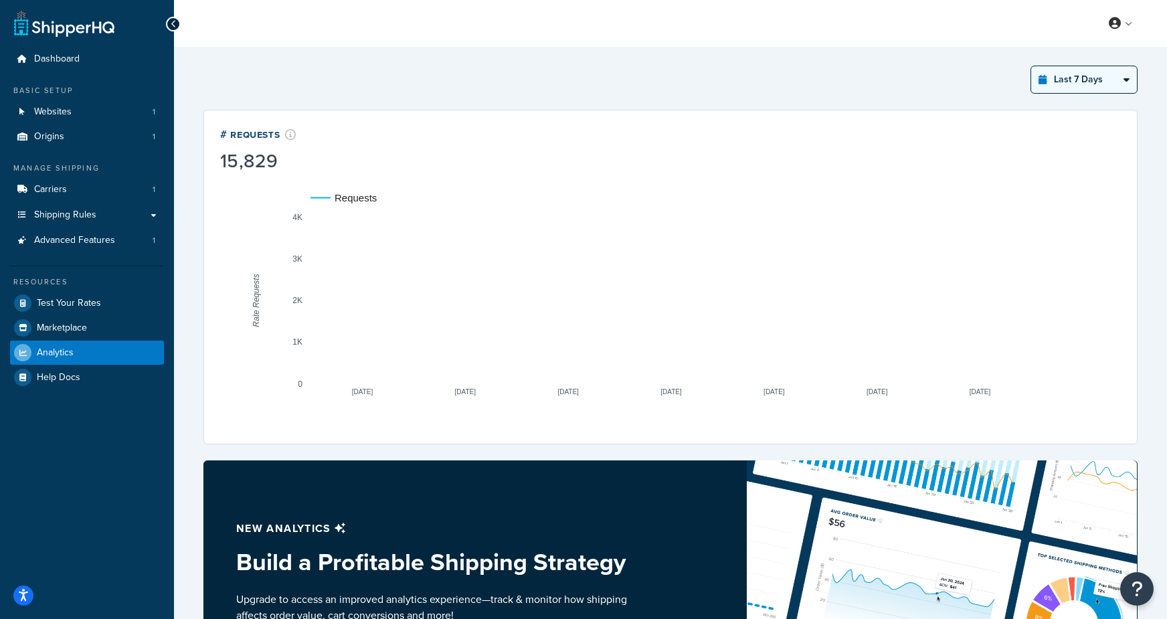
select select "last_year"
click at [1031, 66] on select "Last 24 Hours Last 7 Days Last 30 Days Last 3 Months Last 6 Months Last 12 Mont…" at bounding box center [1084, 79] width 106 height 27
